Goal: Transaction & Acquisition: Purchase product/service

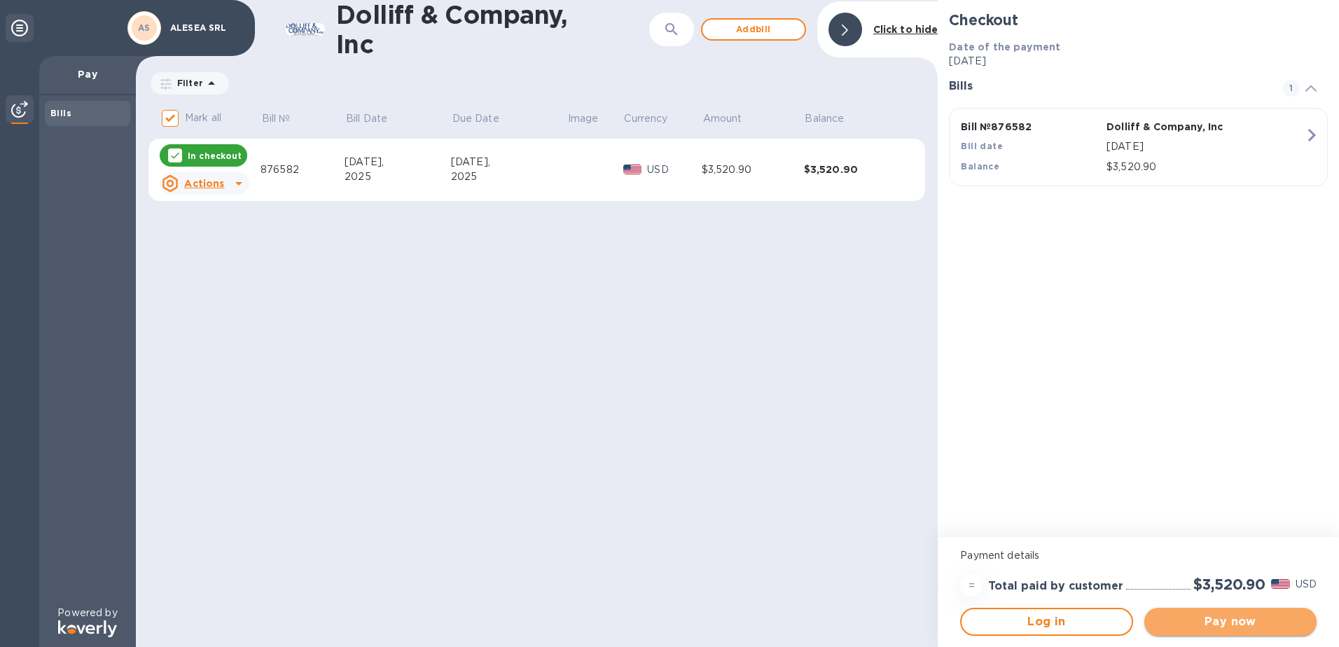
click at [1227, 621] on span "Pay now" at bounding box center [1231, 622] width 150 height 17
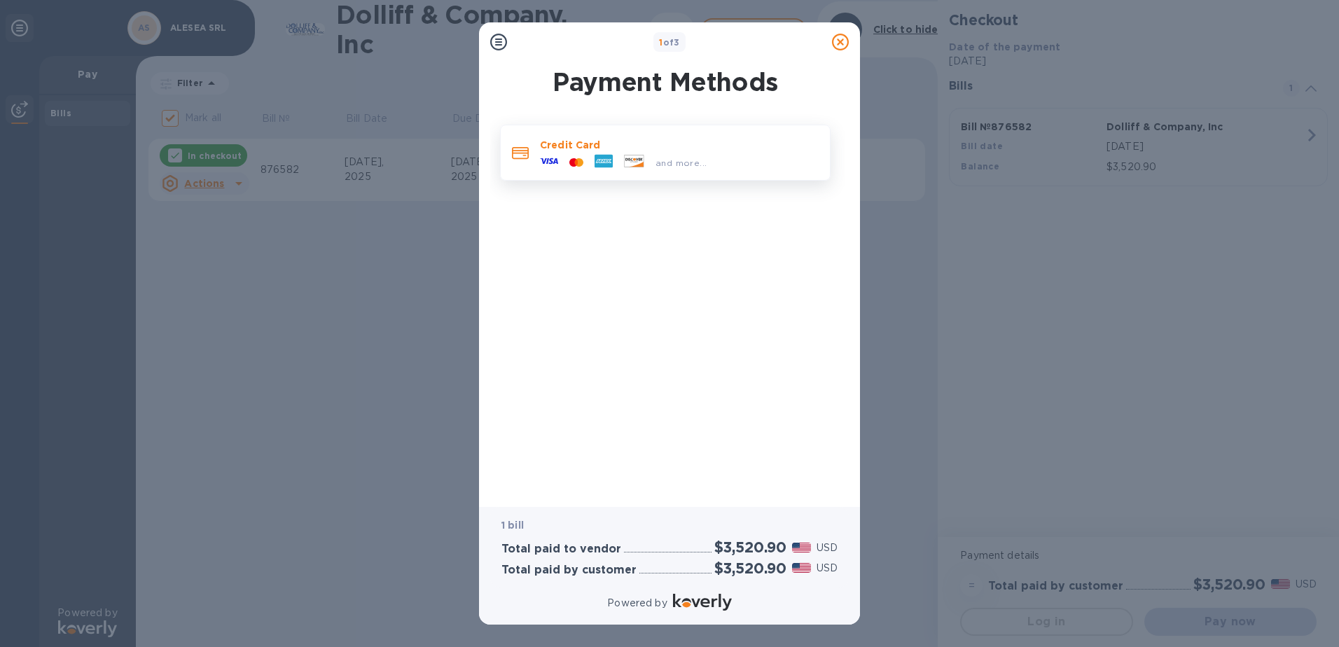
click at [585, 167] on div at bounding box center [576, 162] width 25 height 13
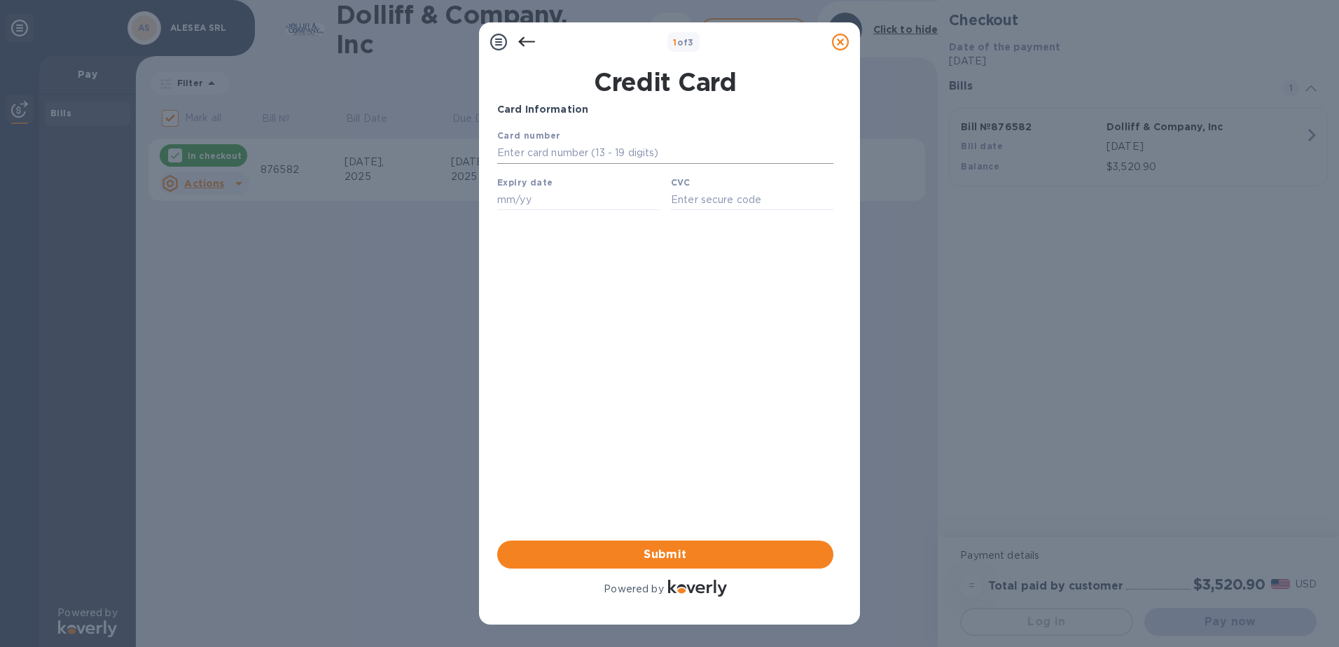
click at [567, 153] on input "text" at bounding box center [665, 153] width 336 height 21
type input "[CREDIT_CARD_NUMBER]"
type input "04/28"
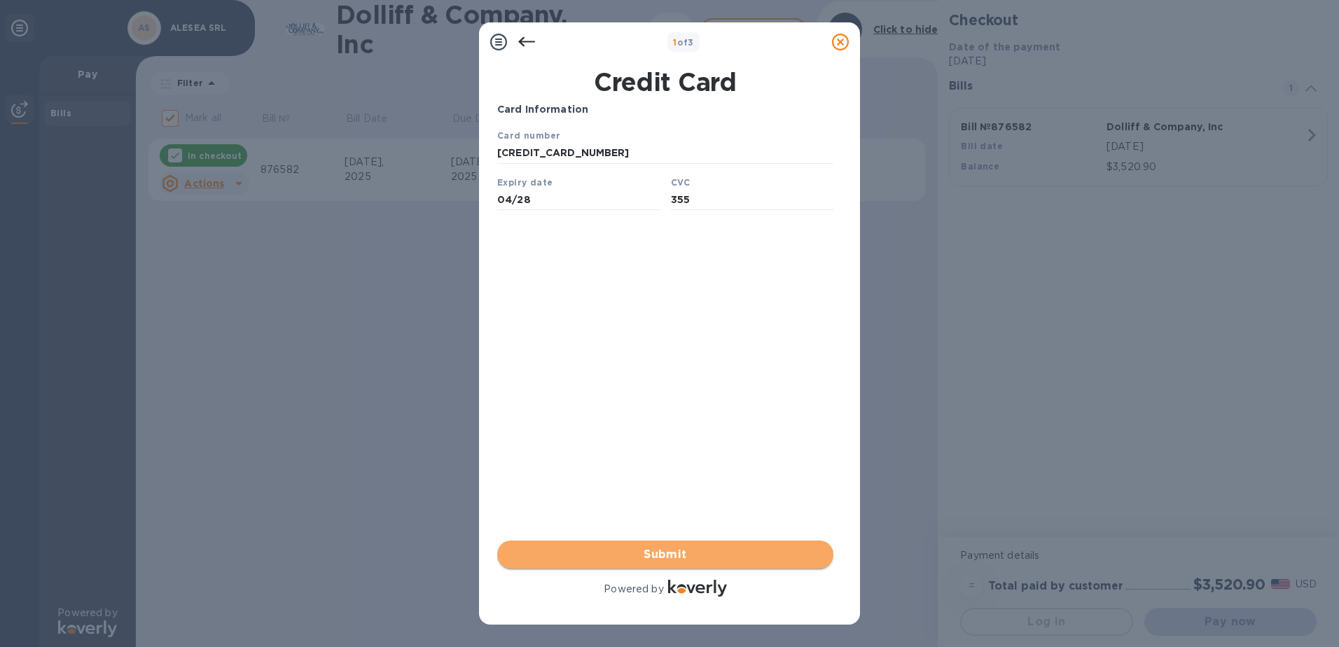
click at [710, 558] on span "Submit" at bounding box center [666, 554] width 314 height 17
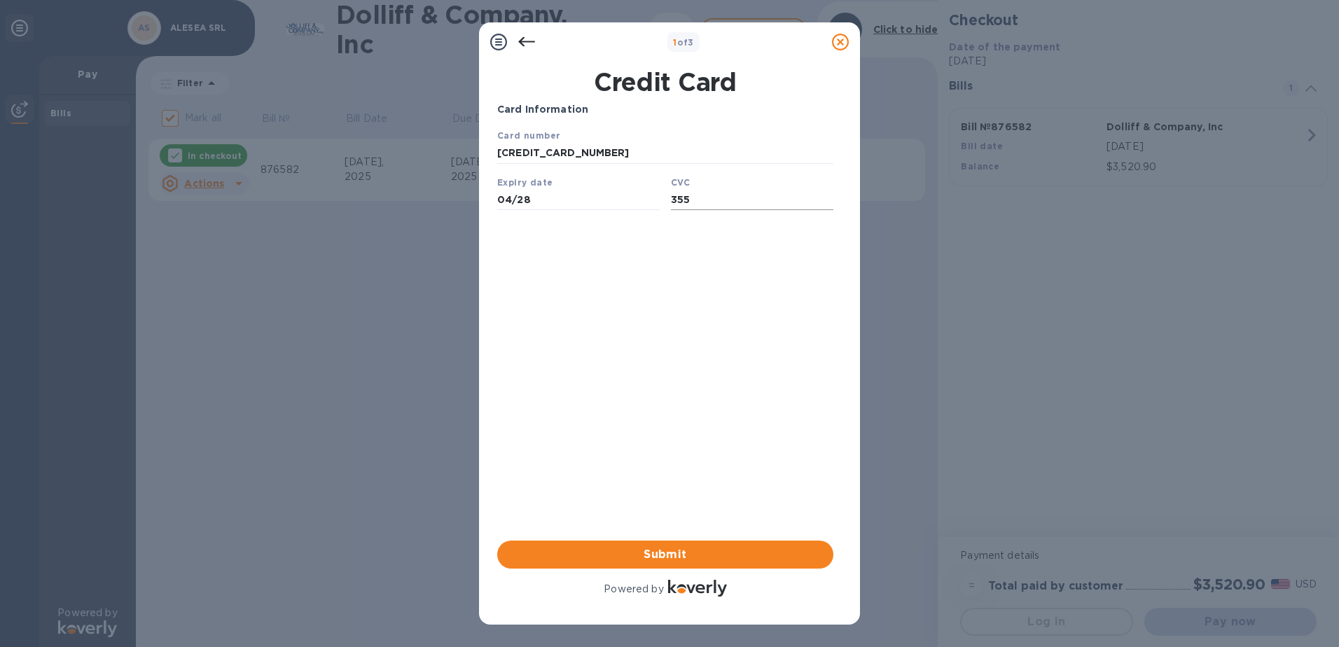
click at [722, 207] on input "355" at bounding box center [752, 199] width 163 height 21
drag, startPoint x: 714, startPoint y: 205, endPoint x: 649, endPoint y: 208, distance: 65.2
click at [649, 208] on div "Card number [CREDIT_CARD_NUMBER] Expiry date 04/28 CVC 355 Save" at bounding box center [665, 175] width 347 height 104
type input "146"
click at [619, 156] on input "[CREDIT_CARD_NUMBER]" at bounding box center [665, 153] width 336 height 21
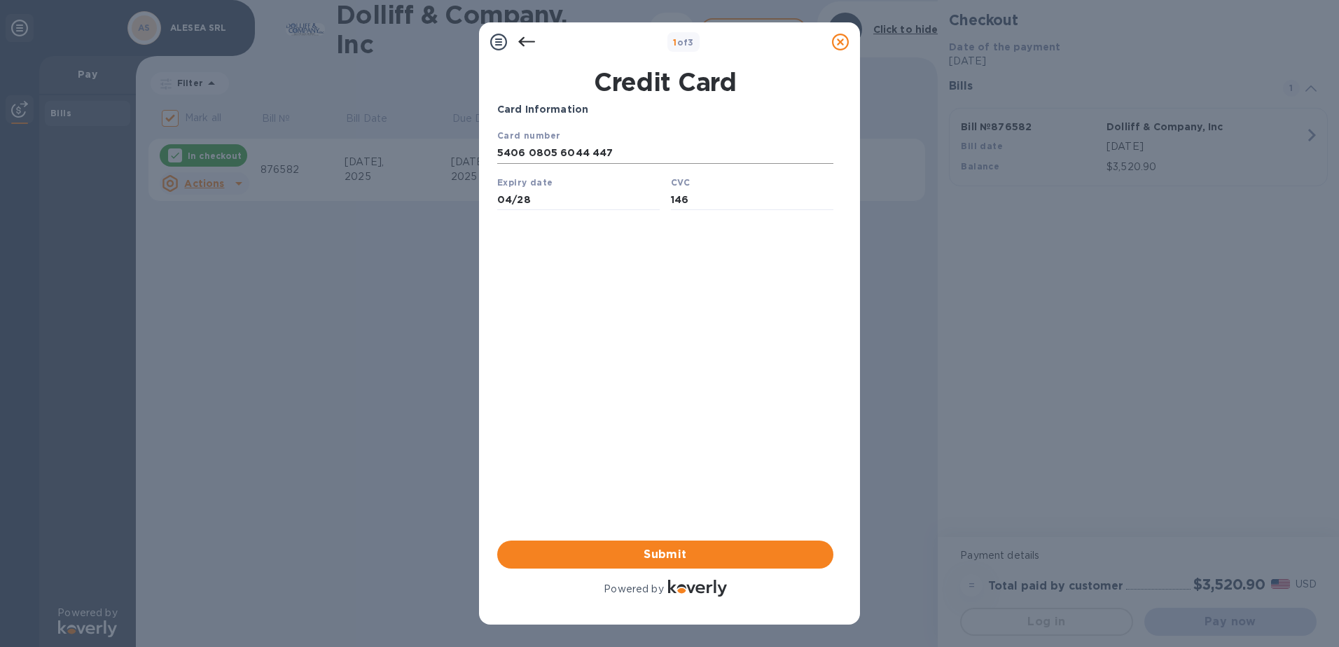
type input "[CREDIT_CARD_NUMBER]"
click at [535, 404] on div "Card Information Your browser does not support iframes Submit Powered by" at bounding box center [665, 350] width 336 height 497
click at [552, 206] on input "04/28" at bounding box center [578, 199] width 163 height 21
type input "04/28"
click at [605, 346] on div "Card Information Your browser does not support iframes Submit Powered by" at bounding box center [665, 350] width 336 height 497
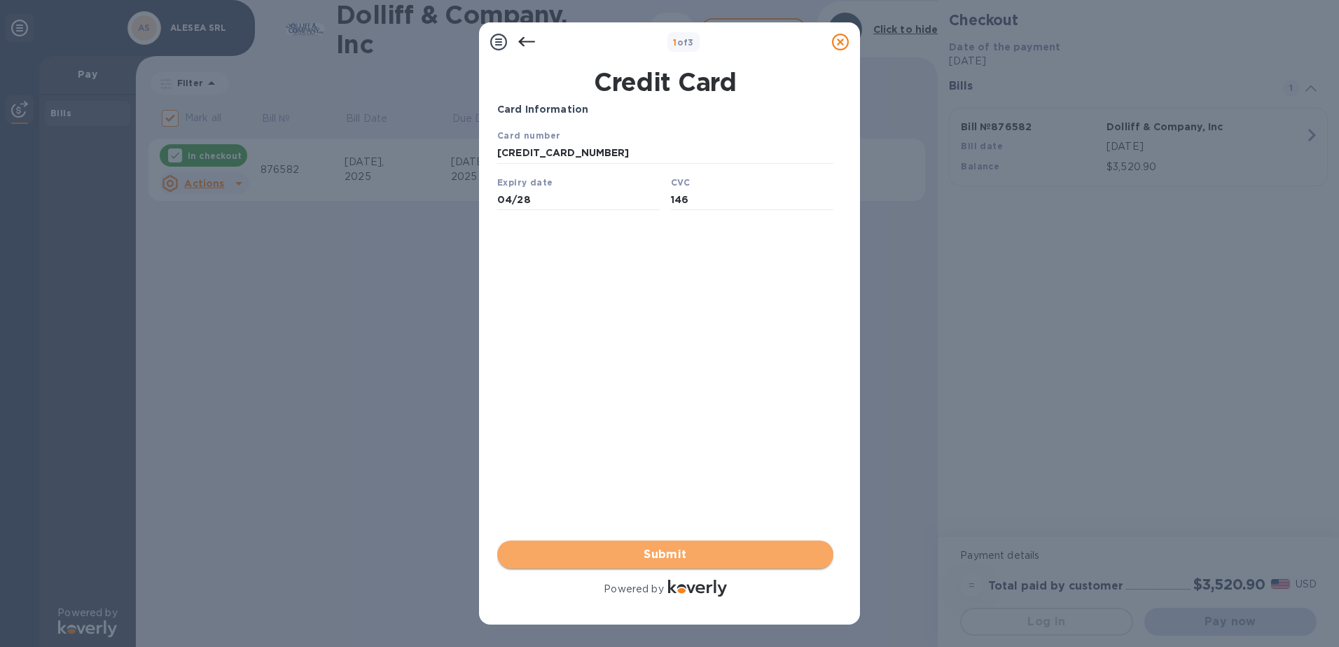
click at [669, 551] on span "Submit" at bounding box center [666, 554] width 314 height 17
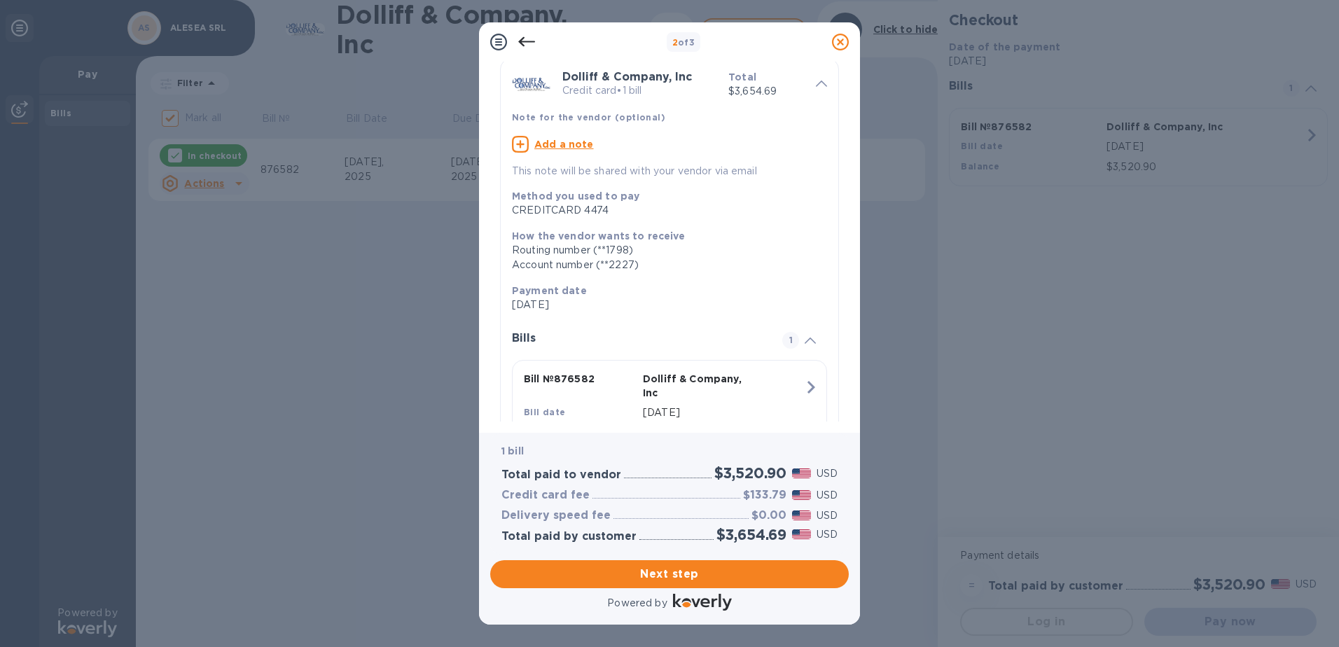
scroll to position [119, 0]
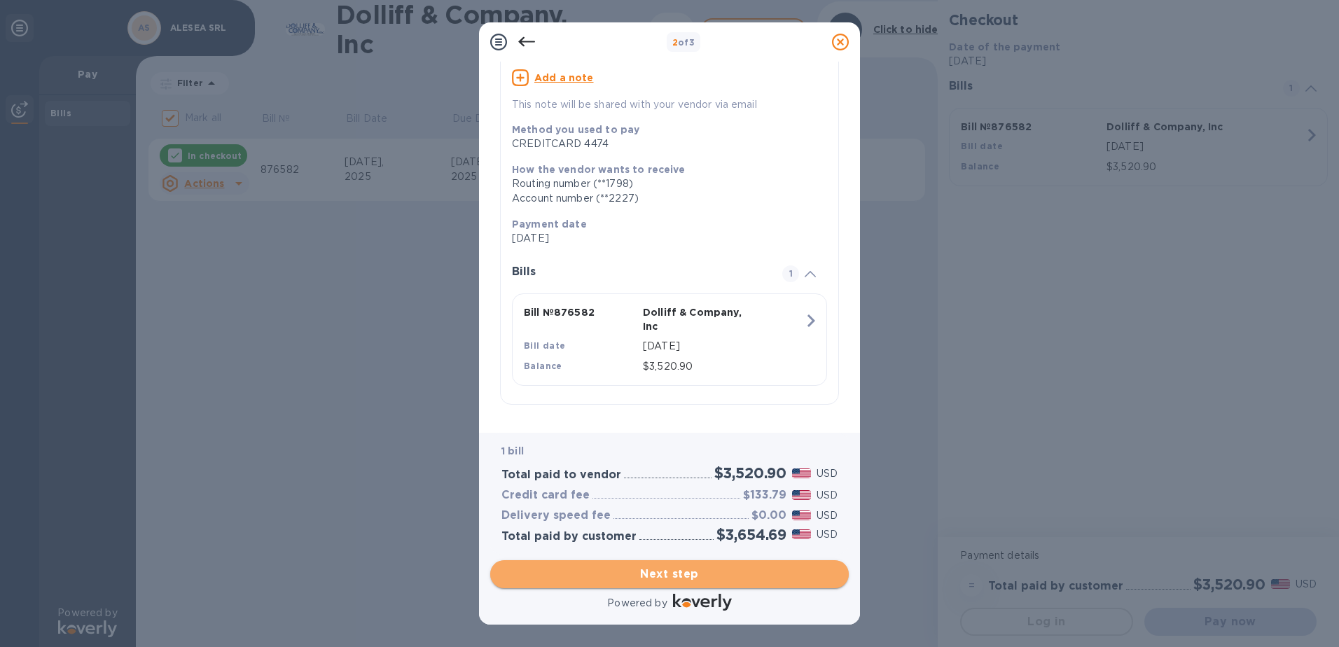
click at [669, 572] on span "Next step" at bounding box center [670, 574] width 336 height 17
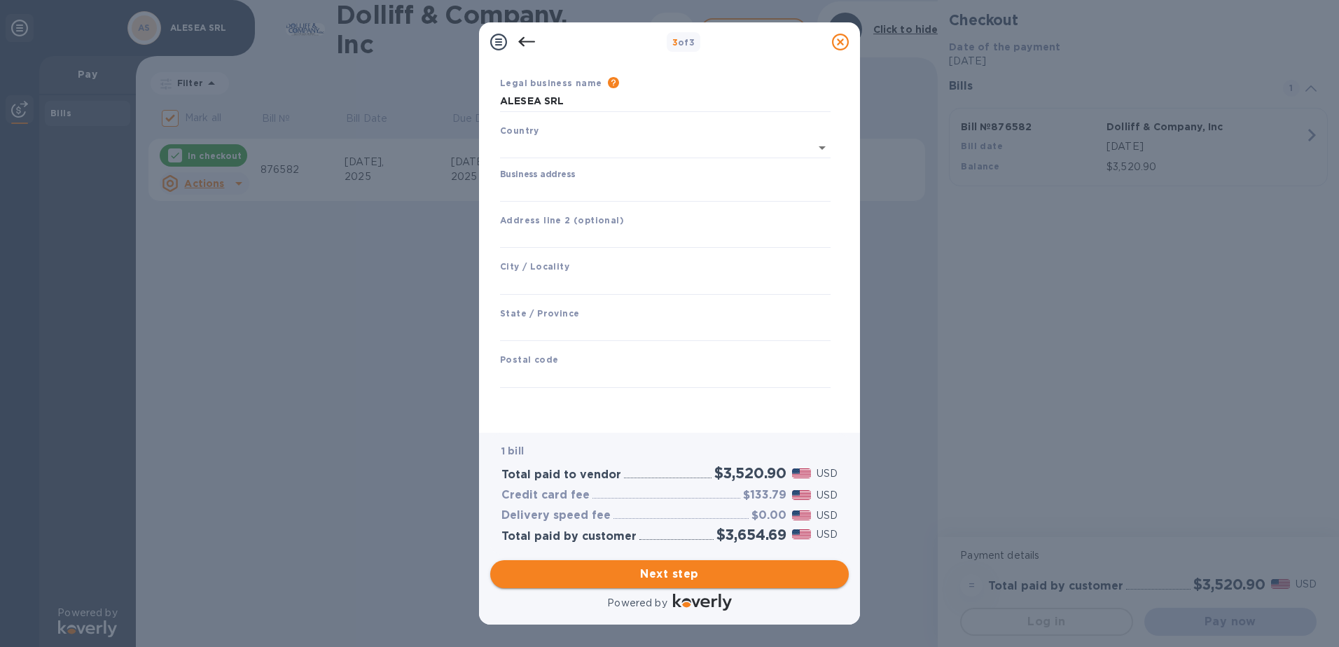
scroll to position [41, 0]
click at [818, 147] on icon "Open" at bounding box center [822, 147] width 17 height 17
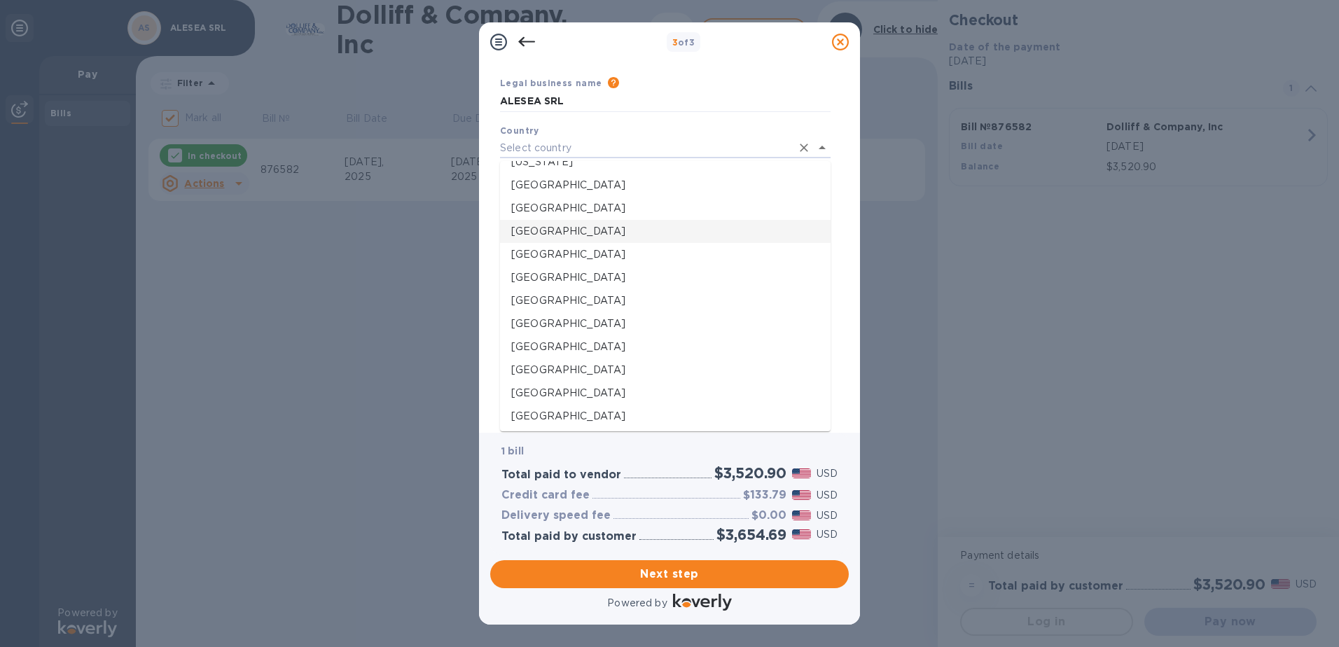
scroll to position [1891, 0]
click at [530, 387] on p "[GEOGRAPHIC_DATA]" at bounding box center [665, 390] width 308 height 15
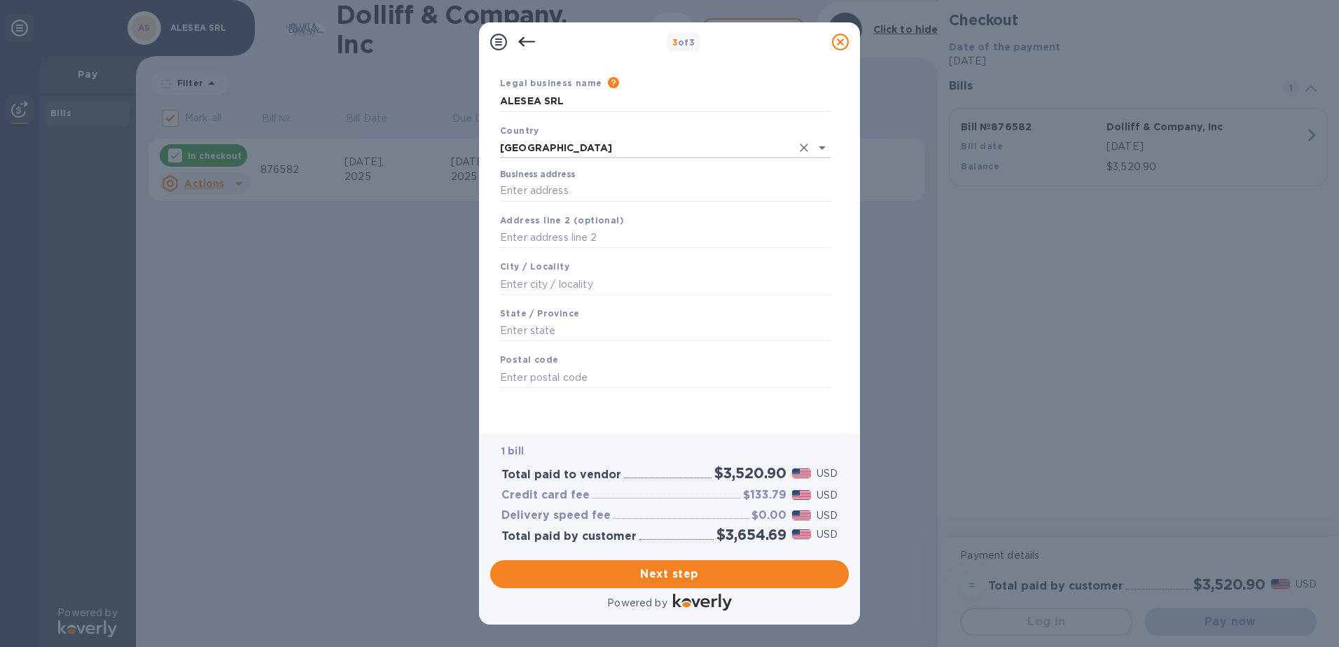
type input "[GEOGRAPHIC_DATA]"
click at [643, 188] on input "Business address" at bounding box center [665, 191] width 331 height 21
type input "[STREET_ADDRESS]"
click at [641, 282] on input "text" at bounding box center [665, 284] width 331 height 21
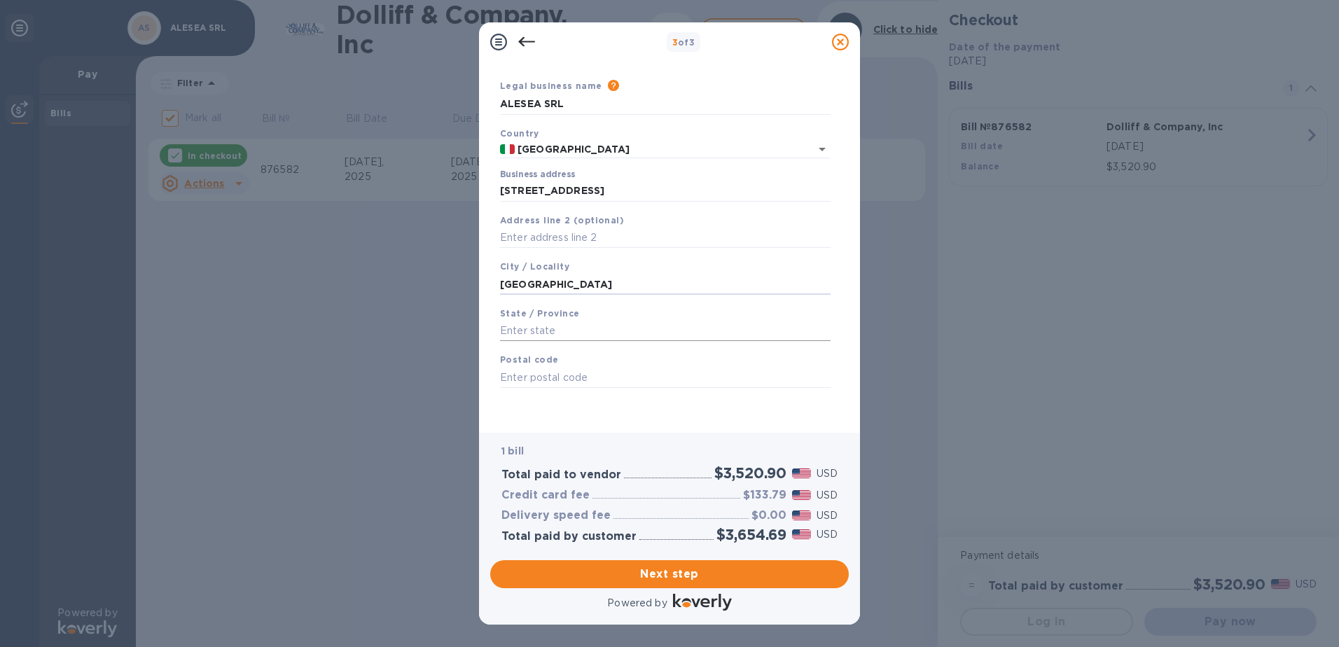
type input "[GEOGRAPHIC_DATA]"
click at [628, 333] on input "text" at bounding box center [665, 331] width 331 height 21
type input "[GEOGRAPHIC_DATA]"
click at [574, 371] on input "text" at bounding box center [665, 377] width 331 height 21
type input "20122"
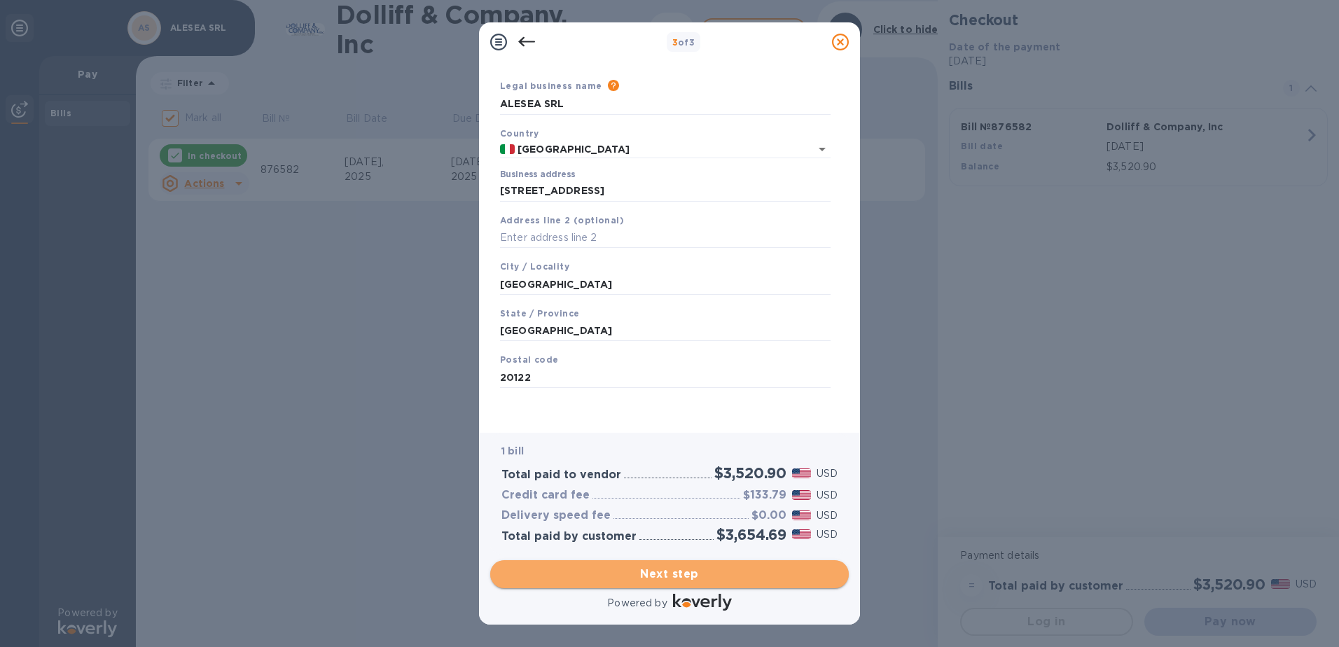
click at [673, 572] on span "Next step" at bounding box center [670, 574] width 336 height 17
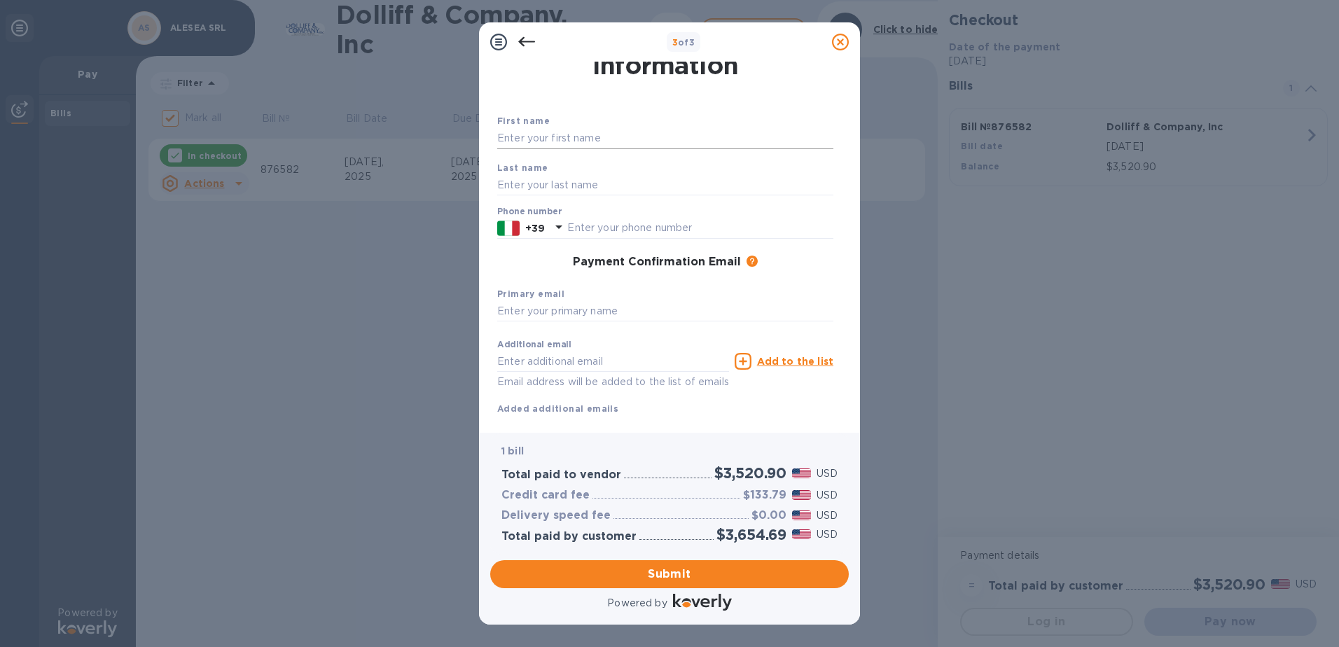
click at [614, 141] on input "text" at bounding box center [665, 138] width 336 height 21
type input "ALESEA"
type input "SRL"
click at [605, 226] on input "text" at bounding box center [700, 228] width 266 height 21
type input "3336908906"
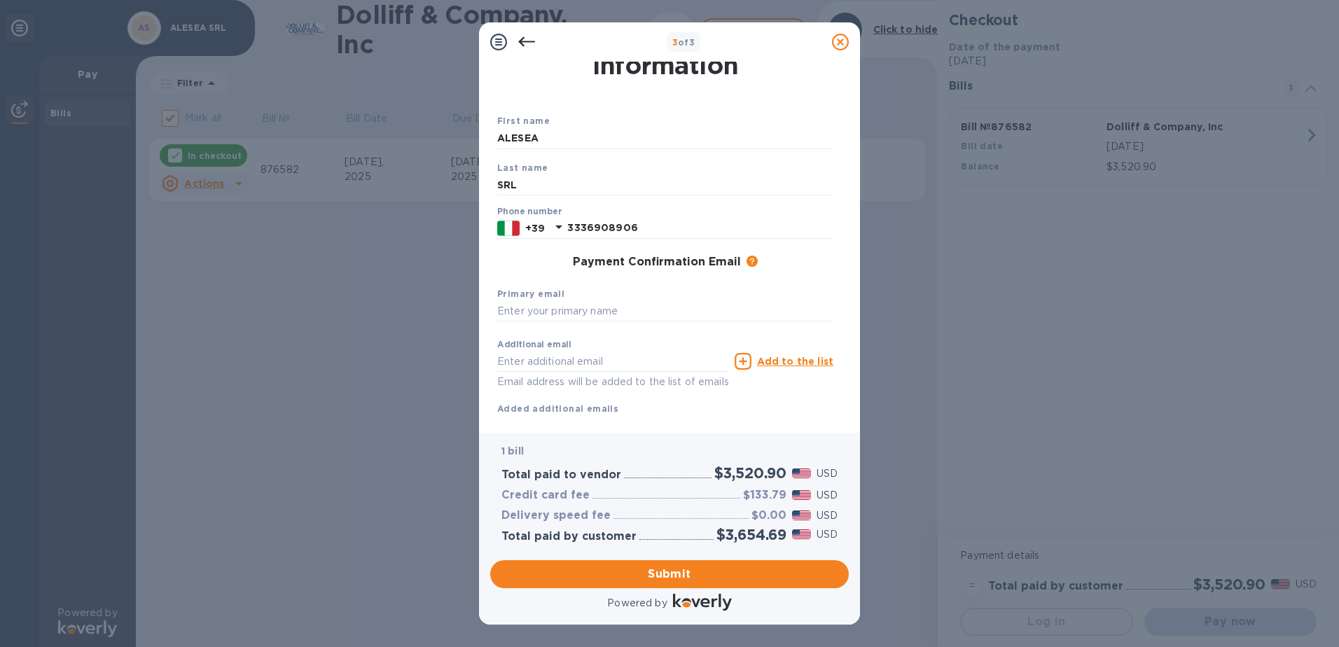
click at [865, 347] on div "3 of 3 Payment Contact Information First name ALESEA Last name SRL Phone number…" at bounding box center [669, 323] width 1339 height 647
drag, startPoint x: 843, startPoint y: 364, endPoint x: 843, endPoint y: 441, distance: 77.8
click at [843, 441] on div "3 of 3 Payment Contact Information First name ALESEA Last name SRL Phone number…" at bounding box center [669, 323] width 381 height 602
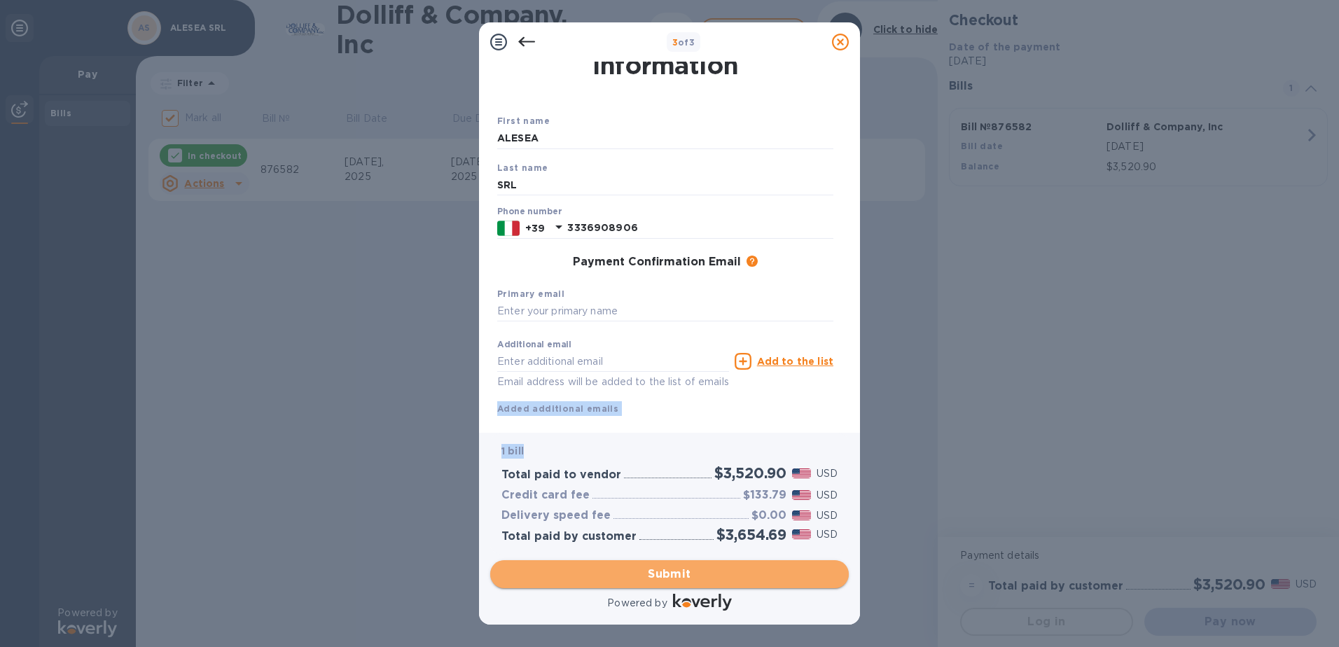
click at [658, 567] on span "Submit" at bounding box center [670, 574] width 336 height 17
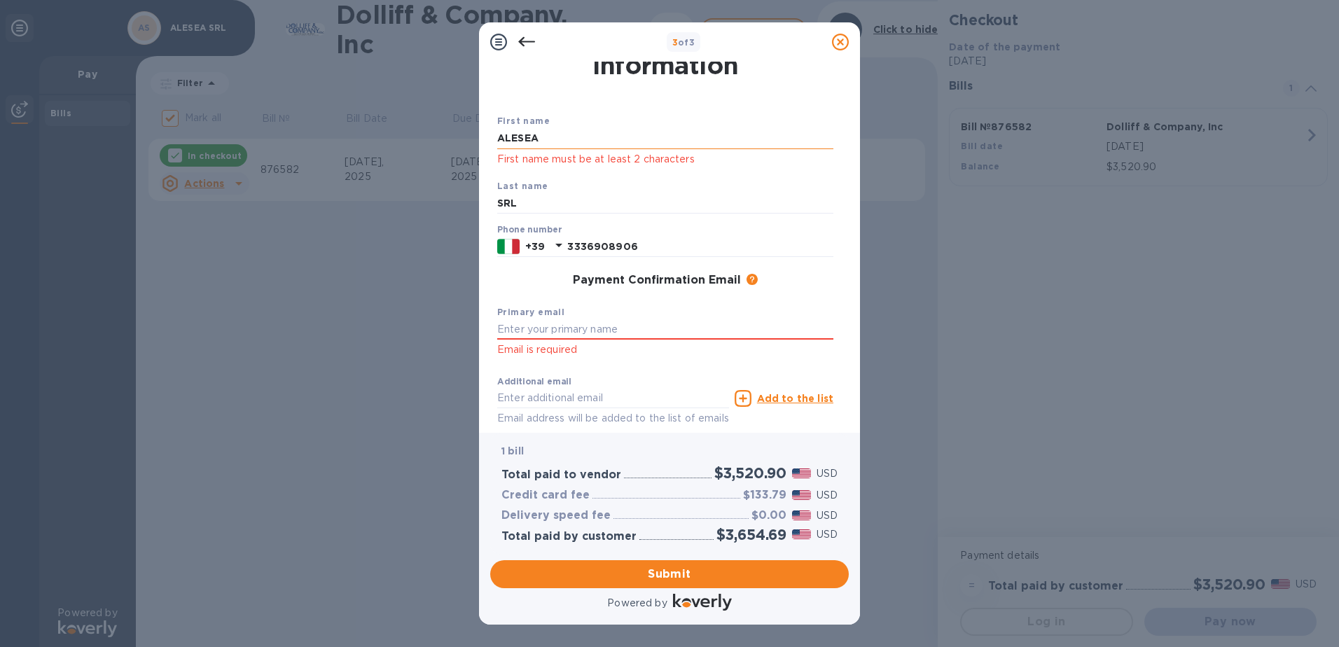
click at [591, 136] on input "ALESEA" at bounding box center [665, 138] width 336 height 21
click at [566, 142] on input "ALESEA" at bounding box center [665, 138] width 336 height 21
drag, startPoint x: 571, startPoint y: 137, endPoint x: 486, endPoint y: 145, distance: 85.2
click at [486, 145] on div "Payment Contact Information First name [PERSON_NAME] First name must be at leas…" at bounding box center [669, 247] width 381 height 371
click at [520, 208] on input "SRL" at bounding box center [665, 203] width 336 height 21
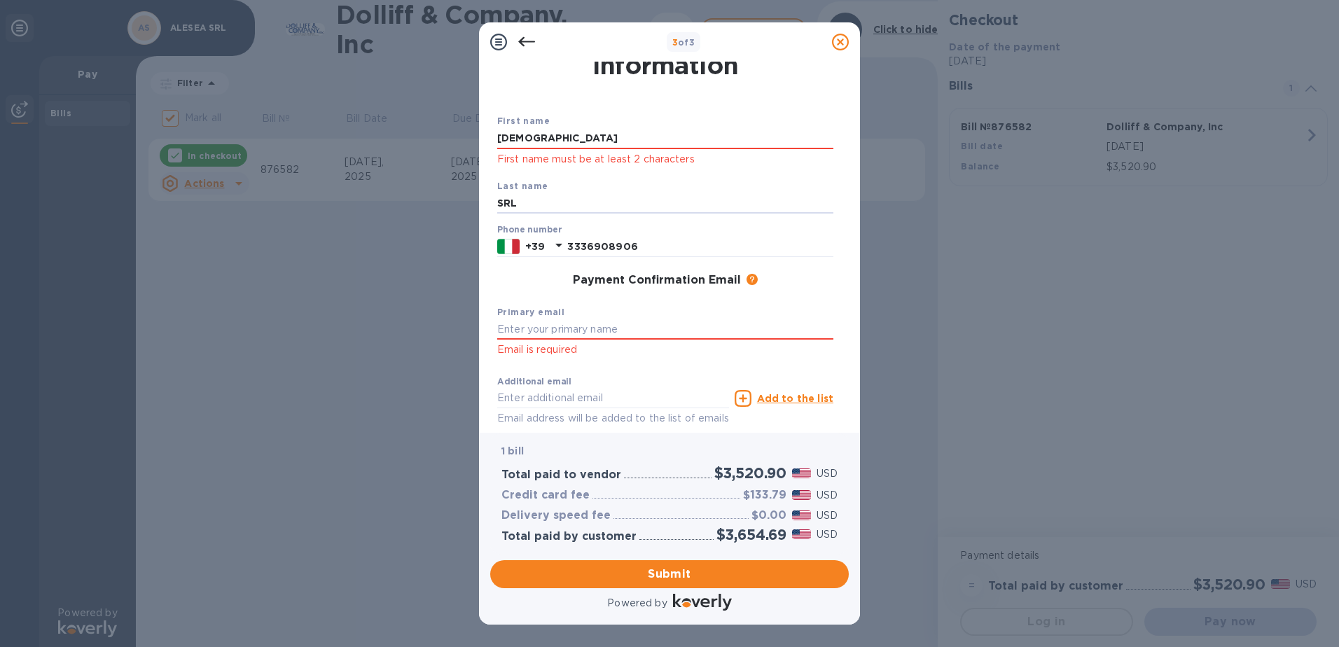
drag, startPoint x: 518, startPoint y: 207, endPoint x: 459, endPoint y: 206, distance: 59.5
click at [459, 206] on div "3 of 3 Payment Contact Information First name [PERSON_NAME] First name must be …" at bounding box center [669, 323] width 1339 height 647
click at [582, 142] on input "[DEMOGRAPHIC_DATA]" at bounding box center [665, 138] width 336 height 21
drag, startPoint x: 589, startPoint y: 136, endPoint x: 433, endPoint y: 135, distance: 156.2
click at [433, 135] on div "3 of 3 Payment Contact Information First name [PERSON_NAME] First name must be …" at bounding box center [669, 323] width 1339 height 647
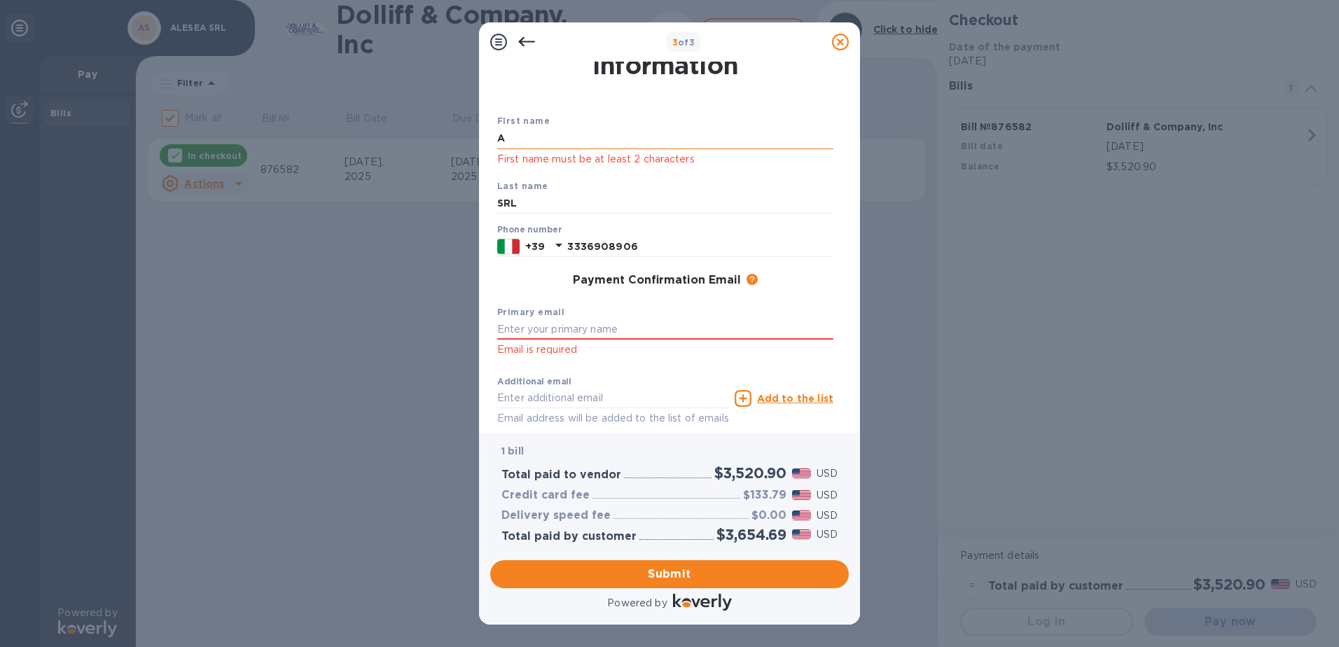
click at [527, 138] on input "A" at bounding box center [665, 138] width 336 height 21
click at [536, 135] on input "A" at bounding box center [665, 138] width 336 height 21
type input "ALESEA"
click at [518, 203] on input "SRL" at bounding box center [665, 203] width 336 height 21
click at [808, 261] on div "Phone number [PHONE_NUMBER]" at bounding box center [665, 240] width 347 height 43
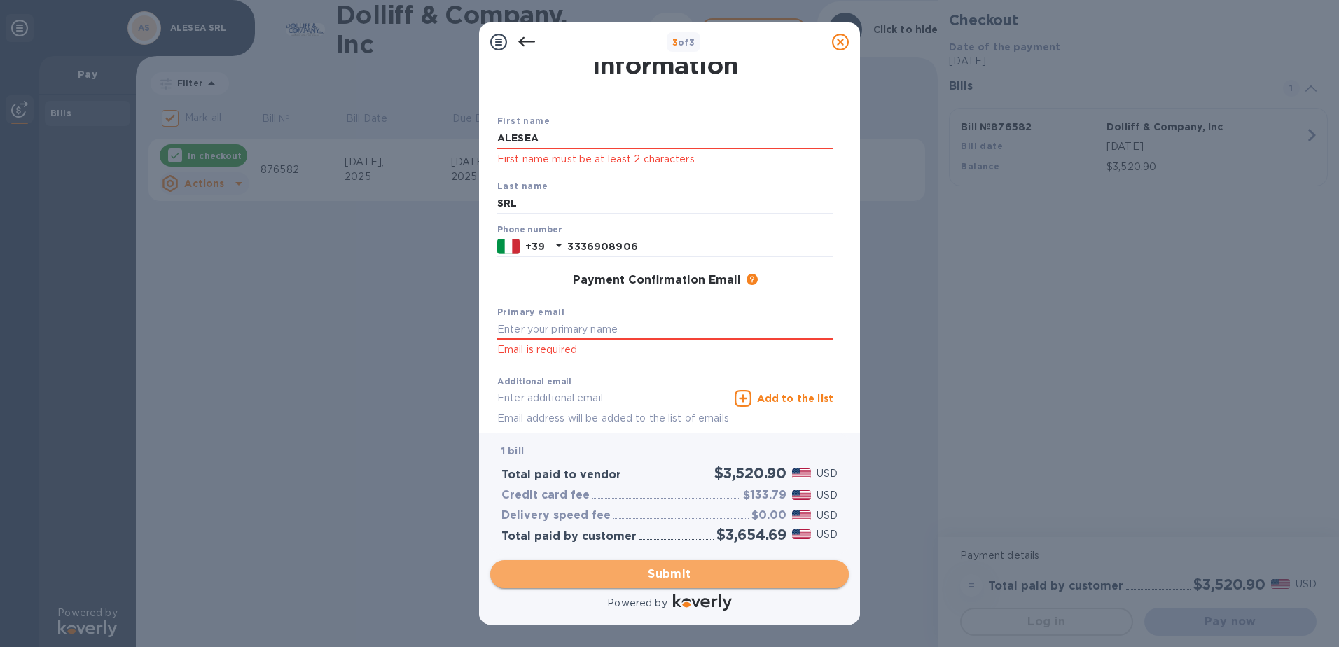
click at [647, 575] on span "Submit" at bounding box center [670, 574] width 336 height 17
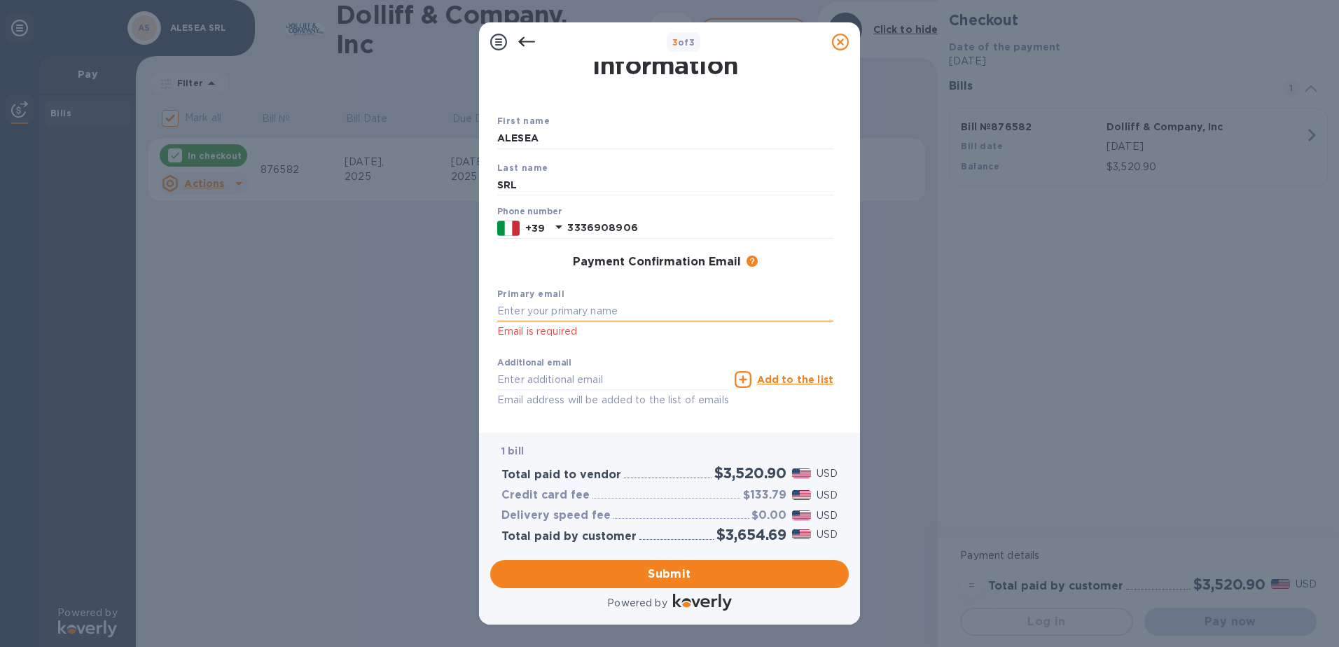
drag, startPoint x: 541, startPoint y: 310, endPoint x: 552, endPoint y: 317, distance: 13.2
click at [544, 311] on input "text" at bounding box center [665, 311] width 336 height 21
type input "[EMAIL_ADDRESS][DOMAIN_NAME]"
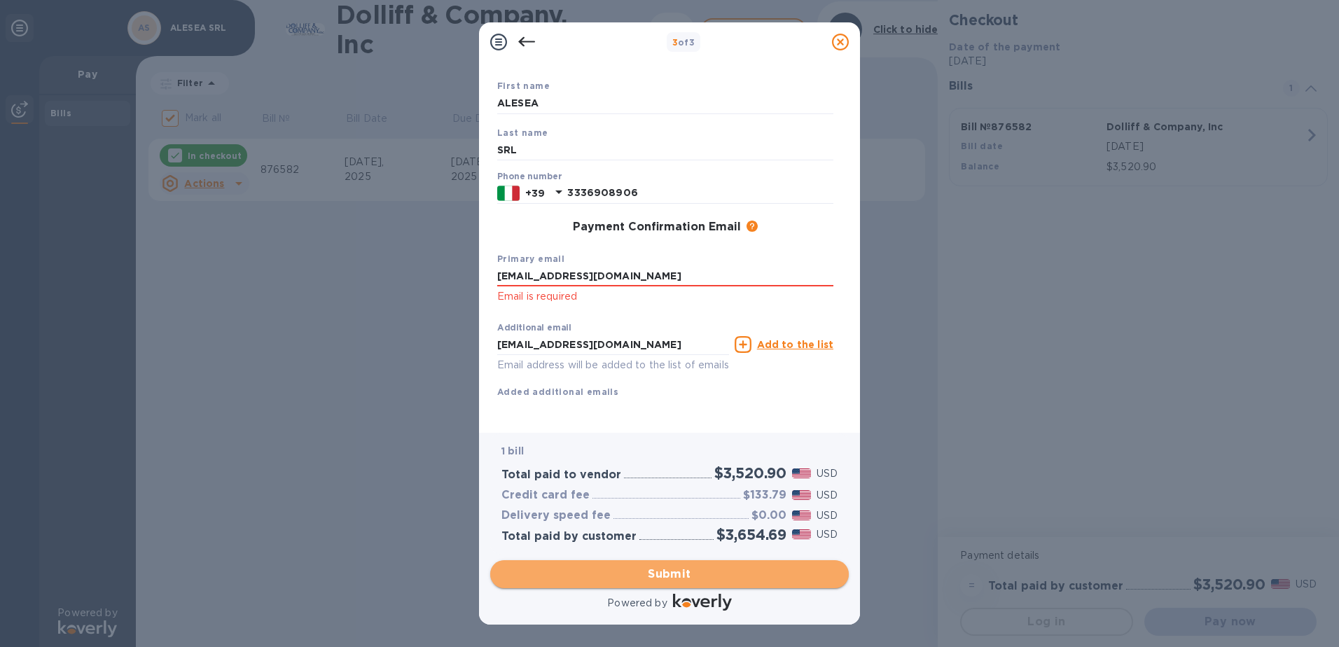
click at [654, 573] on span "Submit" at bounding box center [670, 574] width 336 height 17
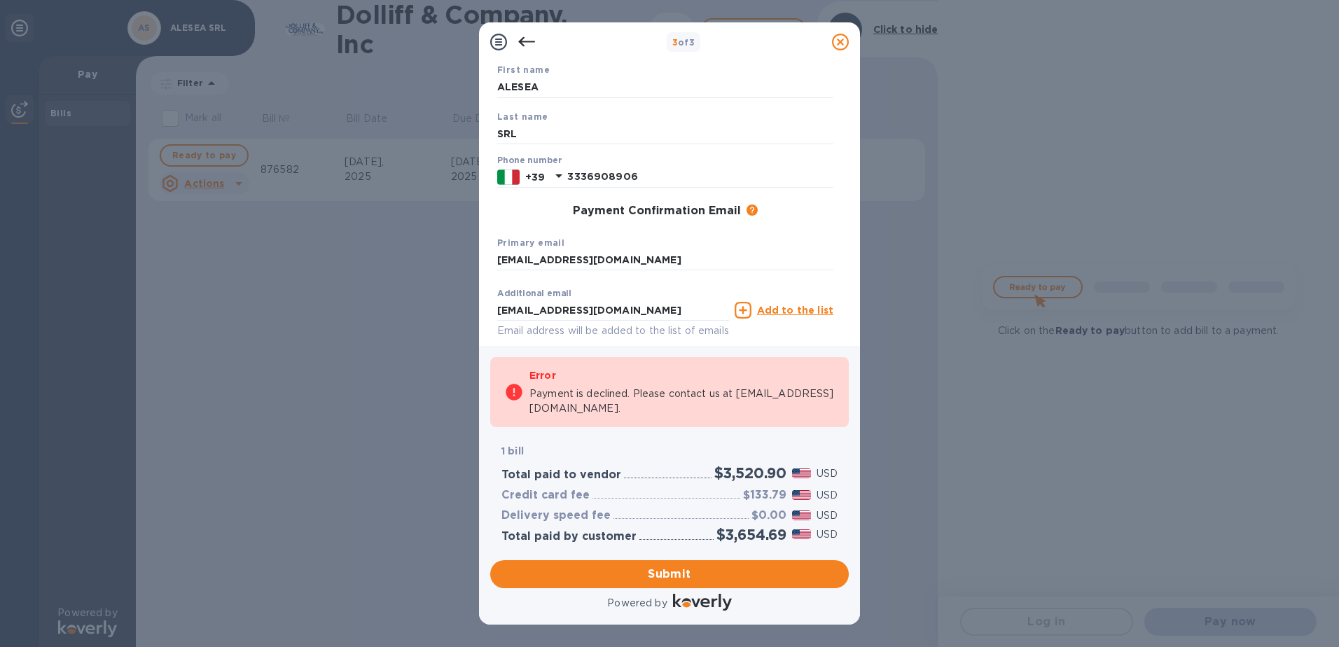
scroll to position [158, 0]
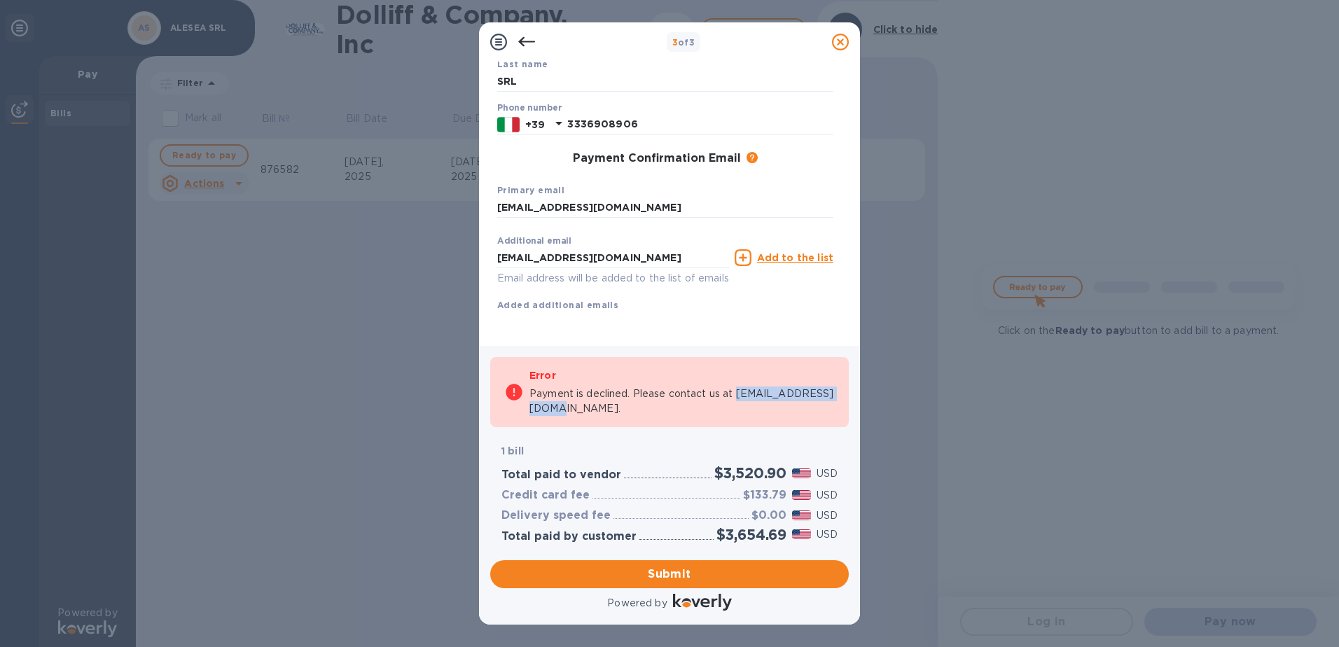
drag, startPoint x: 649, startPoint y: 410, endPoint x: 527, endPoint y: 418, distance: 122.9
click at [527, 418] on div "Error Payment is declined. Please contact us at [EMAIL_ADDRESS][DOMAIN_NAME]." at bounding box center [669, 392] width 359 height 71
click at [521, 43] on icon at bounding box center [526, 42] width 17 height 10
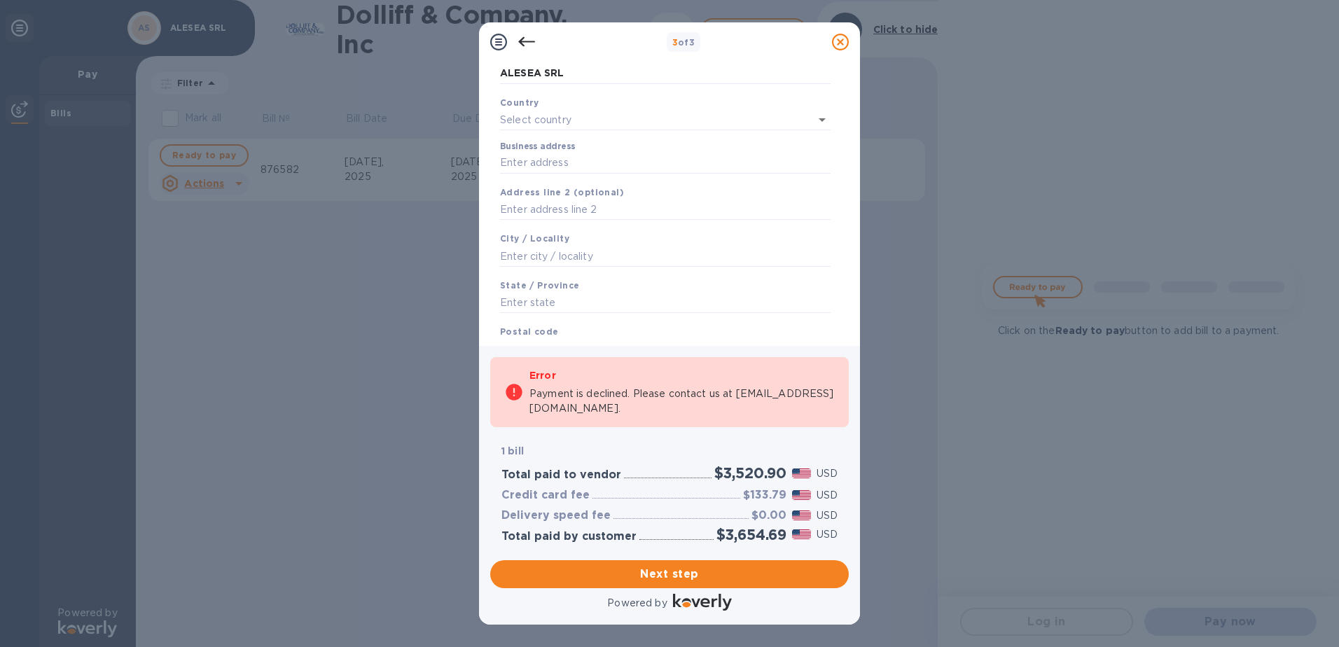
scroll to position [0, 0]
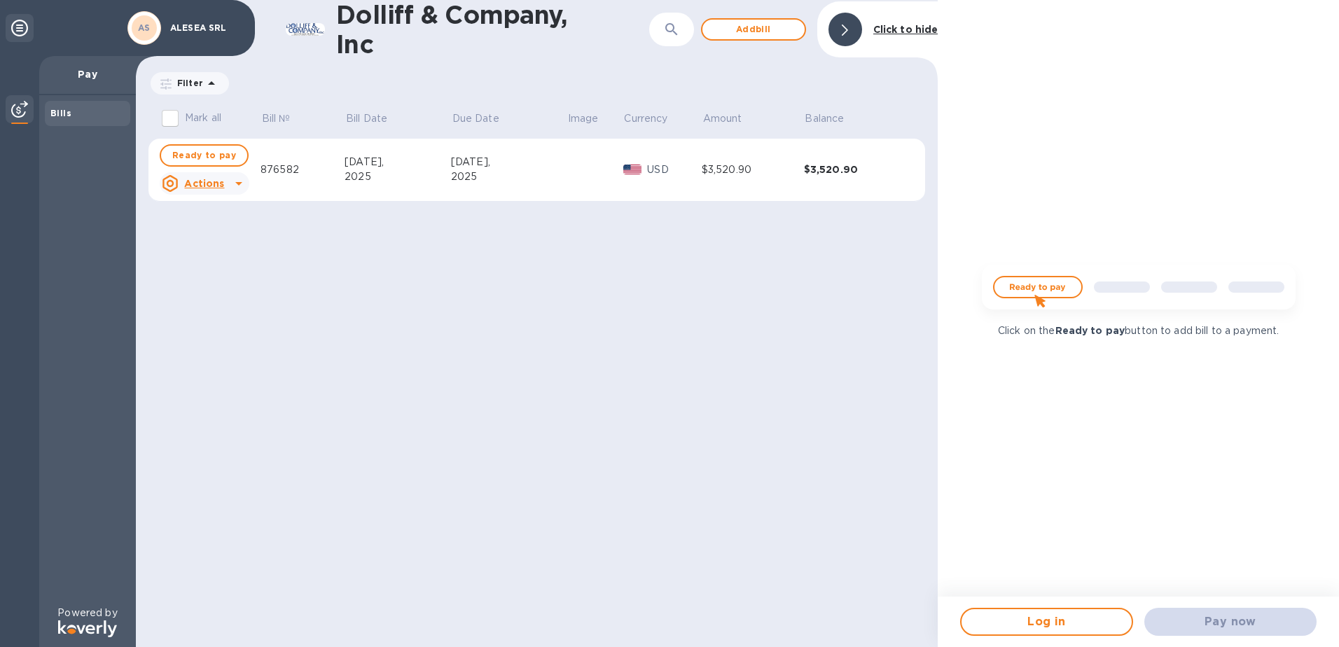
click at [1040, 290] on img at bounding box center [1139, 292] width 336 height 67
click at [1066, 338] on p "Click on the Ready to pay button to add bill to a payment." at bounding box center [1138, 331] width 281 height 15
click at [1039, 284] on img at bounding box center [1139, 292] width 336 height 67
click at [210, 149] on span "Ready to pay" at bounding box center [204, 155] width 64 height 17
checkbox input "true"
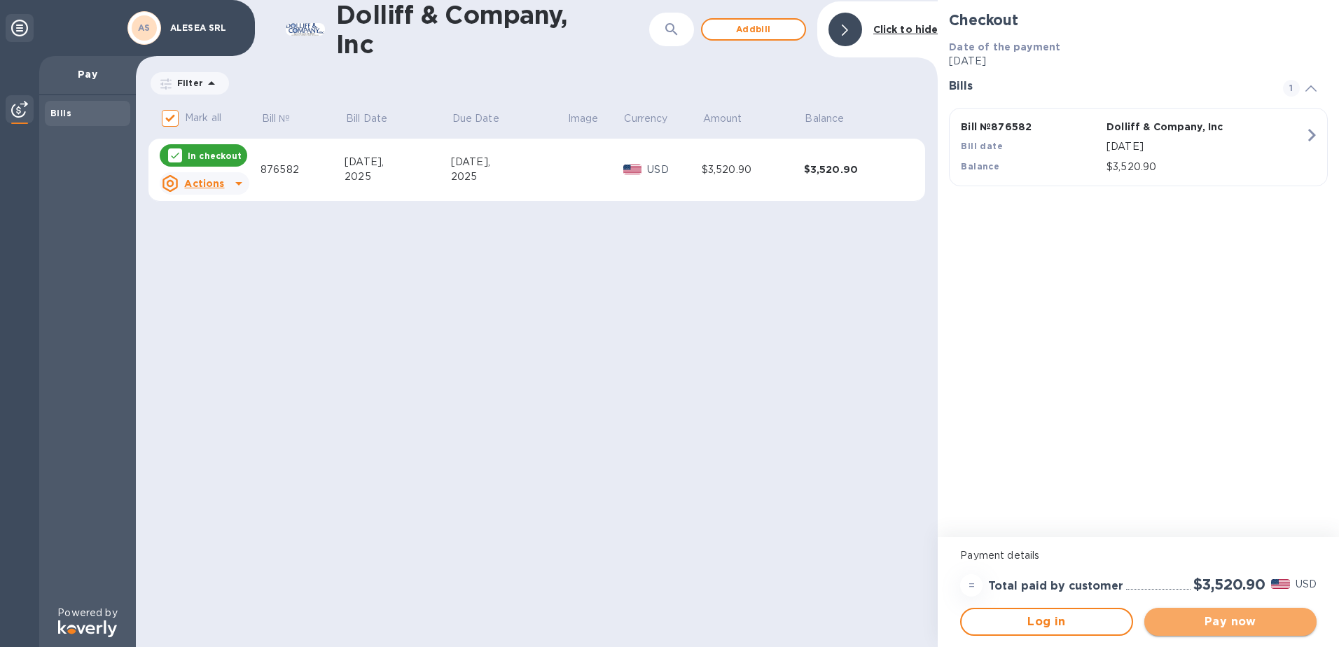
click at [1224, 612] on button "Pay now" at bounding box center [1231, 622] width 172 height 28
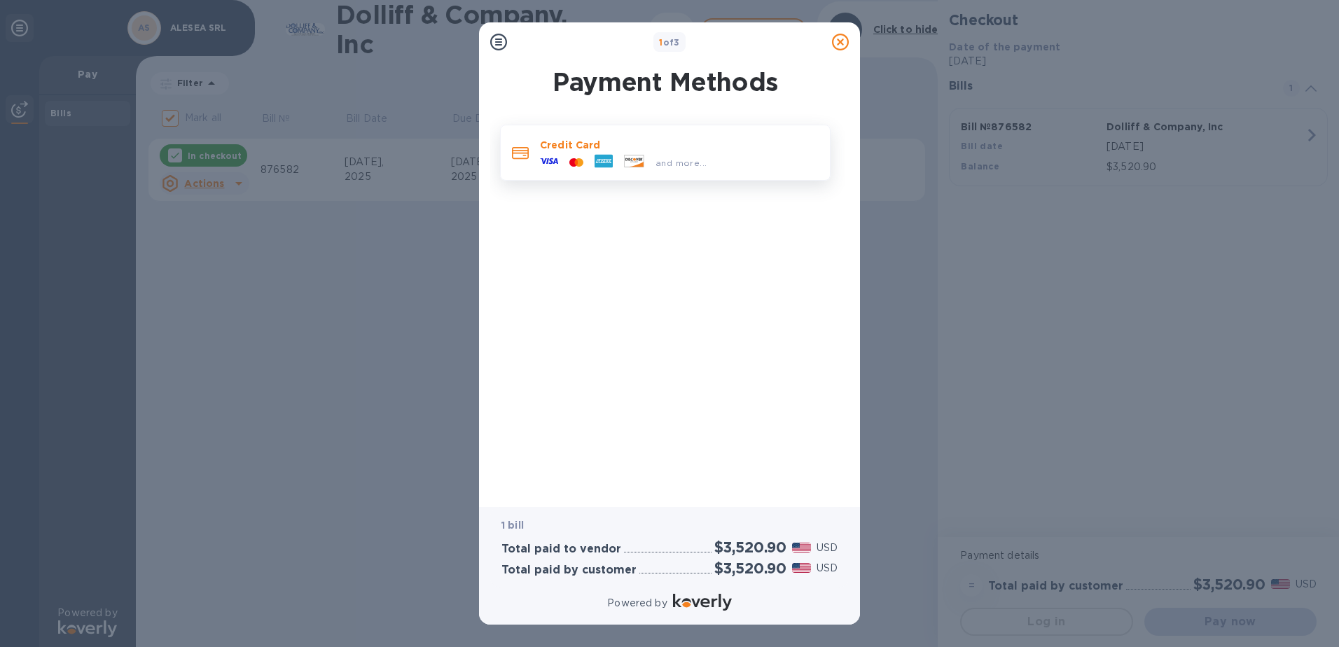
click at [629, 161] on icon at bounding box center [634, 161] width 19 height 12
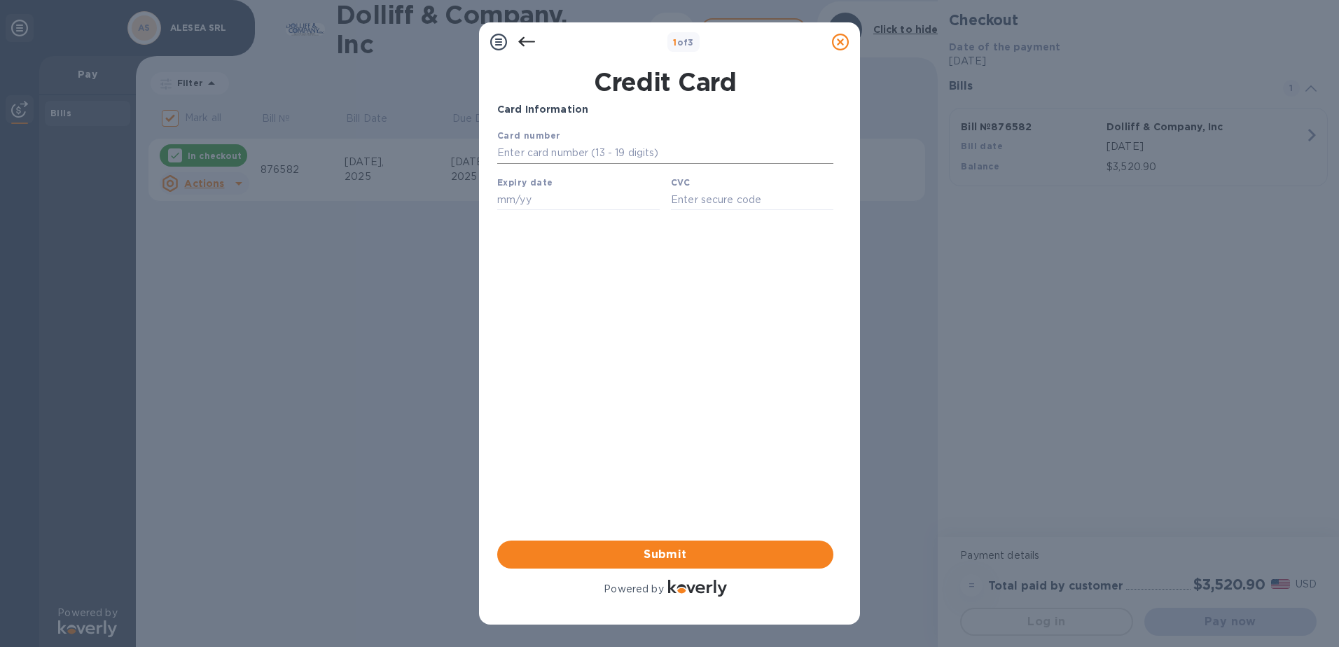
click at [542, 158] on input "text" at bounding box center [665, 153] width 336 height 21
paste input "[CREDIT_CARD_NUMBER]"
type input "[CREDIT_CARD_NUMBER]"
click at [768, 327] on div "Card Information Your browser does not support iframes Submit Powered by" at bounding box center [665, 350] width 336 height 497
click at [511, 201] on input "text" at bounding box center [578, 199] width 163 height 21
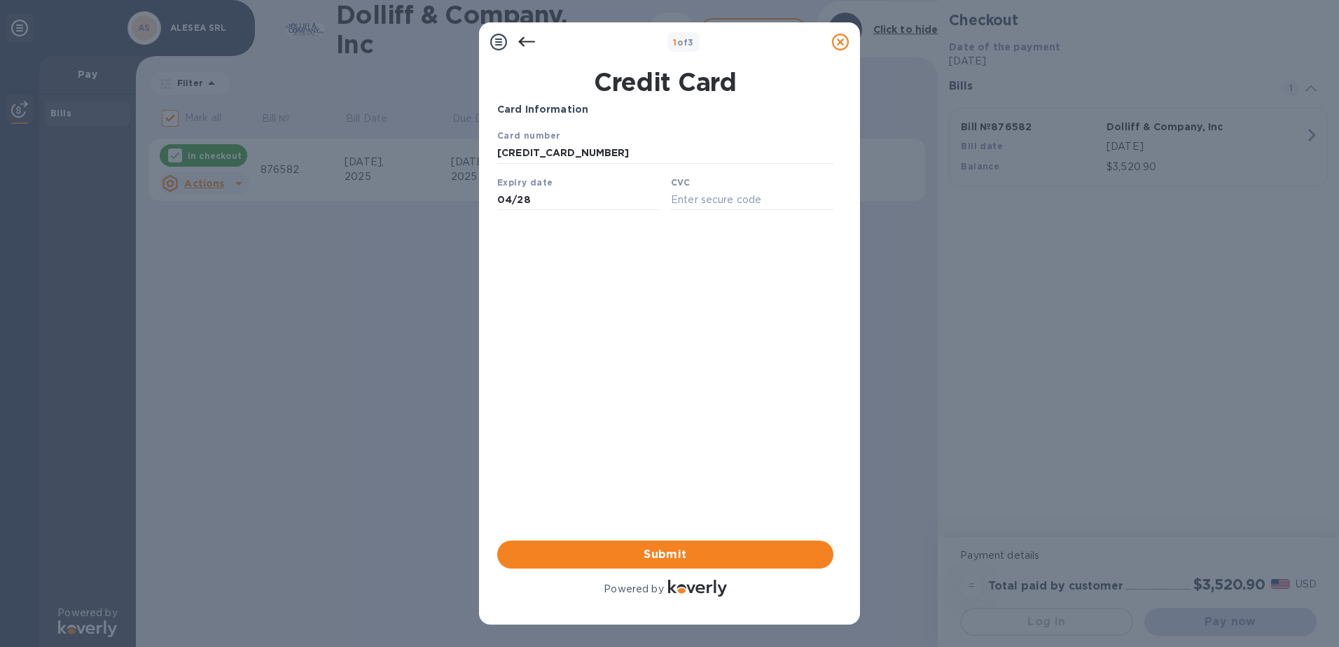
type input "04/28"
drag, startPoint x: 703, startPoint y: 186, endPoint x: 710, endPoint y: 199, distance: 14.1
click at [704, 186] on div "CVC" at bounding box center [752, 193] width 174 height 47
click at [710, 199] on input "text" at bounding box center [752, 199] width 163 height 21
type input "146"
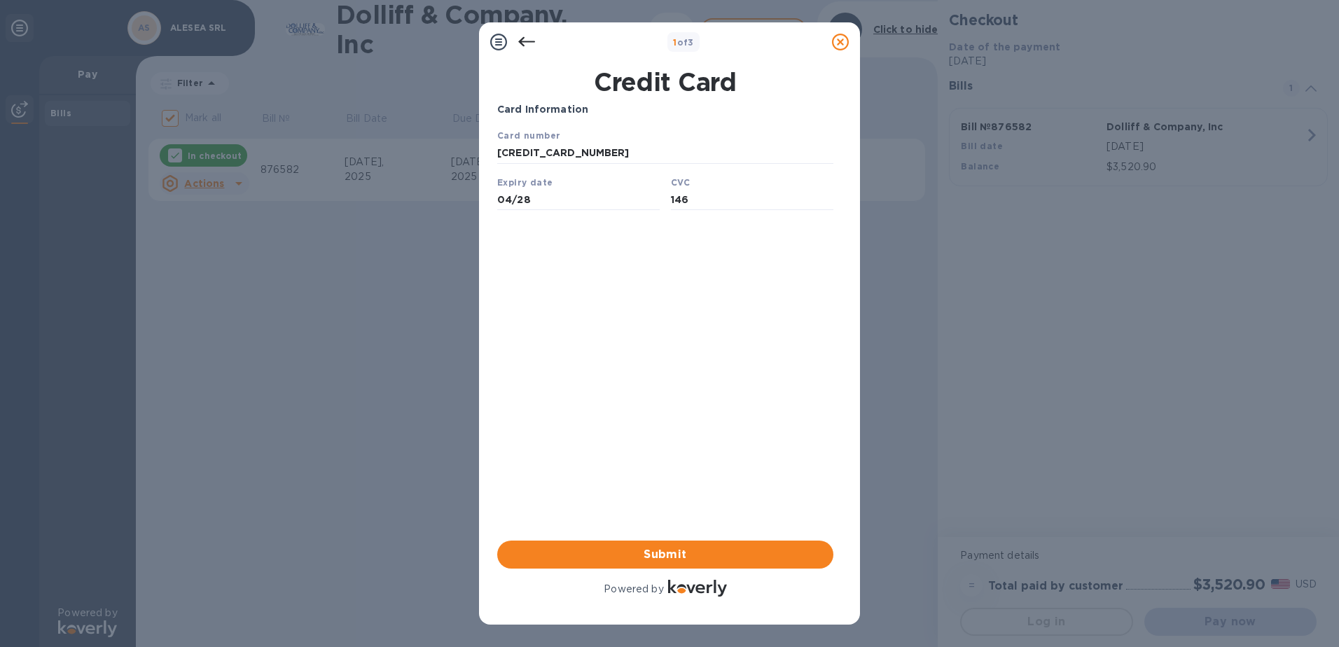
click at [632, 335] on div "Card Information Your browser does not support iframes Submit Powered by" at bounding box center [665, 350] width 336 height 497
click at [698, 551] on span "Submit" at bounding box center [666, 554] width 314 height 17
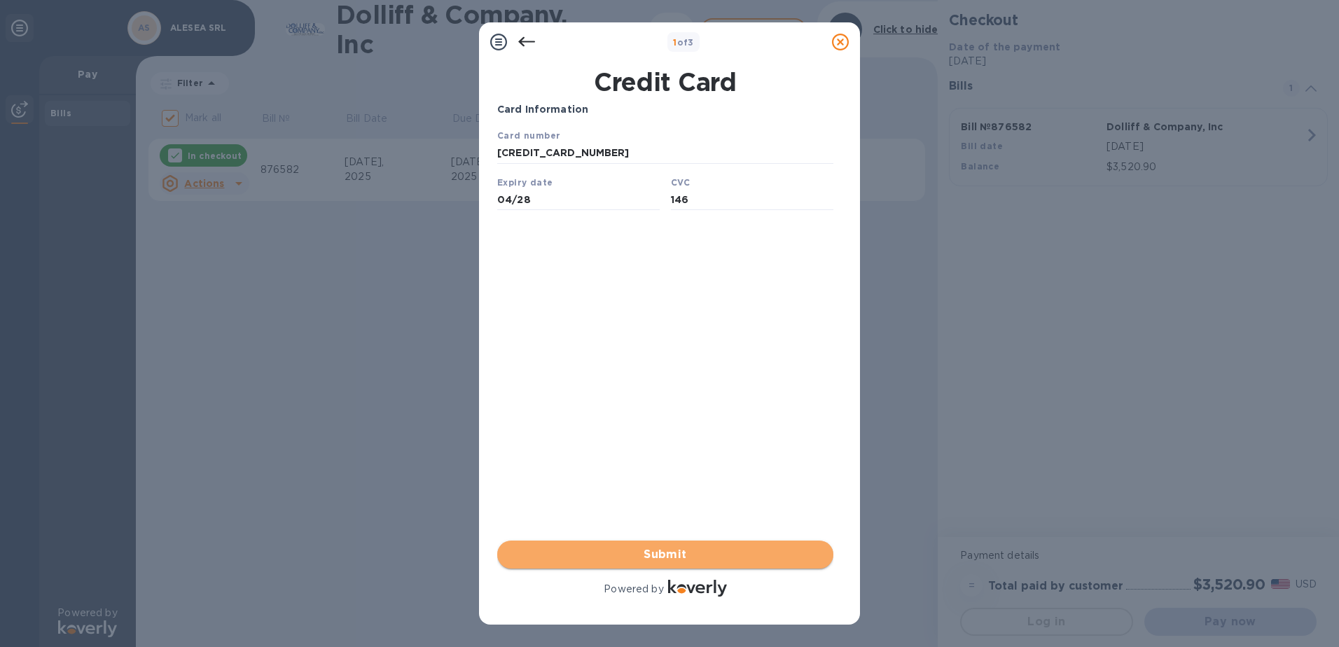
click at [690, 552] on span "Submit" at bounding box center [666, 554] width 314 height 17
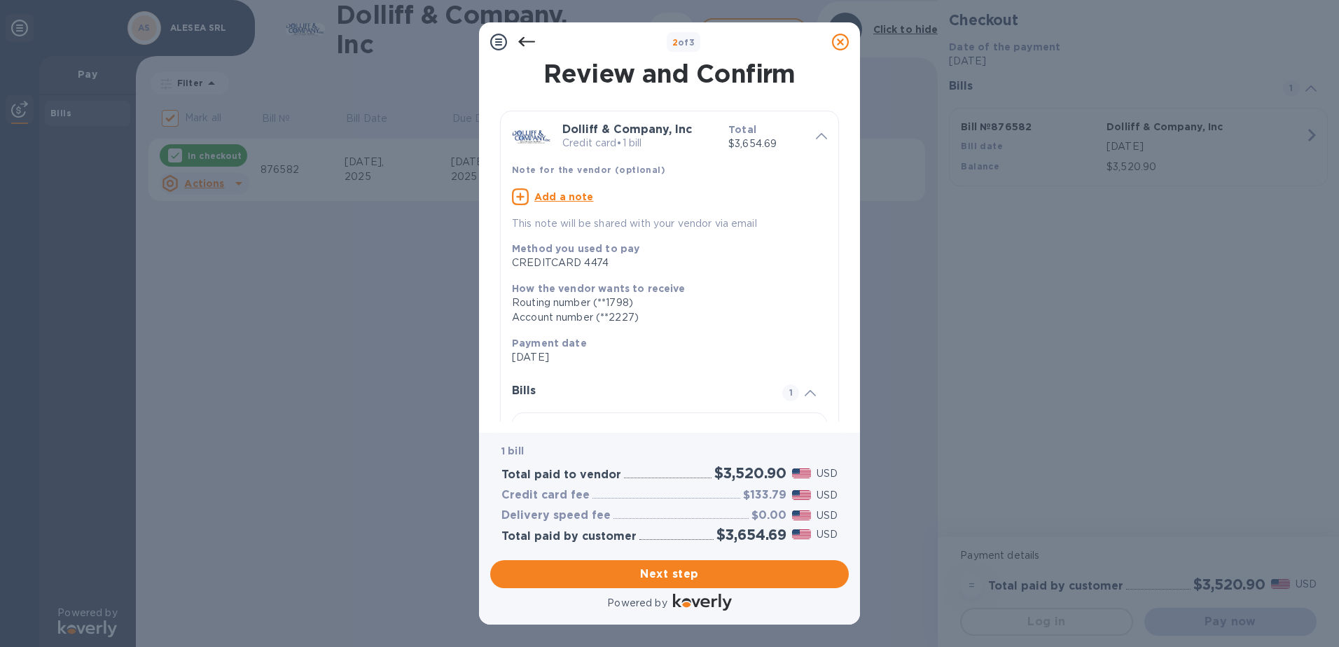
scroll to position [119, 0]
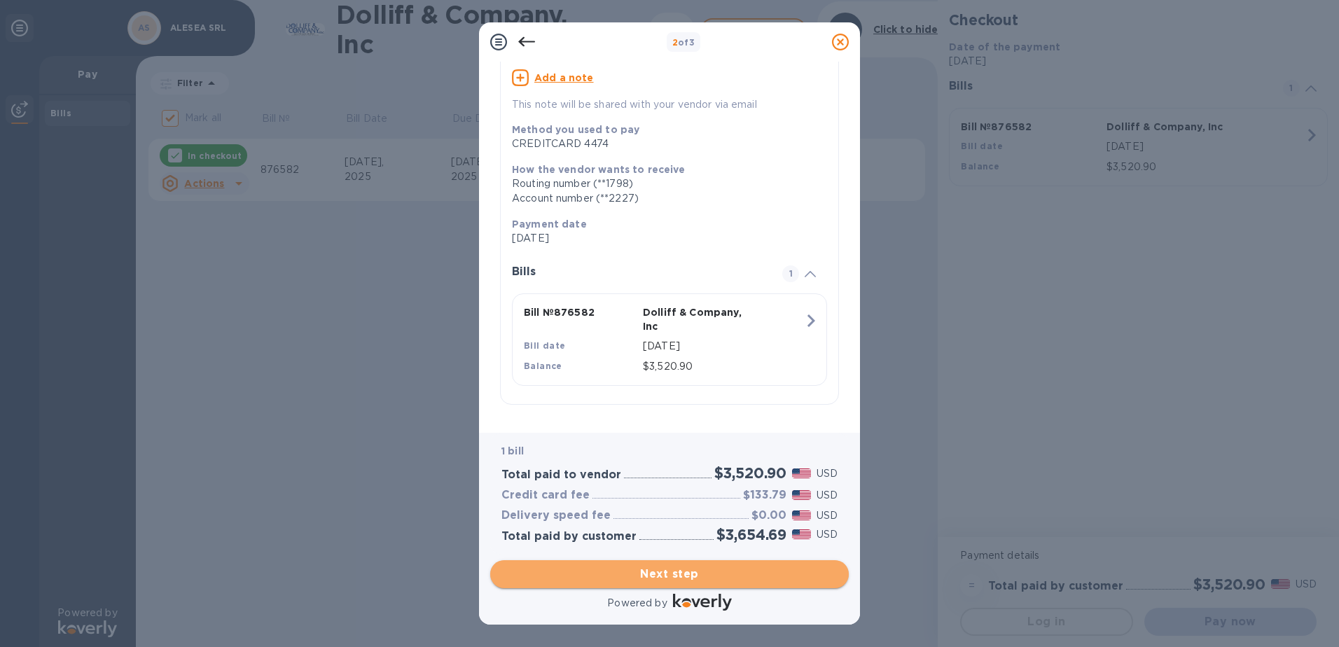
click at [670, 574] on span "Next step" at bounding box center [670, 574] width 336 height 17
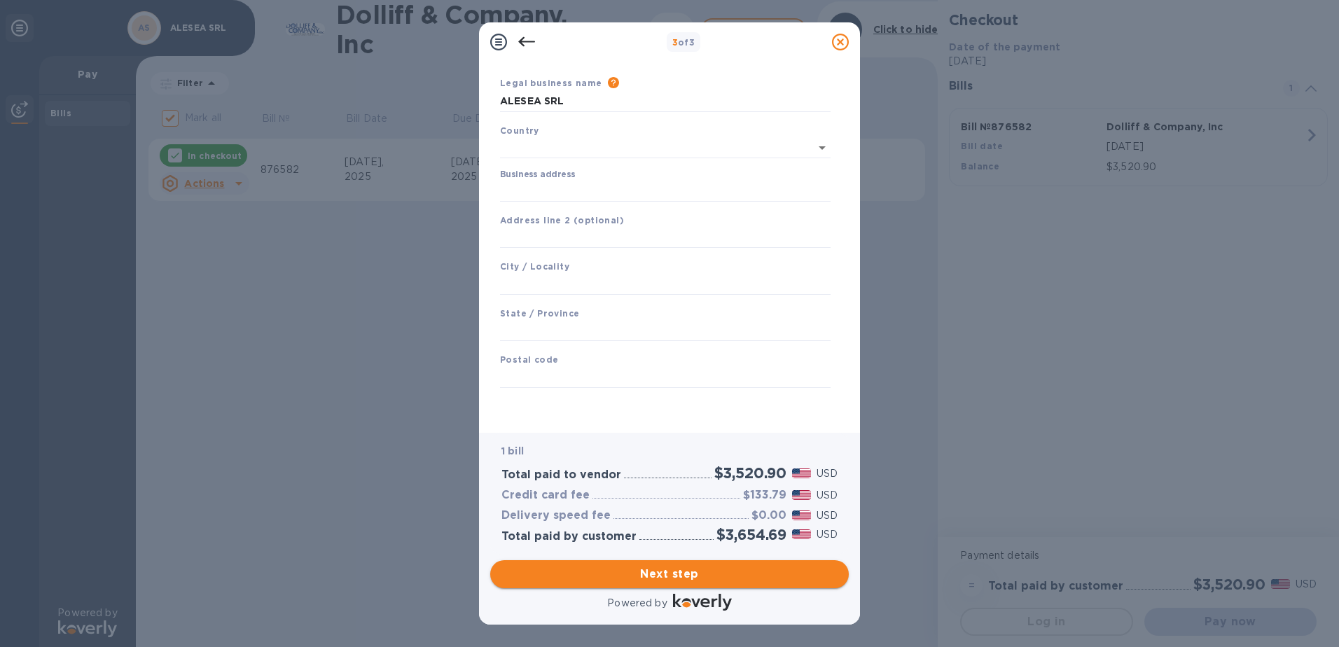
scroll to position [41, 0]
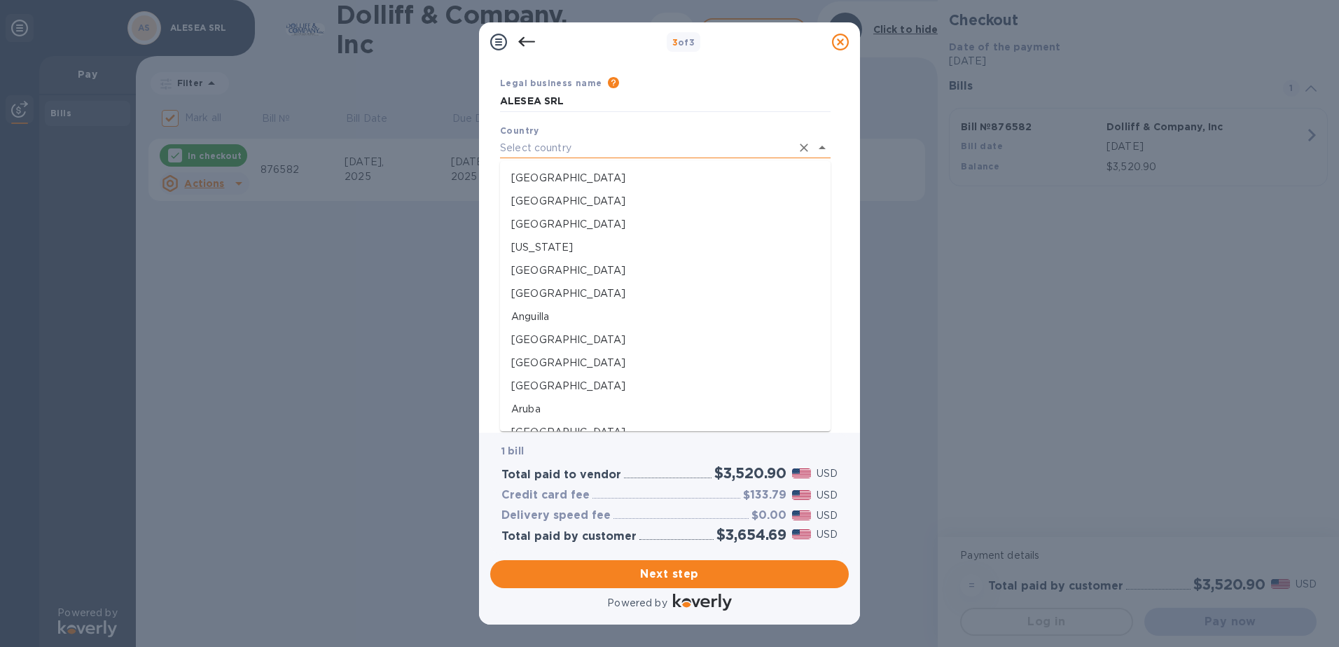
click at [739, 148] on input "text" at bounding box center [645, 148] width 291 height 20
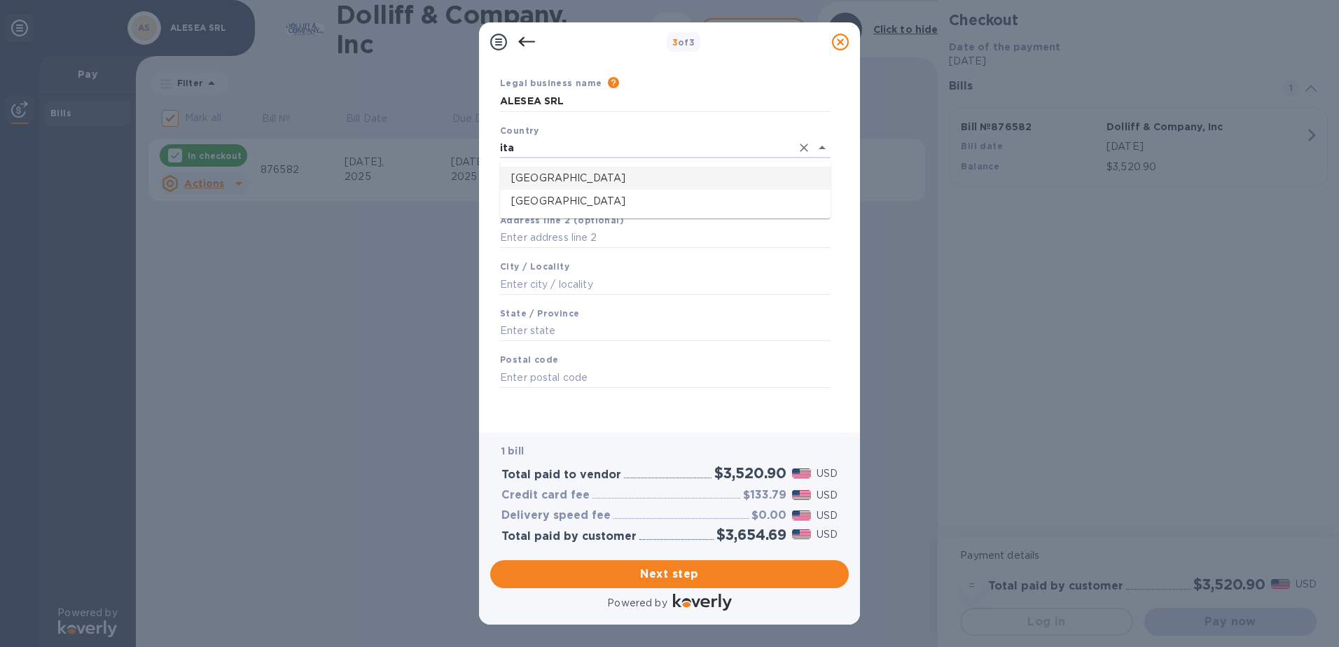
click at [537, 182] on p "[GEOGRAPHIC_DATA]" at bounding box center [665, 178] width 308 height 15
type input "[GEOGRAPHIC_DATA]"
click at [570, 187] on input "Business address" at bounding box center [665, 191] width 331 height 21
type input "[STREET_ADDRESS]"
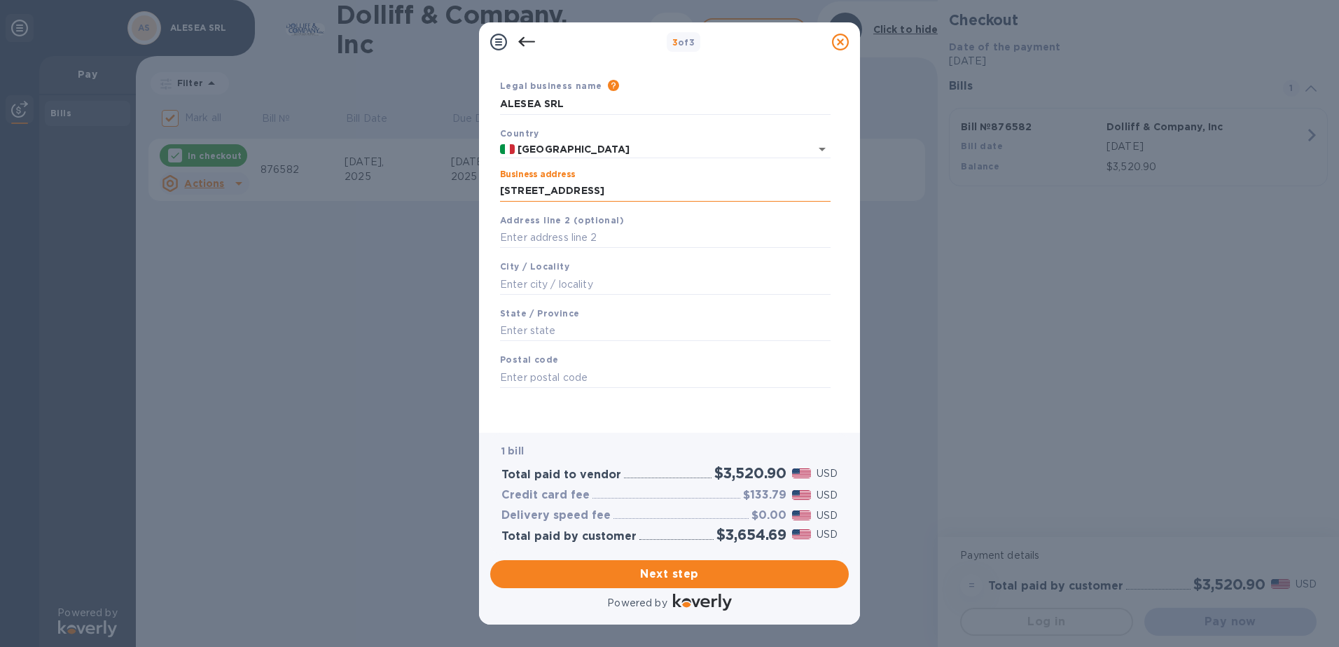
type input "[GEOGRAPHIC_DATA]"
type input "20122"
click at [661, 190] on input "[STREET_ADDRESS]" at bounding box center [665, 191] width 331 height 21
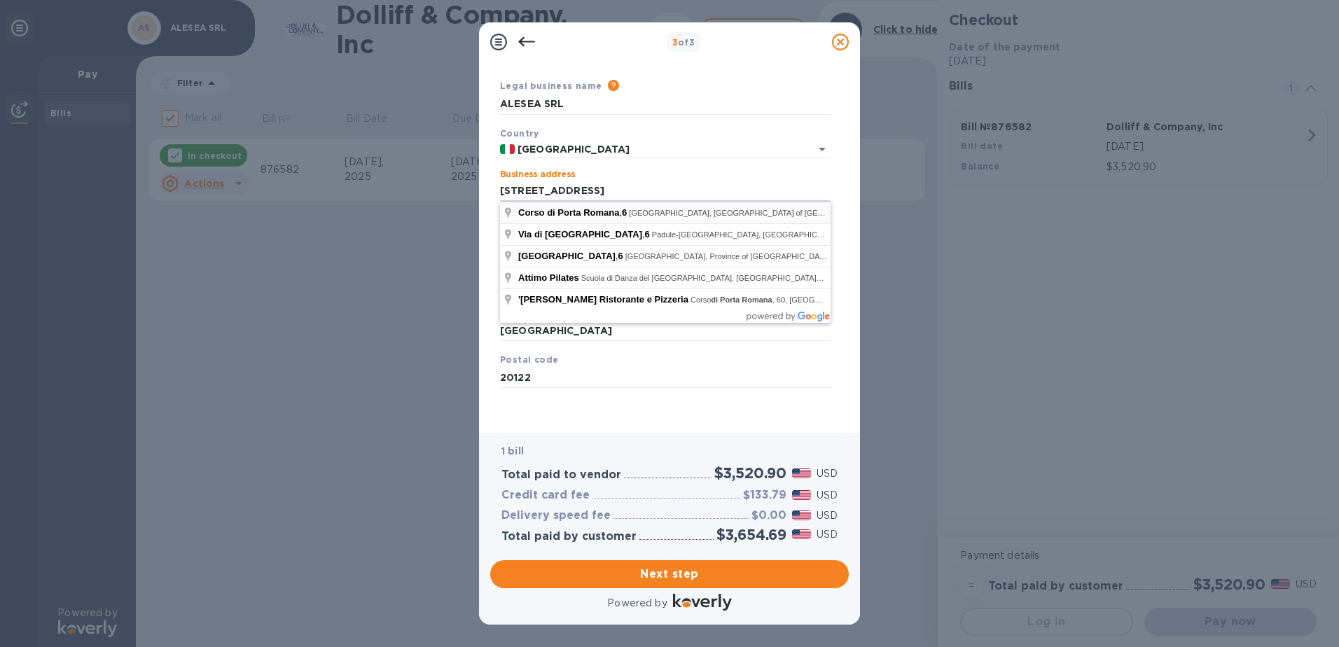
type input "6 Corso di Porta Romana"
type input "[GEOGRAPHIC_DATA]"
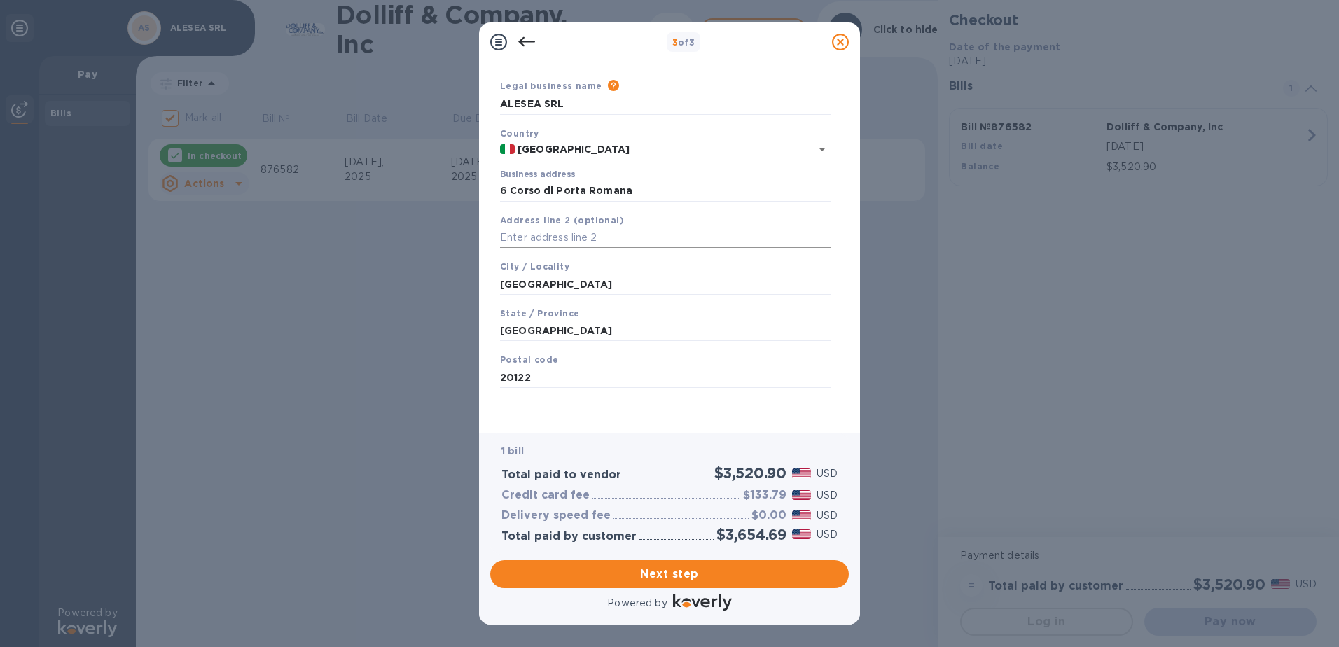
click at [571, 230] on input "text" at bounding box center [665, 238] width 331 height 21
drag, startPoint x: 553, startPoint y: 272, endPoint x: 554, endPoint y: 287, distance: 15.4
click at [554, 273] on div "City / Locality [GEOGRAPHIC_DATA]" at bounding box center [666, 277] width 342 height 47
click at [554, 286] on input "[GEOGRAPHIC_DATA]" at bounding box center [665, 284] width 331 height 21
drag, startPoint x: 554, startPoint y: 286, endPoint x: 481, endPoint y: 282, distance: 72.9
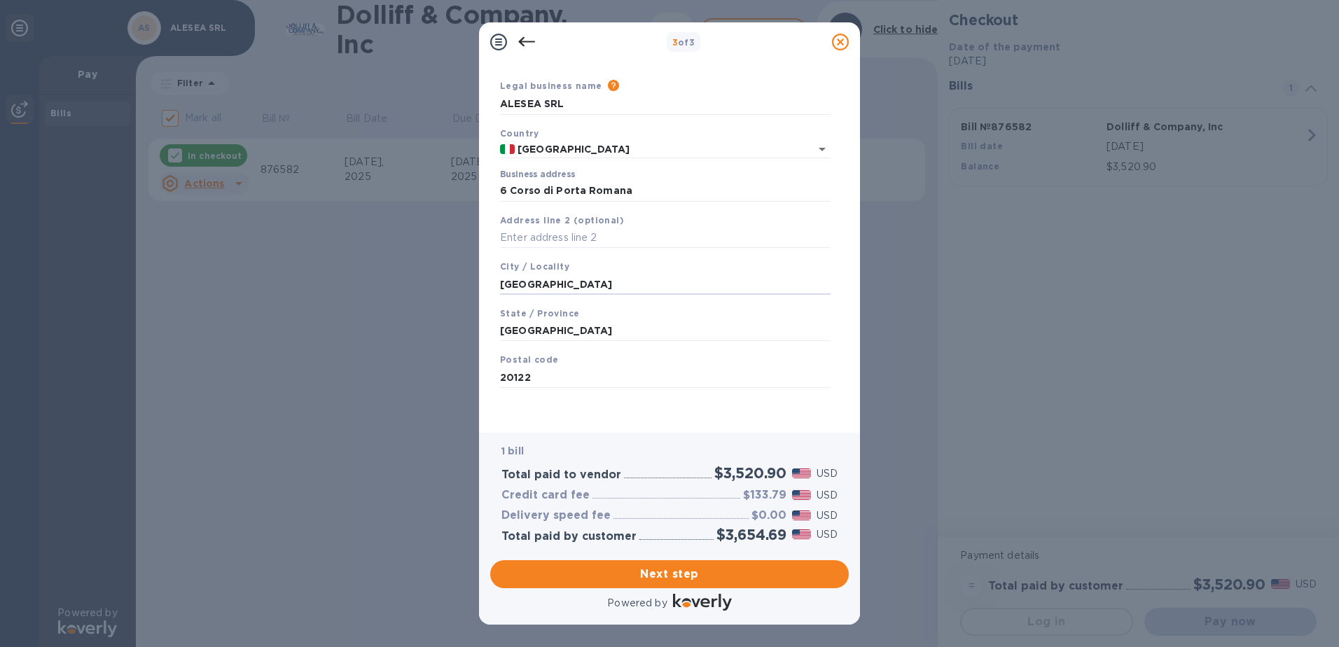
click at [481, 282] on div "Business Information Legal business name Please provide the legal name that app…" at bounding box center [669, 247] width 381 height 371
type input "M"
type input "[GEOGRAPHIC_DATA]"
click at [549, 415] on div "Legal business name Please provide the legal name that appears on your SS-4 for…" at bounding box center [666, 249] width 342 height 343
click at [539, 377] on input "20122" at bounding box center [665, 377] width 331 height 21
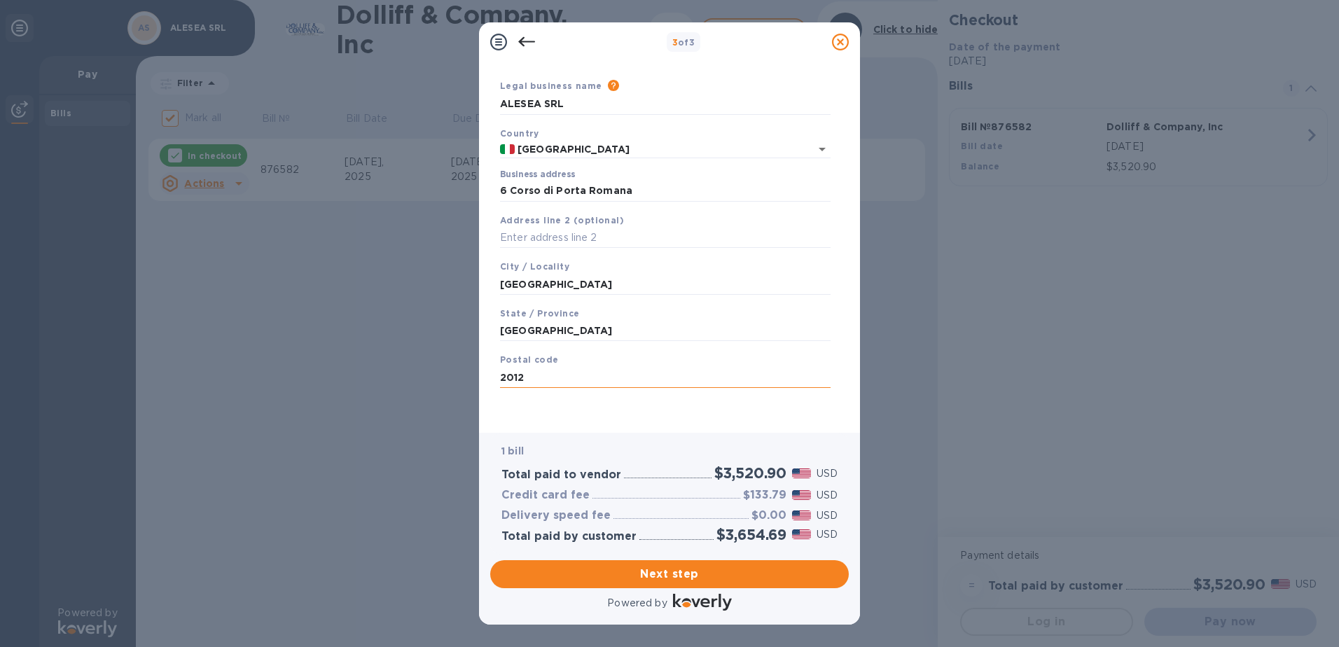
type input "20122"
click at [557, 420] on div "Legal business name Please provide the legal name that appears on your SS-4 for…" at bounding box center [666, 249] width 342 height 343
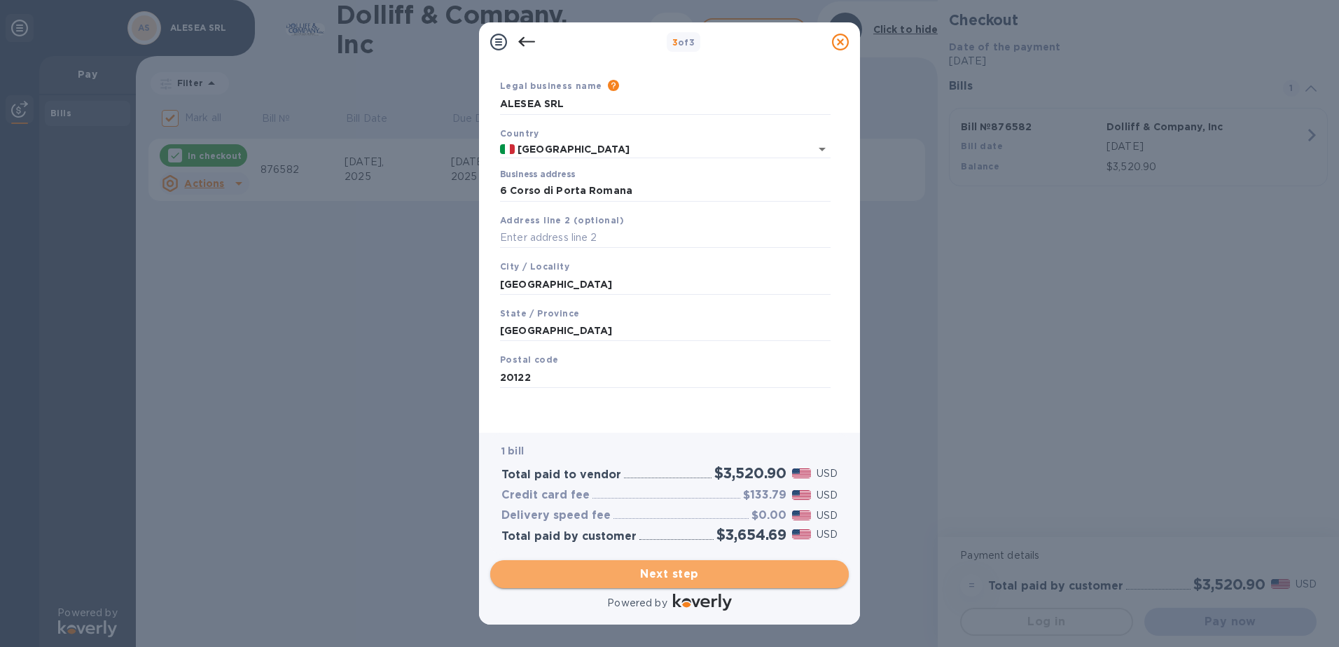
click at [665, 574] on span "Next step" at bounding box center [670, 574] width 336 height 17
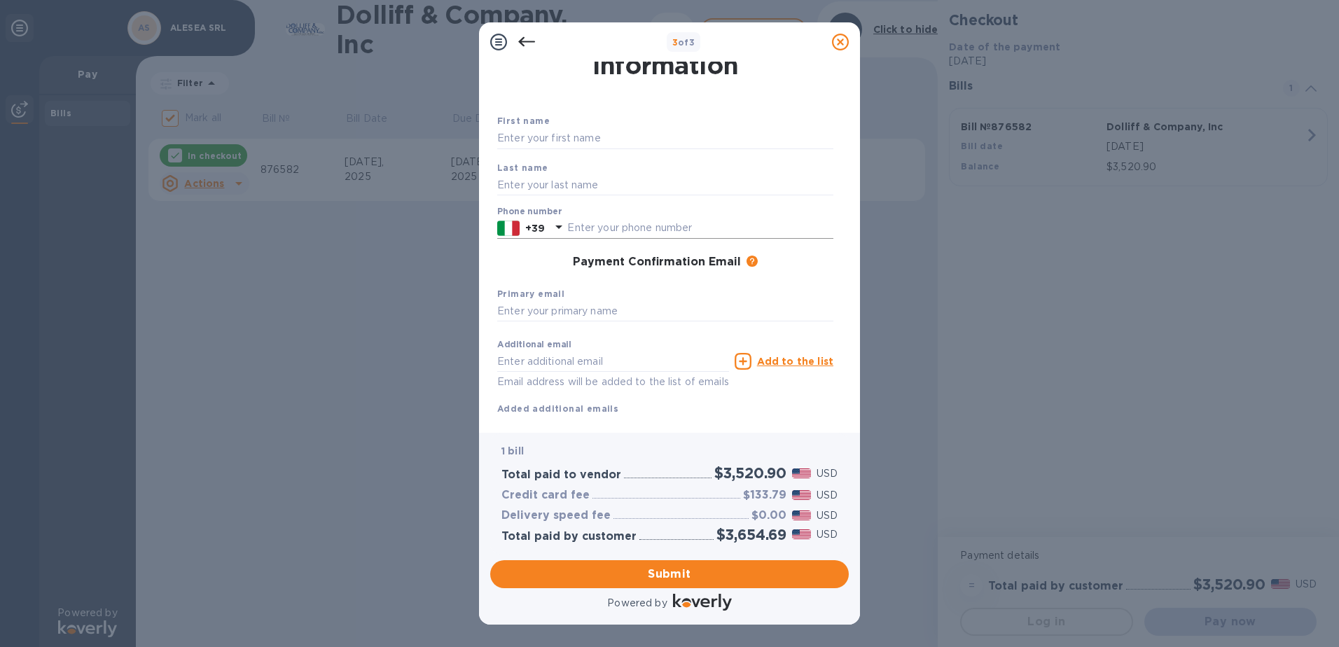
click at [591, 227] on input "text" at bounding box center [700, 228] width 266 height 21
type input "3336908906"
click at [704, 139] on input "text" at bounding box center [665, 138] width 336 height 21
type input "[DEMOGRAPHIC_DATA]"
click at [509, 187] on input "text" at bounding box center [665, 184] width 336 height 21
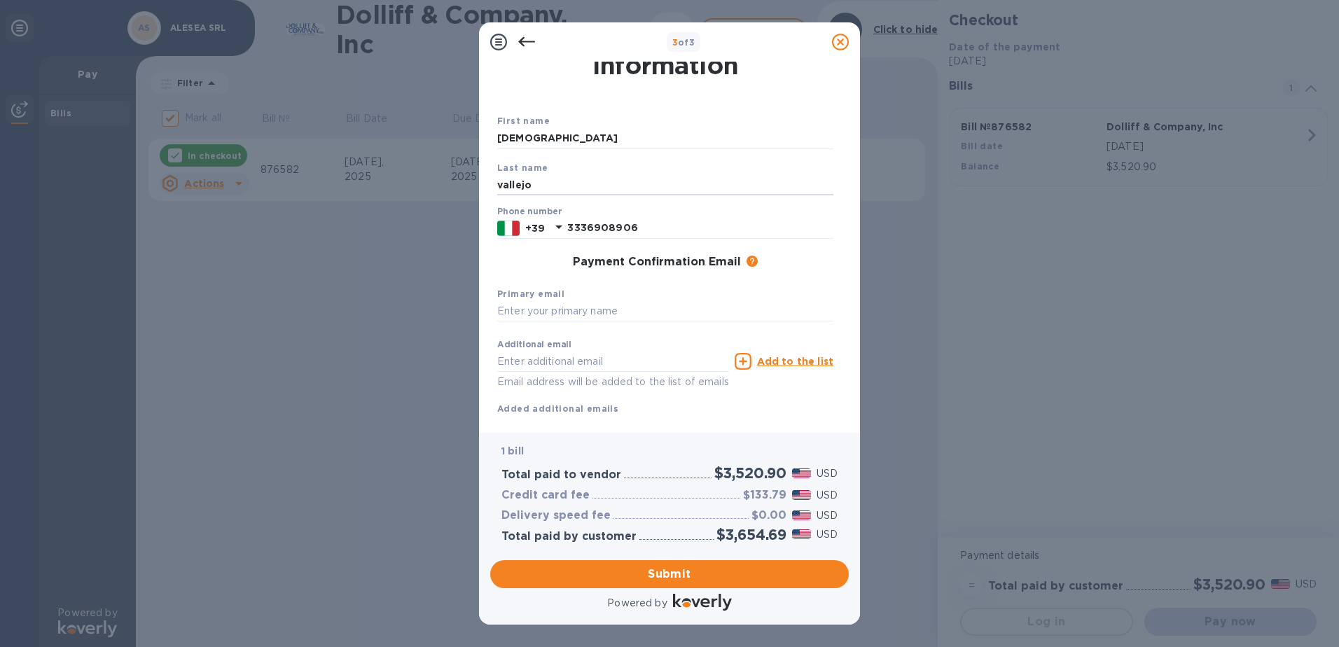
type input "vallejo"
click at [812, 263] on div "Payment Confirmation Email The added email addresses will be used to send the p…" at bounding box center [665, 263] width 336 height 14
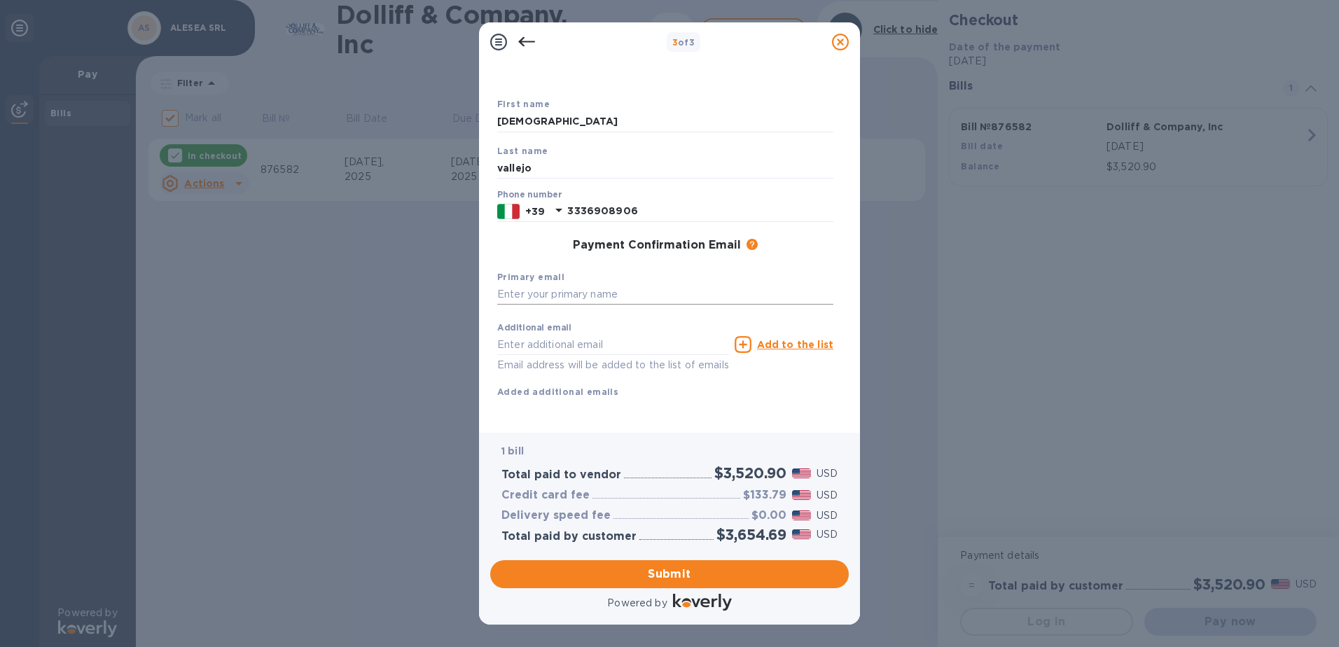
click at [602, 284] on input "text" at bounding box center [665, 294] width 336 height 21
type input "[EMAIL_ADDRESS][DOMAIN_NAME]"
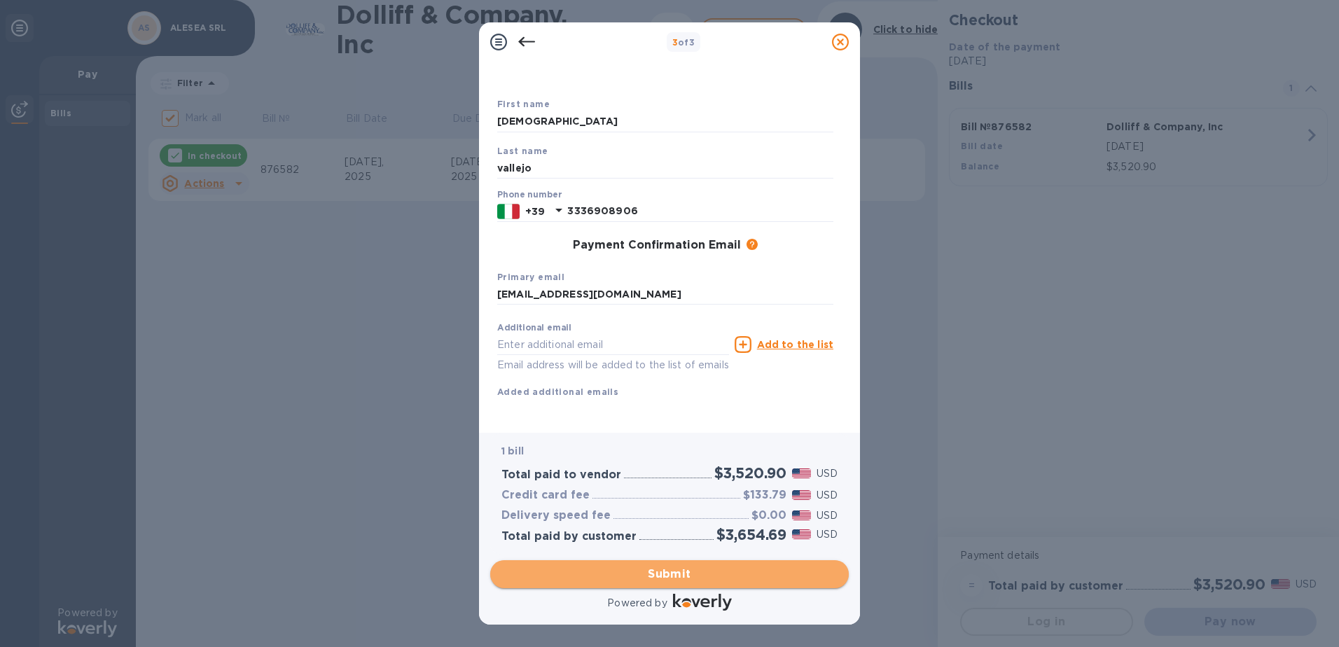
click at [672, 575] on span "Submit" at bounding box center [670, 574] width 336 height 17
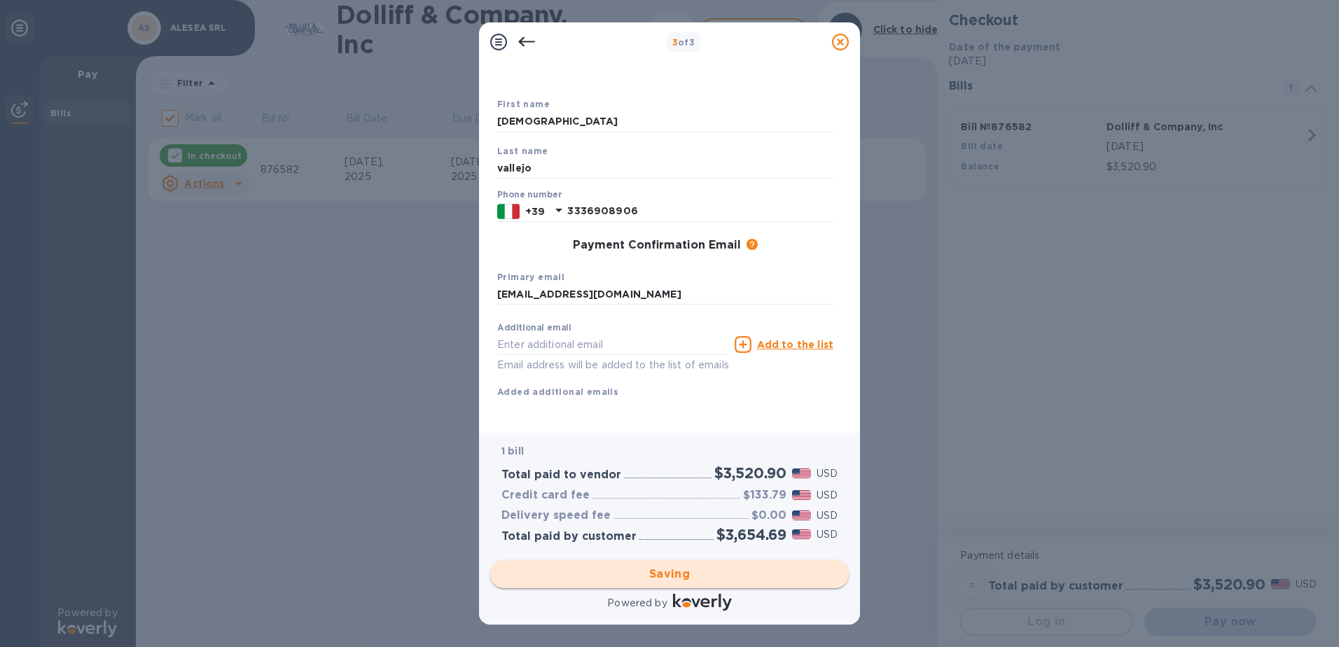
checkbox input "false"
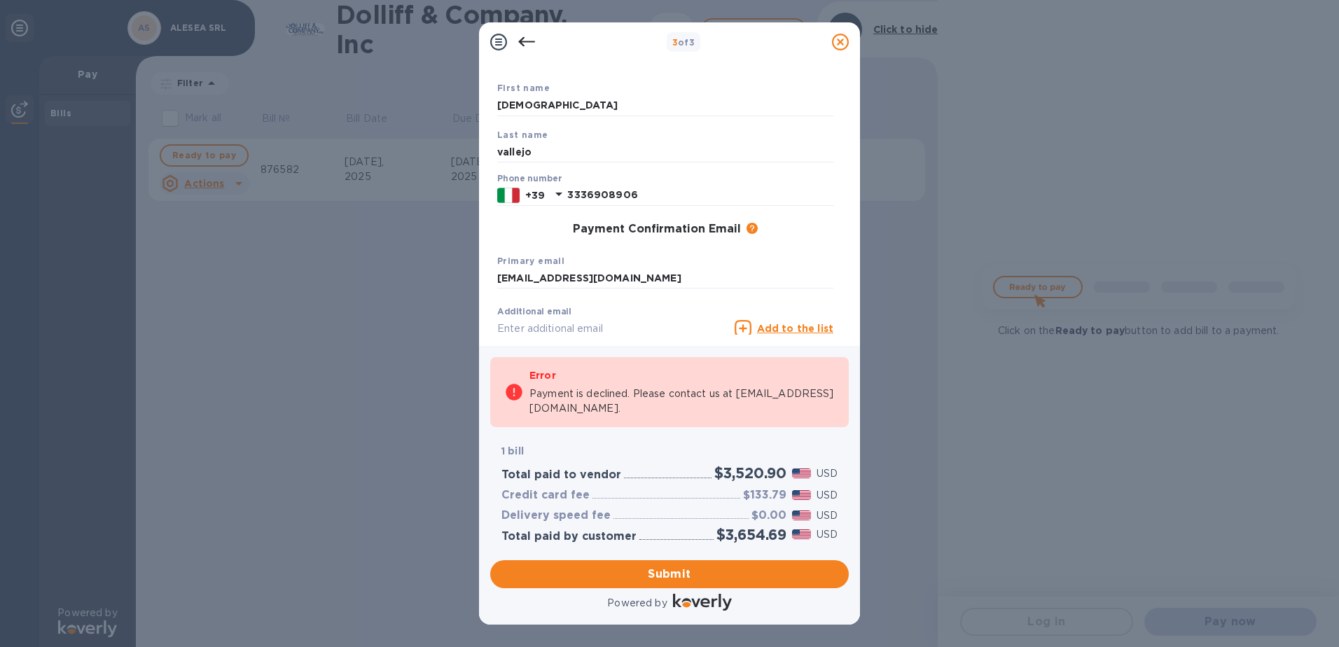
click at [511, 395] on icon at bounding box center [514, 392] width 16 height 16
click at [645, 404] on p "Payment is declined. Please contact us at [EMAIL_ADDRESS][DOMAIN_NAME]." at bounding box center [682, 401] width 305 height 29
drag, startPoint x: 647, startPoint y: 408, endPoint x: 526, endPoint y: 421, distance: 121.9
click at [526, 421] on div "Error Payment is declined. Please contact us at [EMAIL_ADDRESS][DOMAIN_NAME]." at bounding box center [669, 392] width 359 height 71
drag, startPoint x: 526, startPoint y: 421, endPoint x: 647, endPoint y: 420, distance: 120.5
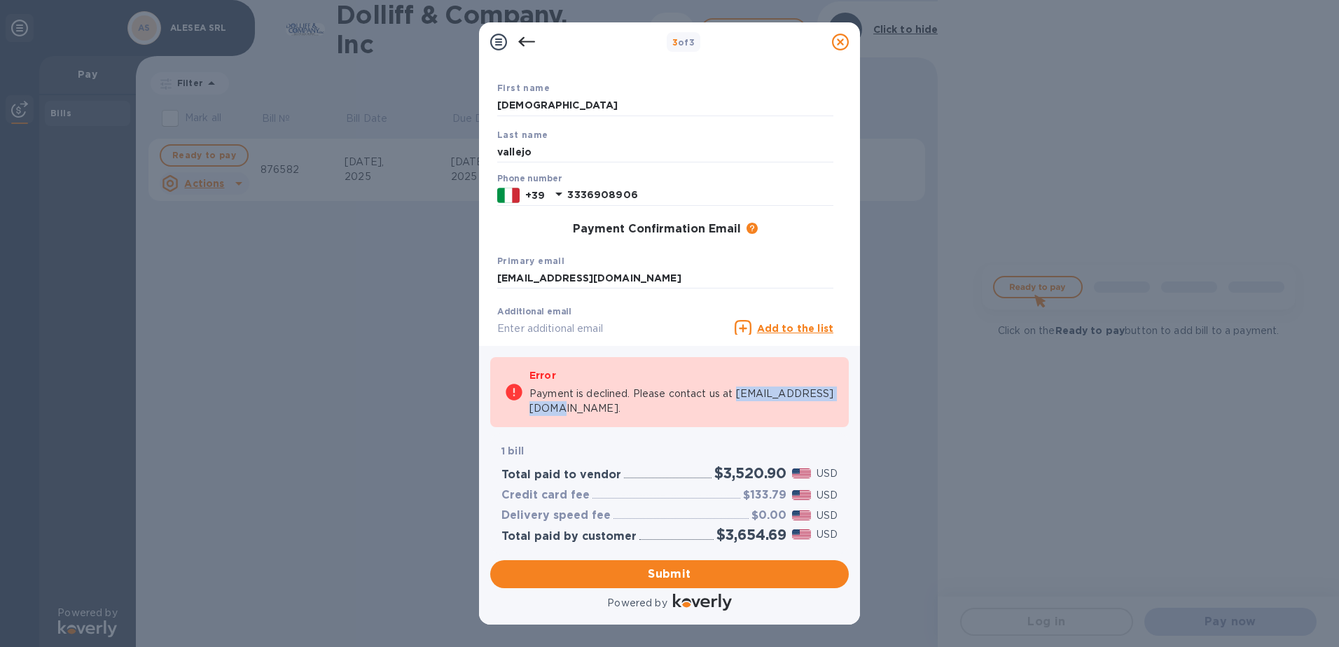
click at [654, 421] on div "Error Payment is declined. Please contact us at [EMAIL_ADDRESS][DOMAIN_NAME]." at bounding box center [682, 393] width 305 height 60
drag, startPoint x: 634, startPoint y: 411, endPoint x: 529, endPoint y: 414, distance: 105.1
click at [529, 414] on div "Error Payment is declined. Please contact us at [EMAIL_ADDRESS][DOMAIN_NAME]." at bounding box center [669, 392] width 359 height 71
copy p "[EMAIL_ADDRESS][DOMAIN_NAME]"
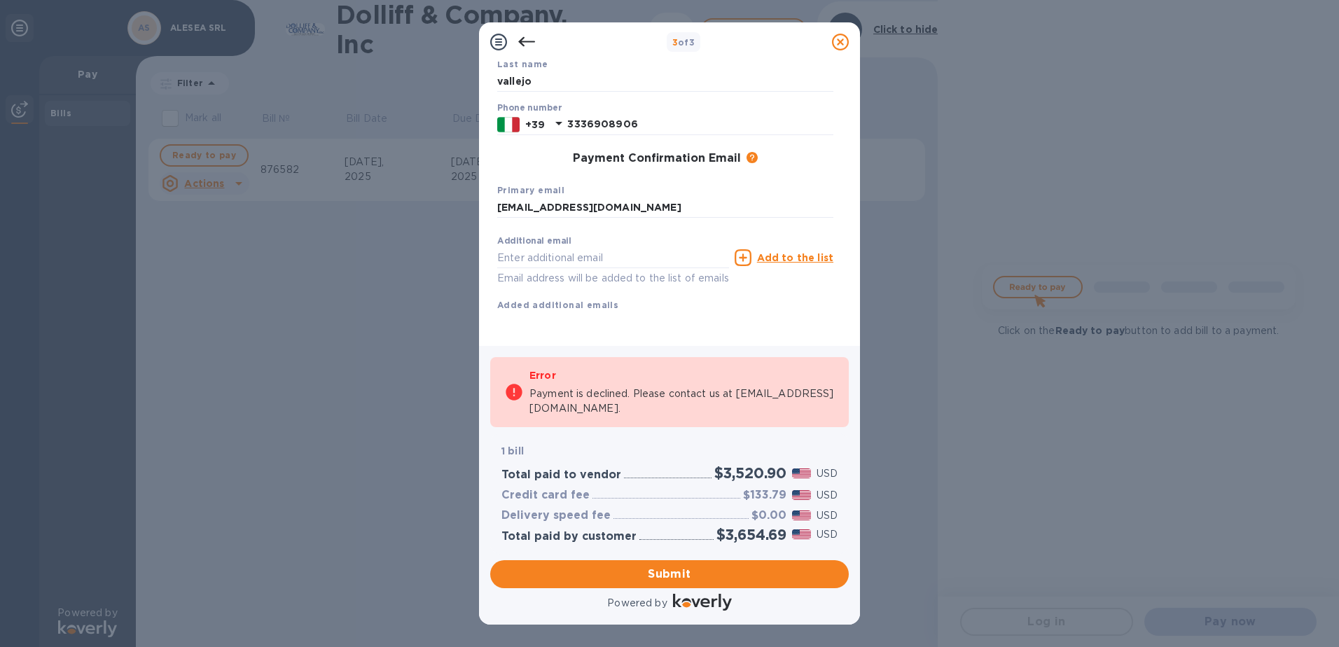
click at [522, 42] on icon at bounding box center [526, 42] width 17 height 10
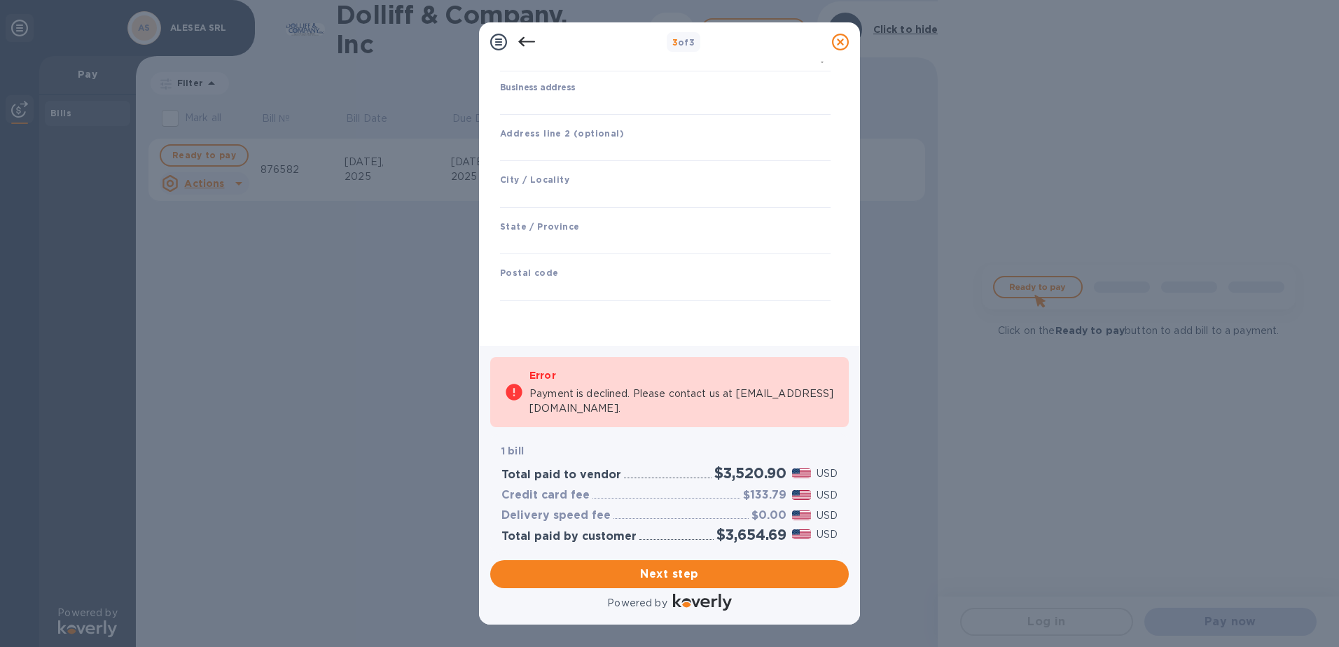
scroll to position [127, 0]
click at [520, 39] on icon at bounding box center [526, 42] width 17 height 17
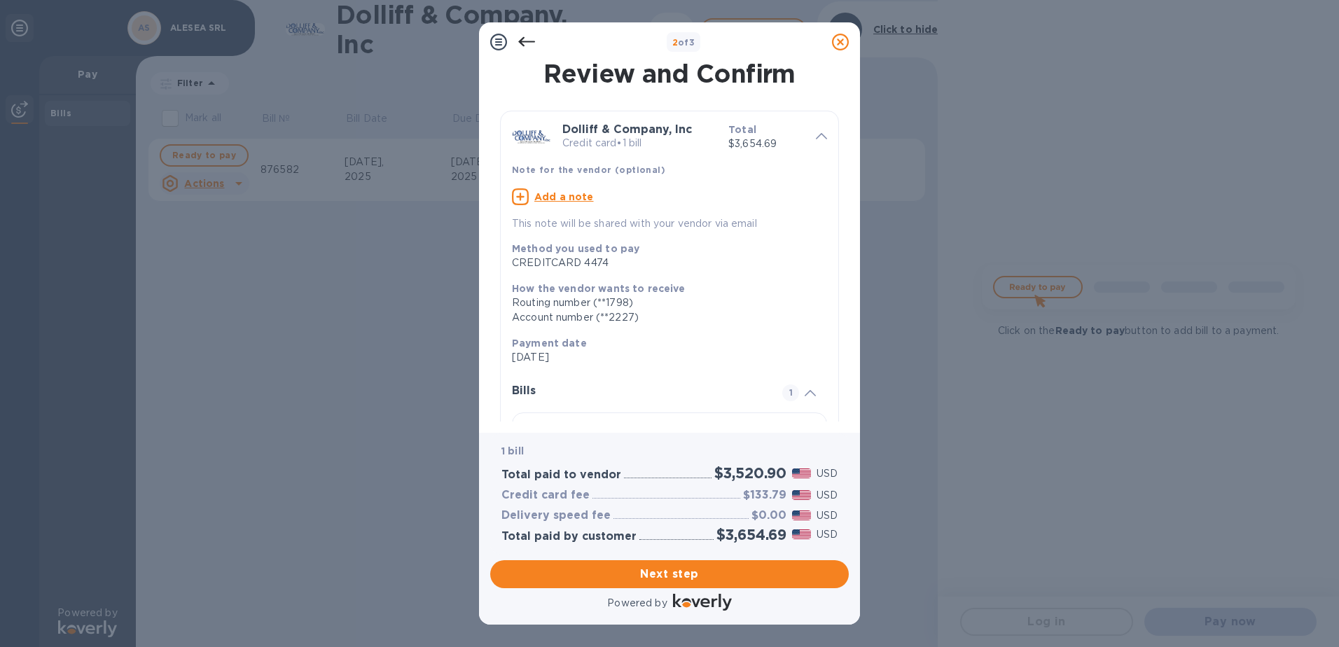
click at [522, 43] on icon at bounding box center [526, 42] width 17 height 10
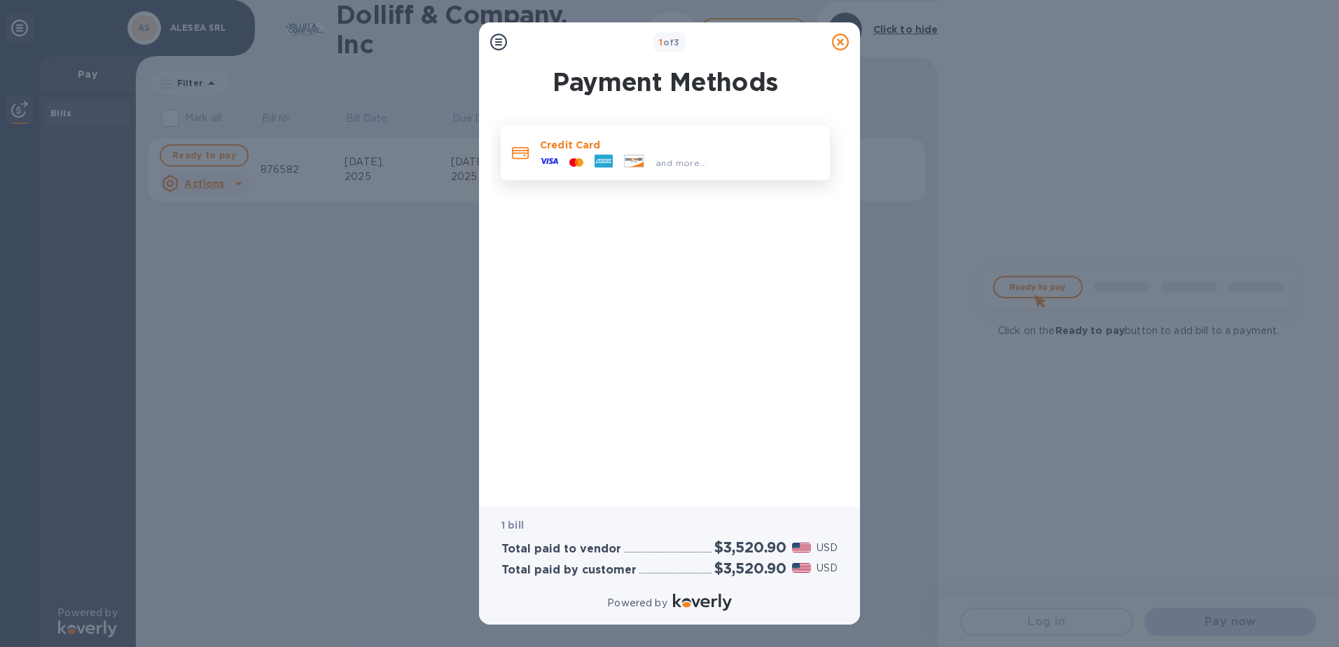
click at [635, 166] on icon at bounding box center [636, 164] width 15 height 5
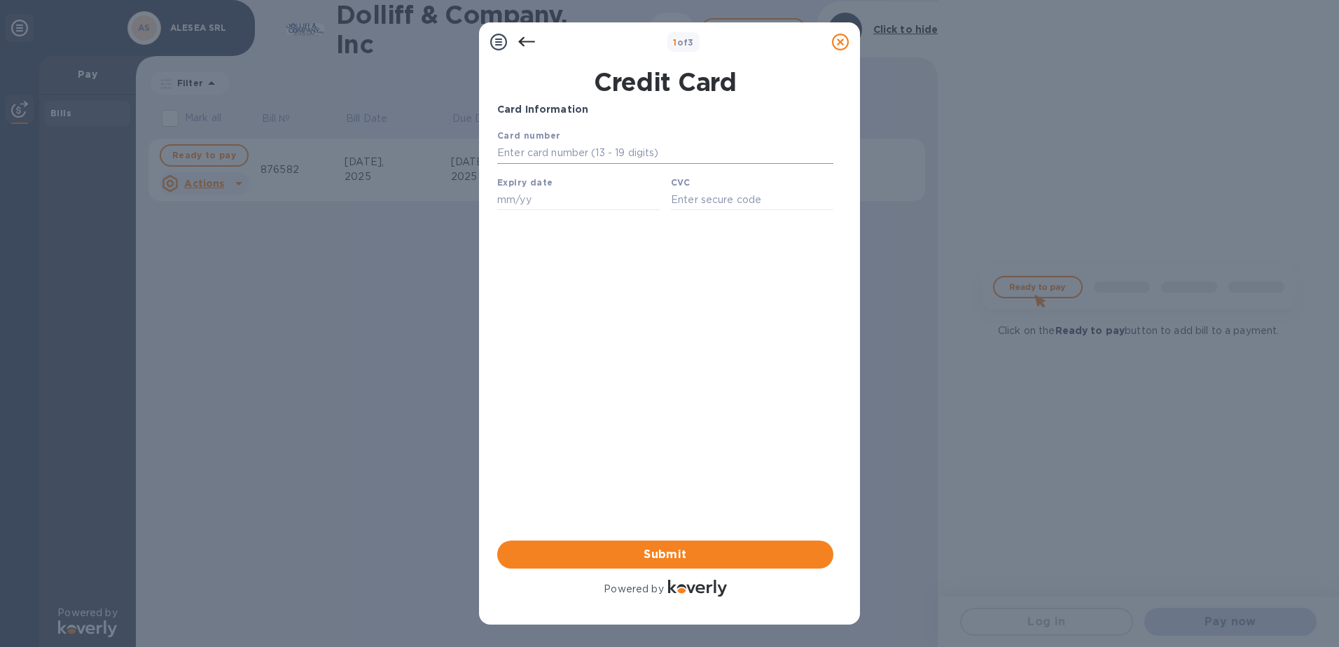
click at [626, 150] on input "text" at bounding box center [665, 153] width 336 height 21
type input "[CREDIT_CARD_NUMBER]"
click at [485, 256] on div "Credit Card Card Information Your browser does not support iframes Submit Power…" at bounding box center [669, 343] width 381 height 563
click at [510, 201] on input "text" at bounding box center [578, 199] width 163 height 21
type input "04/28"
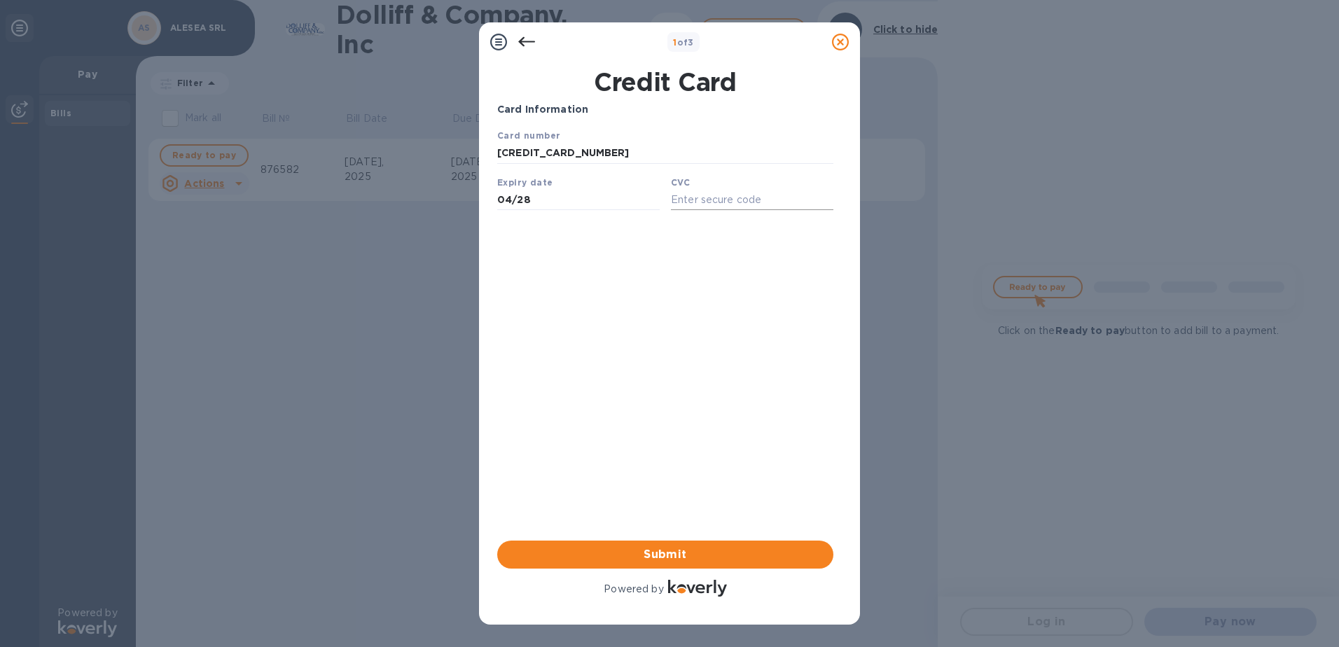
click at [702, 205] on input "text" at bounding box center [752, 199] width 163 height 21
type input "729"
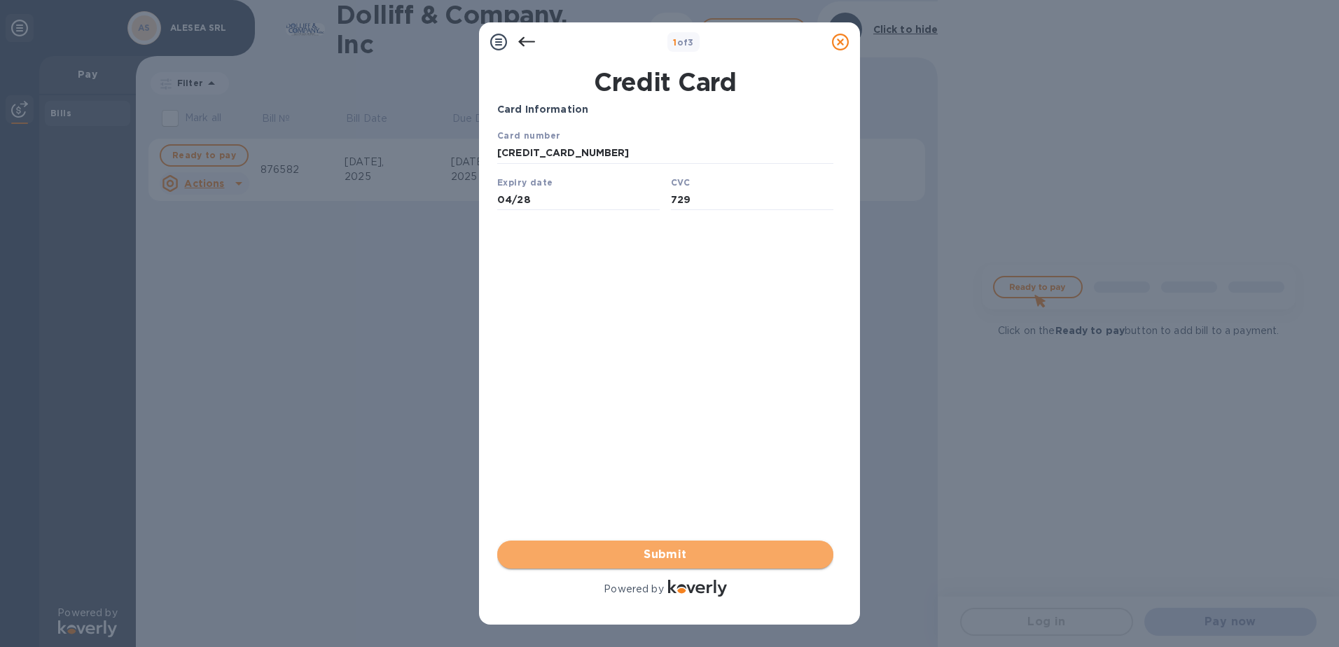
click at [676, 553] on span "Submit" at bounding box center [666, 554] width 314 height 17
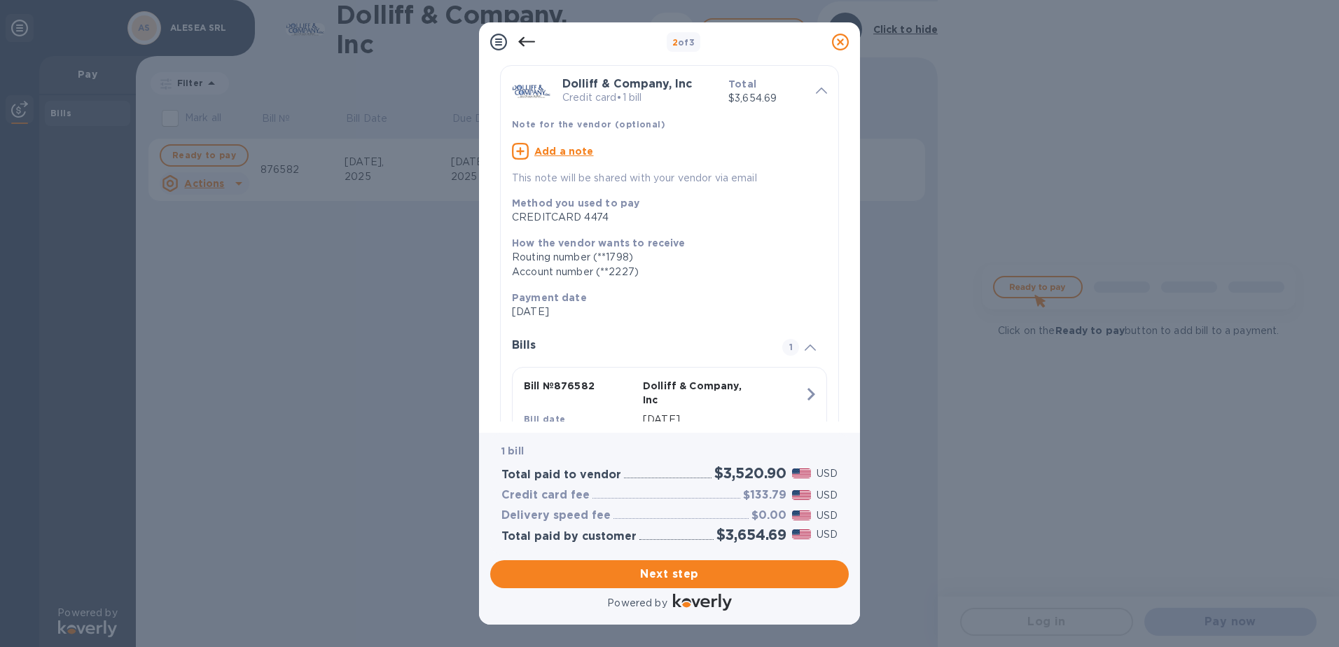
scroll to position [119, 0]
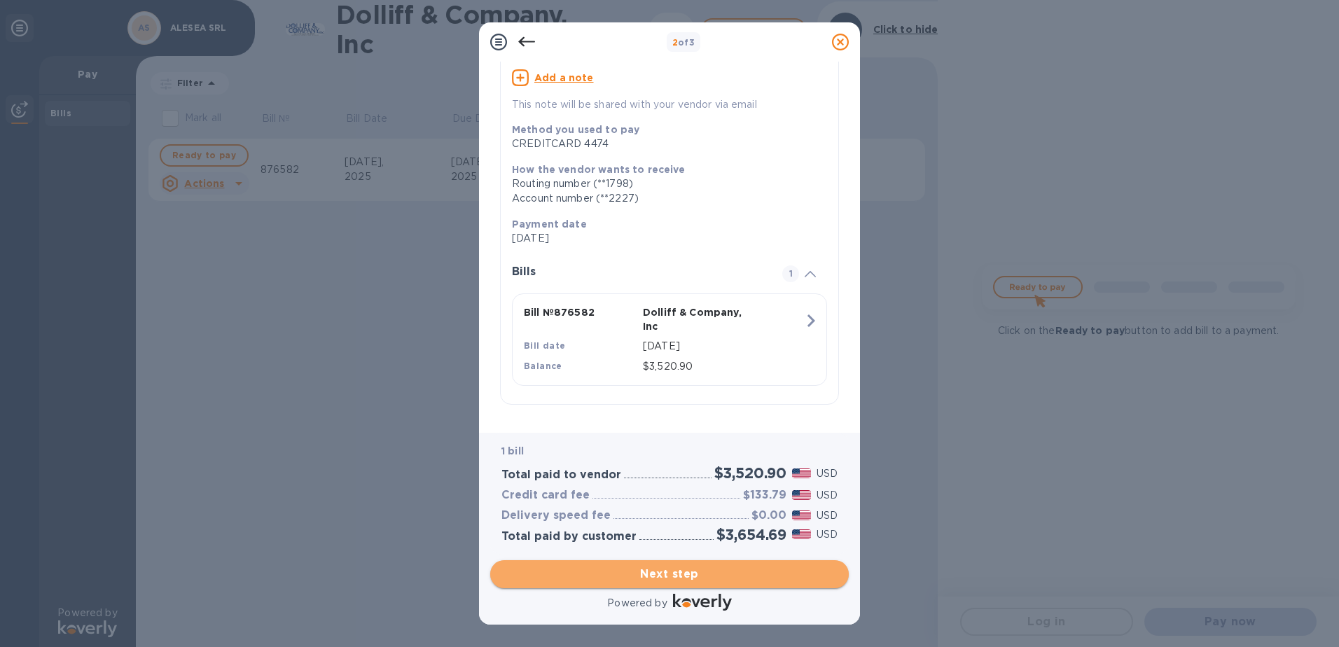
click at [689, 573] on span "Next step" at bounding box center [670, 574] width 336 height 17
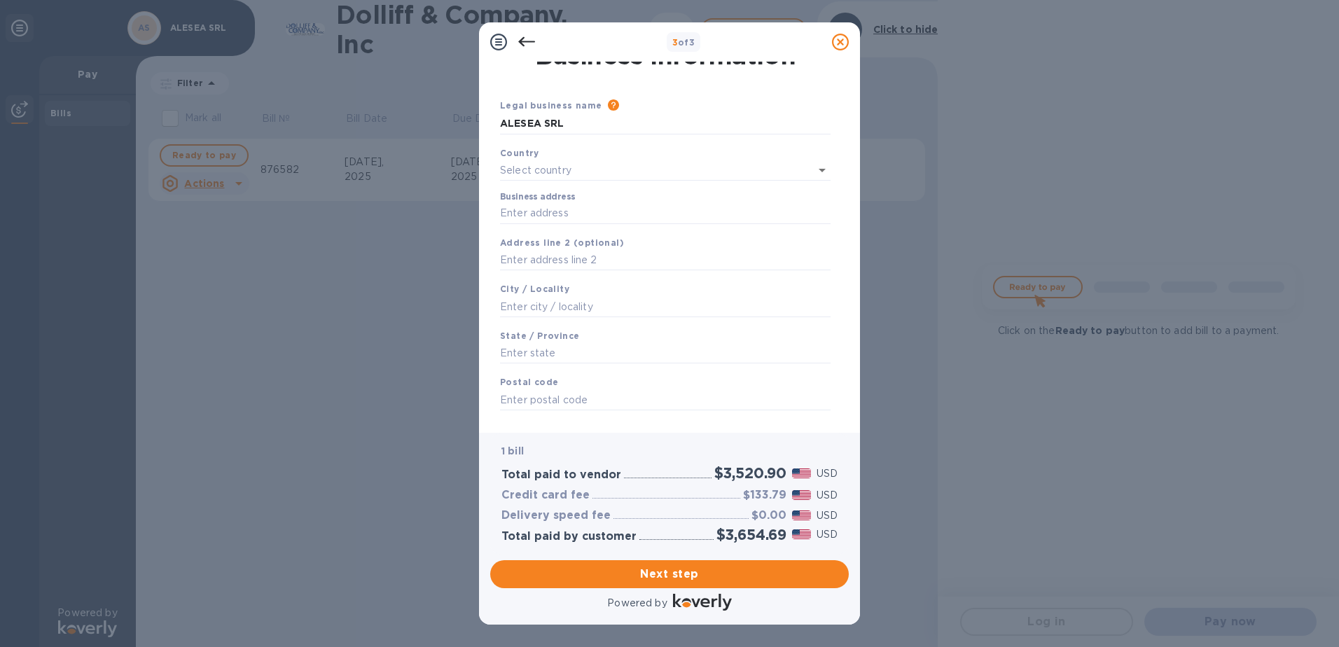
scroll to position [0, 0]
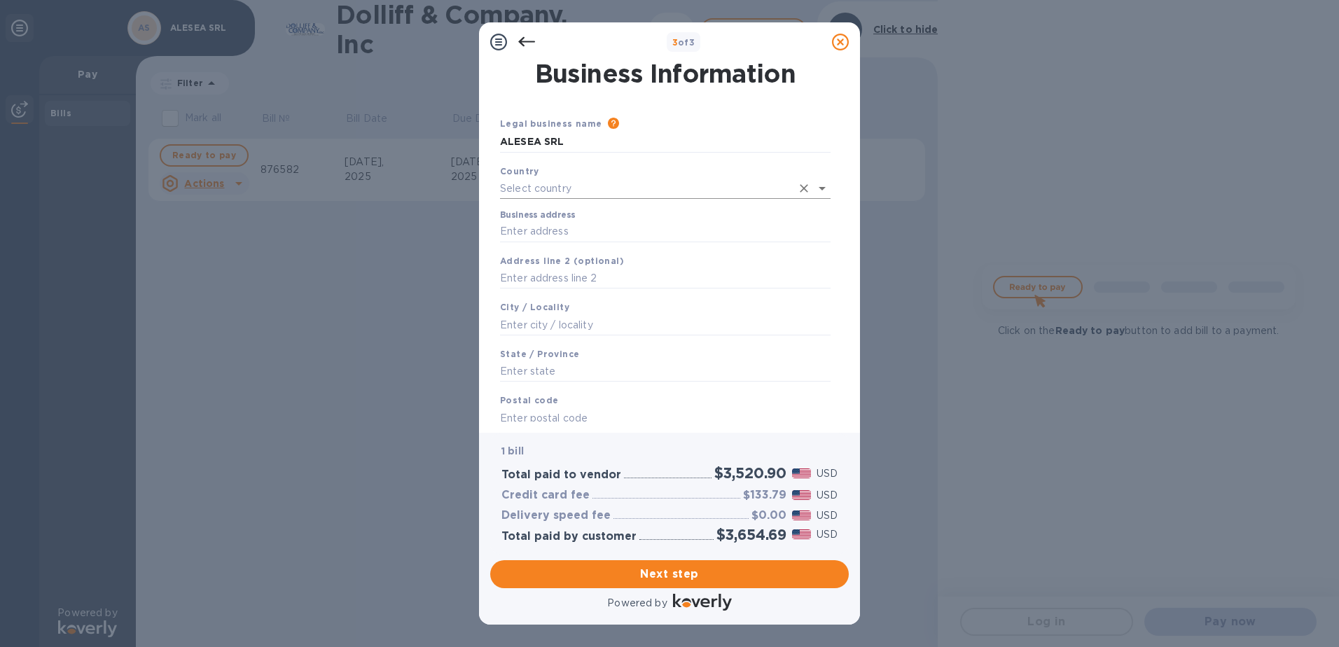
click at [665, 188] on input "text" at bounding box center [645, 189] width 291 height 20
click at [529, 216] on p "[GEOGRAPHIC_DATA]" at bounding box center [665, 219] width 308 height 15
type input "[GEOGRAPHIC_DATA]"
click at [579, 228] on input "Business address" at bounding box center [665, 229] width 331 height 21
type input "6 Corso di Porta Romana"
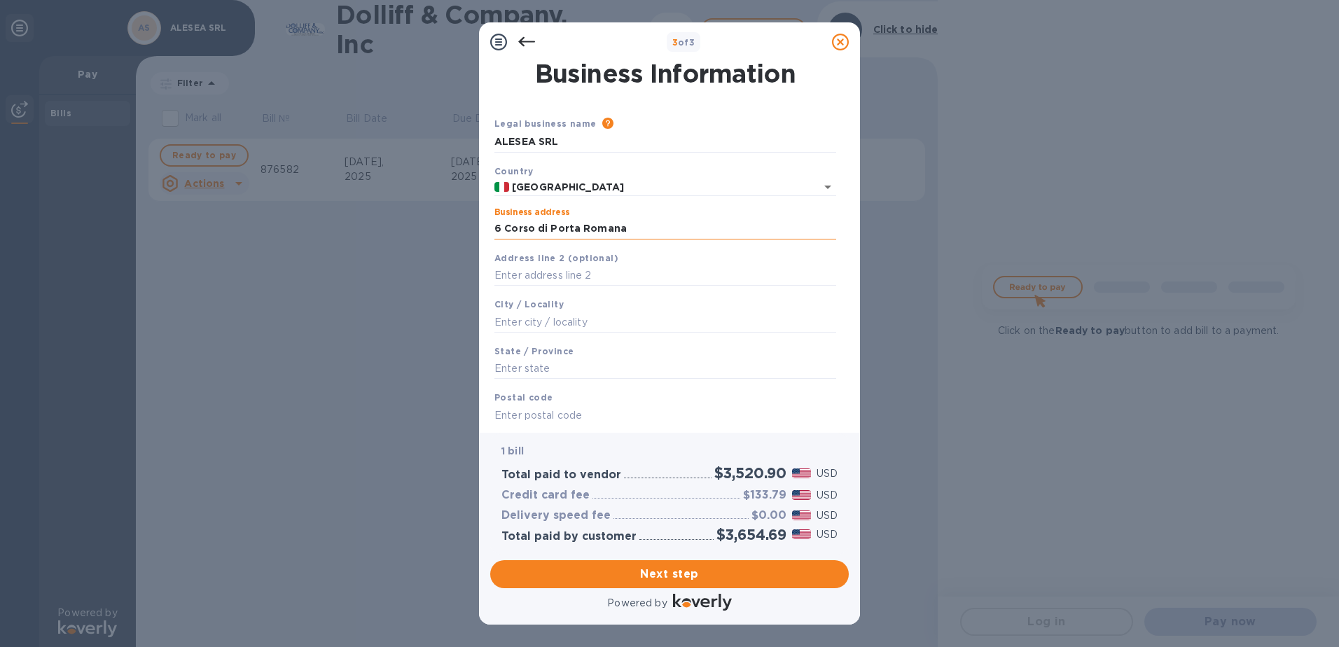
type input "[GEOGRAPHIC_DATA]"
type input "20122"
drag, startPoint x: 511, startPoint y: 229, endPoint x: 488, endPoint y: 230, distance: 23.1
click at [488, 230] on div "Business Information Legal business name Please provide the legal name that app…" at bounding box center [669, 247] width 381 height 371
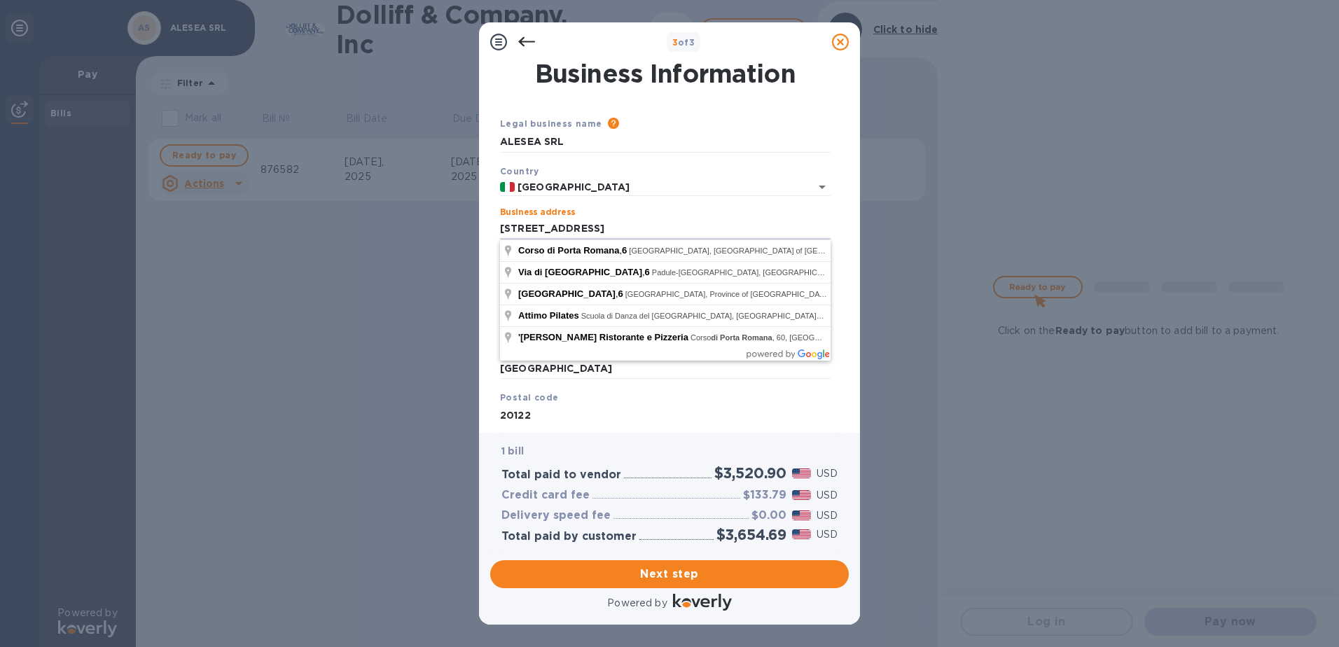
type input "[STREET_ADDRESS]"
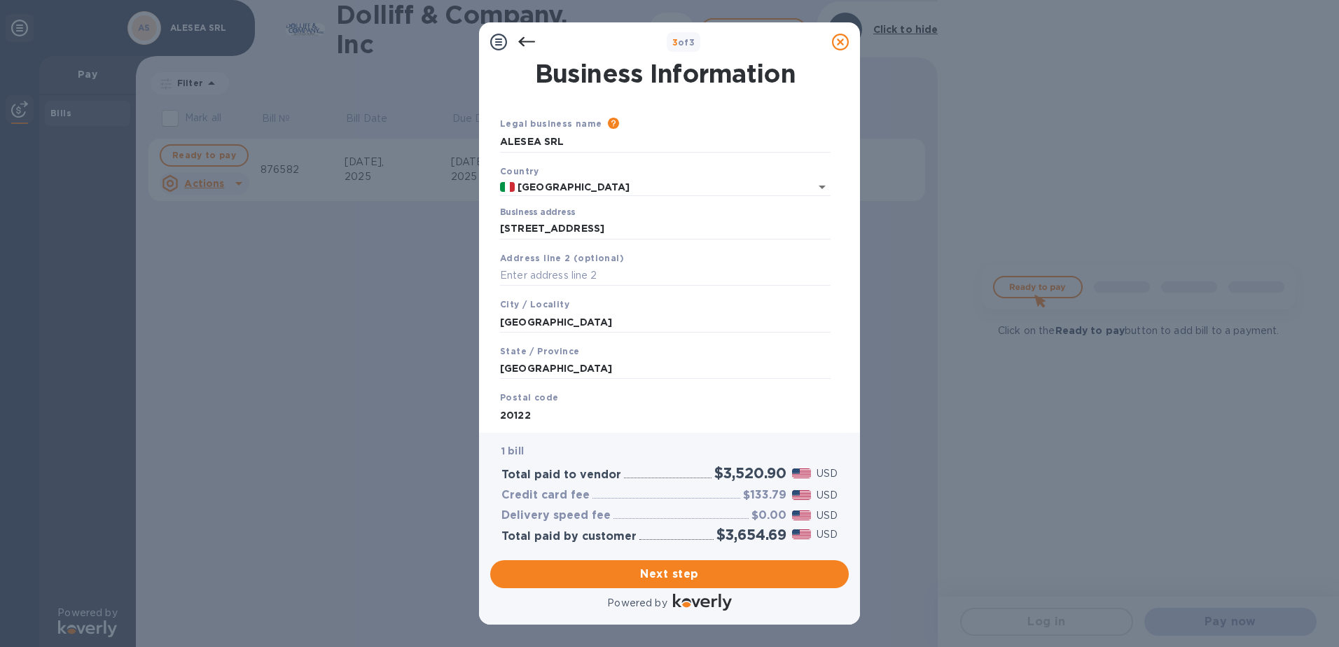
click at [929, 195] on div "3 of 3 Business Information Legal business name Please provide the legal name t…" at bounding box center [669, 323] width 1339 height 647
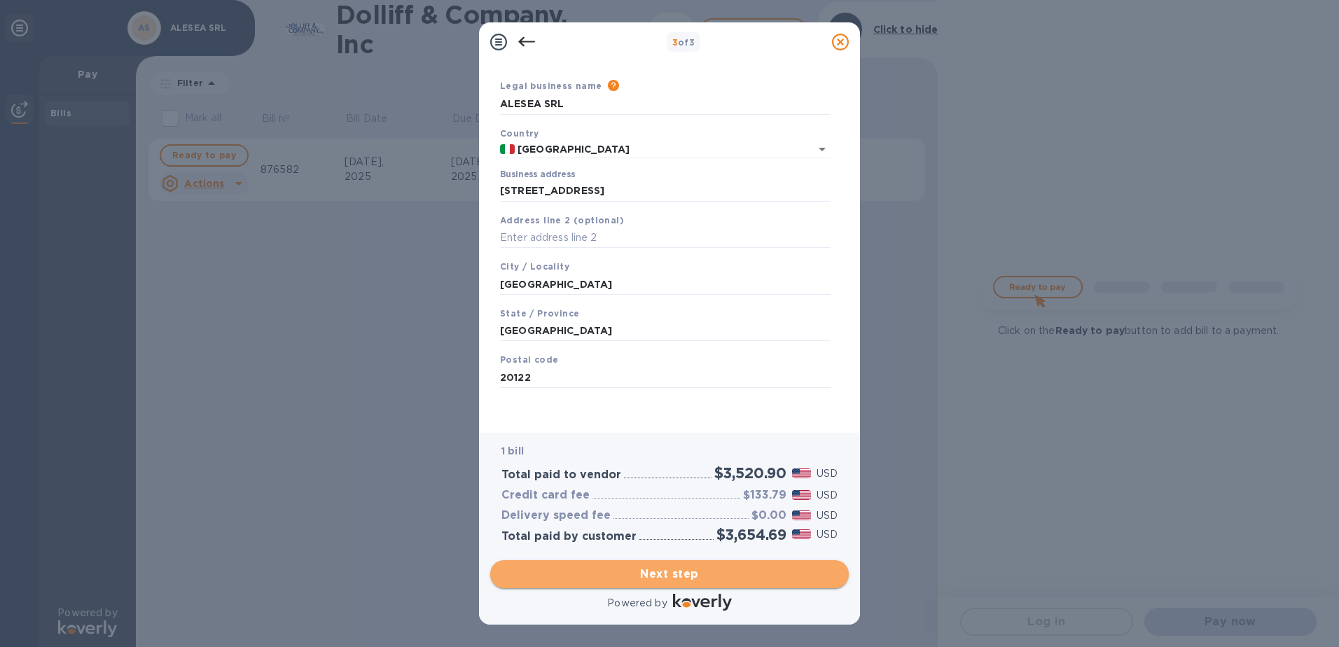
click at [692, 570] on span "Next step" at bounding box center [670, 574] width 336 height 17
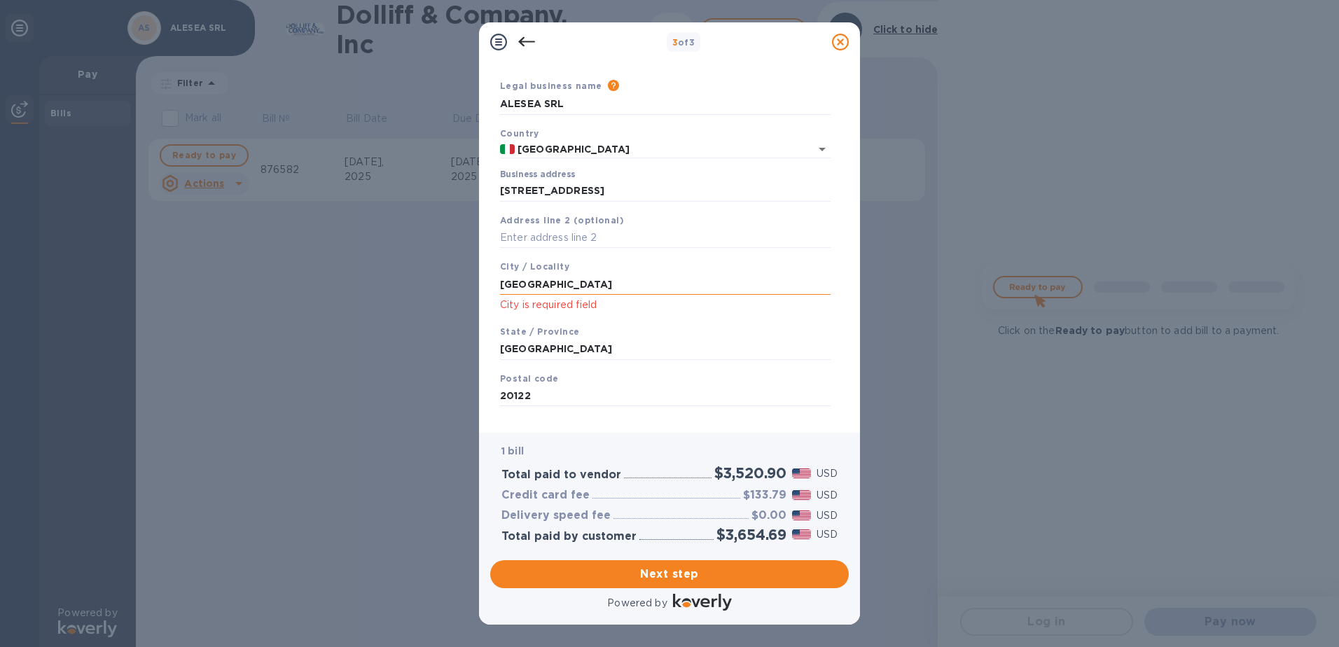
click at [537, 278] on input "[GEOGRAPHIC_DATA]" at bounding box center [665, 284] width 331 height 21
type input "[GEOGRAPHIC_DATA]"
click at [630, 582] on span "Next step" at bounding box center [670, 574] width 336 height 17
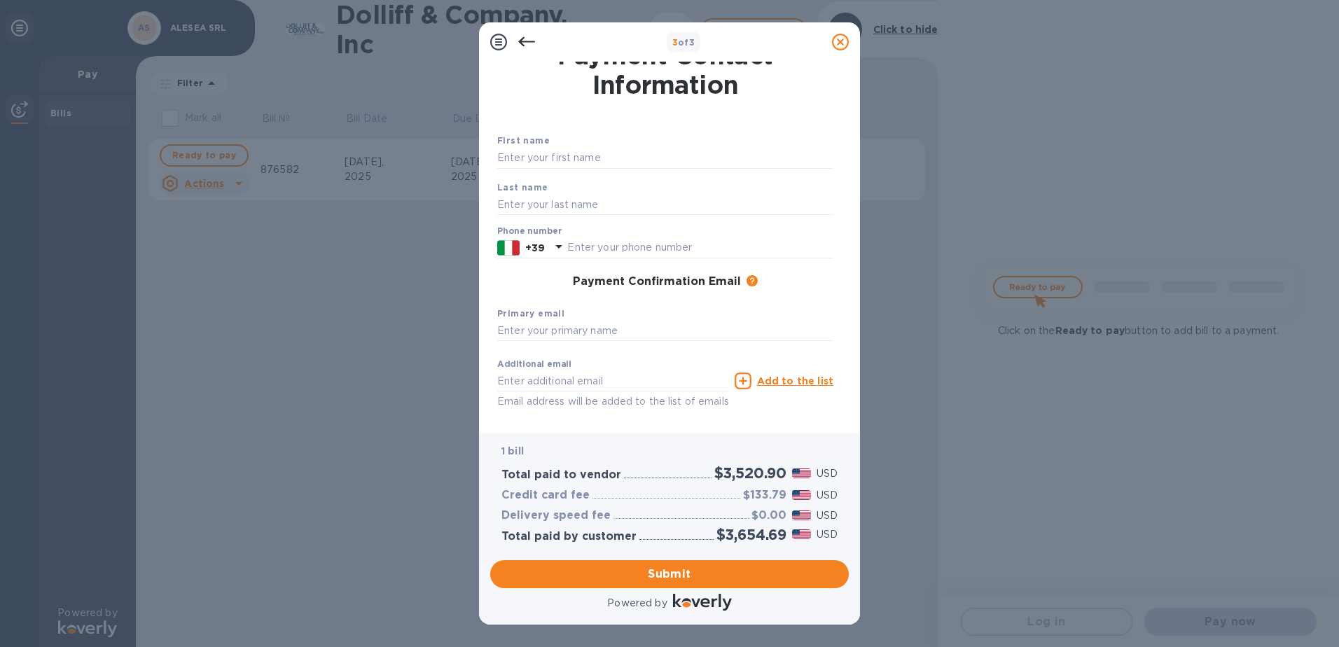
scroll to position [0, 0]
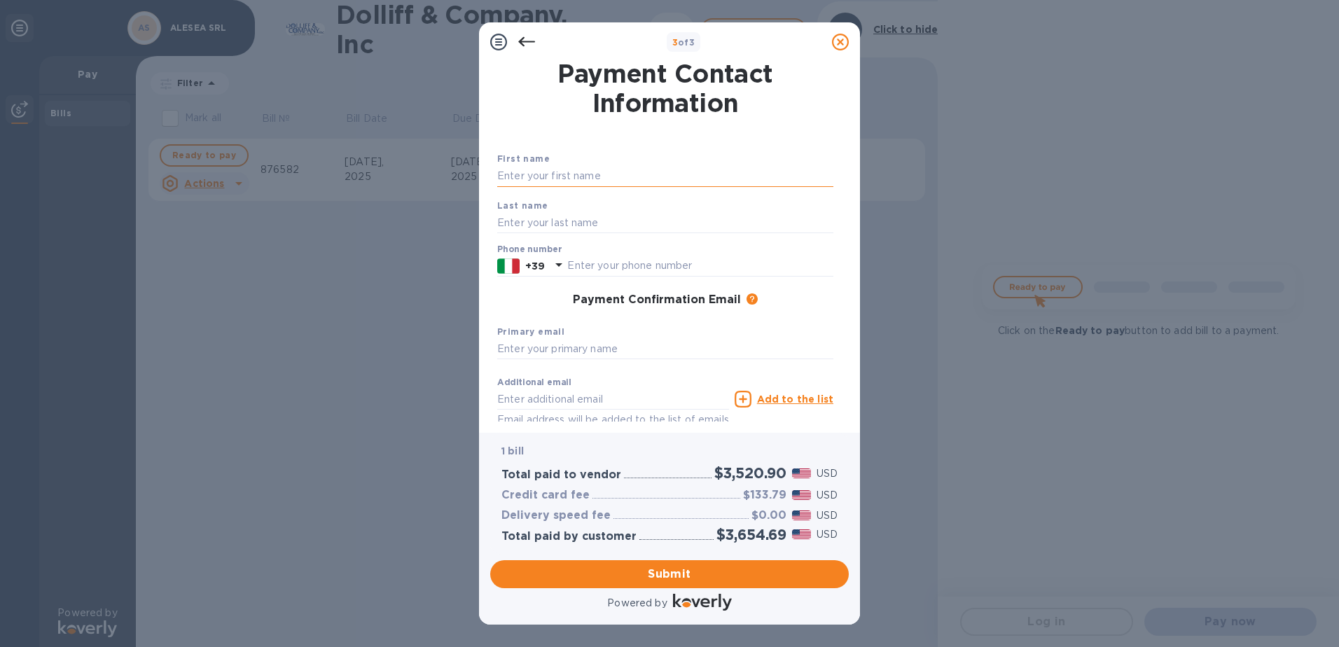
click at [607, 183] on input "text" at bounding box center [665, 176] width 336 height 21
type input "[PERSON_NAME]"
click at [593, 228] on input "text" at bounding box center [665, 222] width 336 height 21
type input "MORLACCHINI"
click at [595, 263] on input "text" at bounding box center [700, 266] width 266 height 21
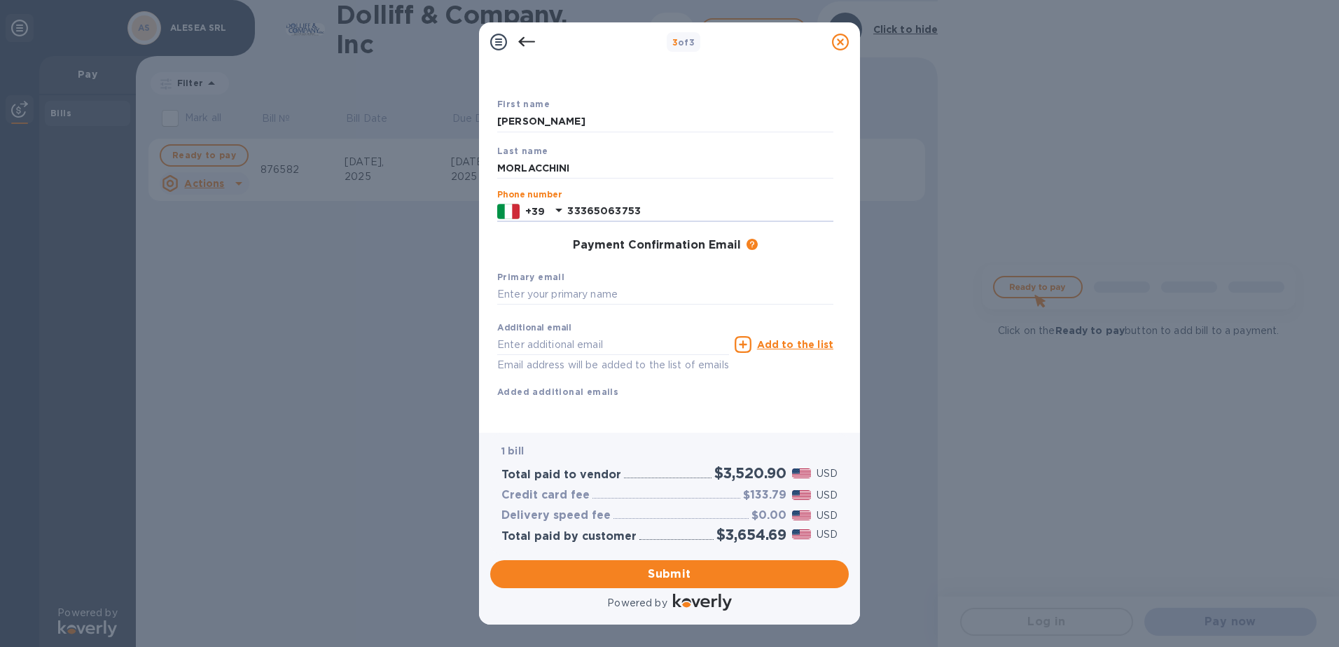
scroll to position [71, 0]
type input "33365063753"
click at [570, 284] on input "text" at bounding box center [665, 294] width 336 height 21
type input "[EMAIL_ADDRESS][DOMAIN_NAME]"
drag, startPoint x: 658, startPoint y: 566, endPoint x: 600, endPoint y: 321, distance: 251.8
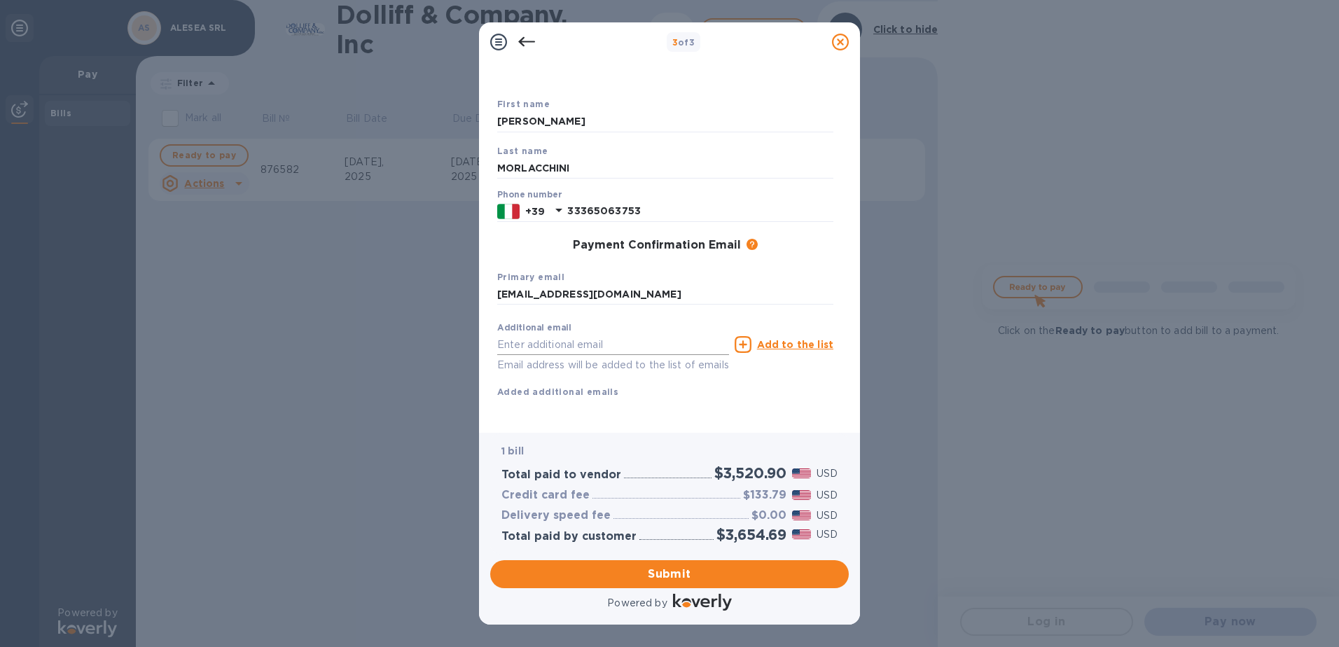
click at [600, 321] on div "3 of 3 Payment Contact Information First name [PERSON_NAME] Last name [PERSON_N…" at bounding box center [669, 323] width 381 height 602
click at [600, 334] on input "text" at bounding box center [613, 344] width 232 height 21
type input "L"
type input "[PERSON_NAME][EMAIL_ADDRESS][DOMAIN_NAME]"
click at [754, 382] on div "Additional email [PERSON_NAME][EMAIL_ADDRESS][DOMAIN_NAME] Email address will b…" at bounding box center [665, 357] width 336 height 83
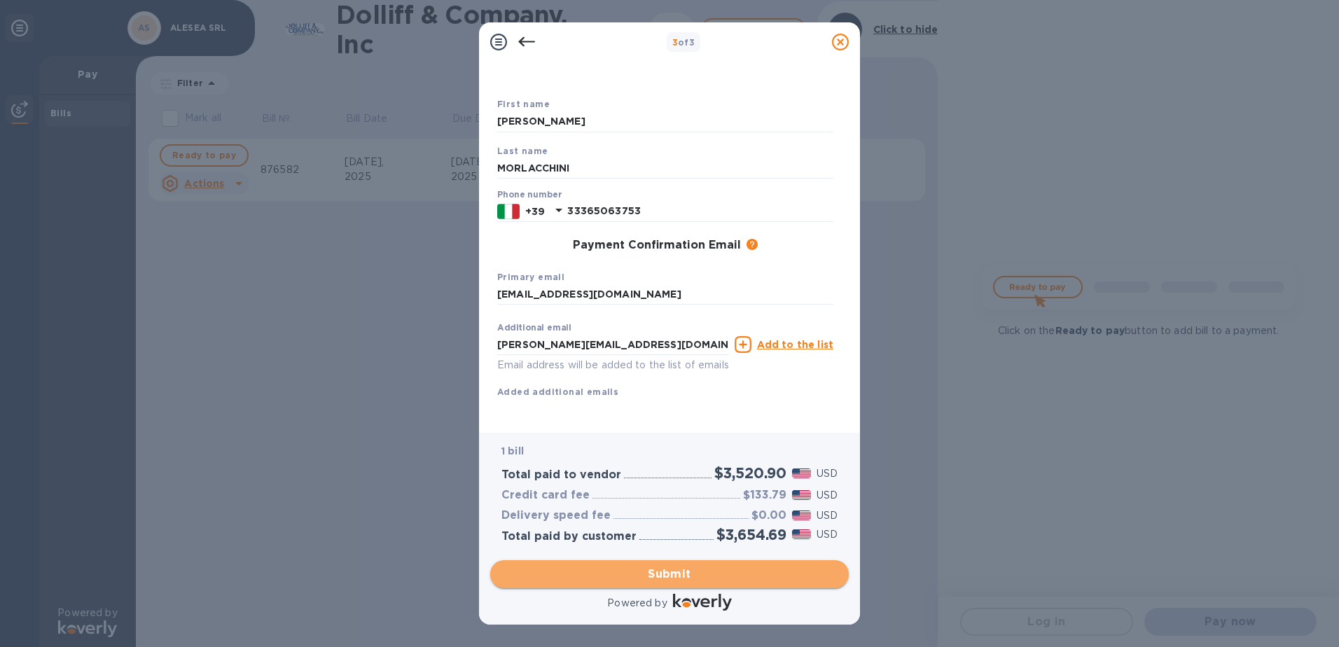
click at [682, 572] on span "Submit" at bounding box center [670, 574] width 336 height 17
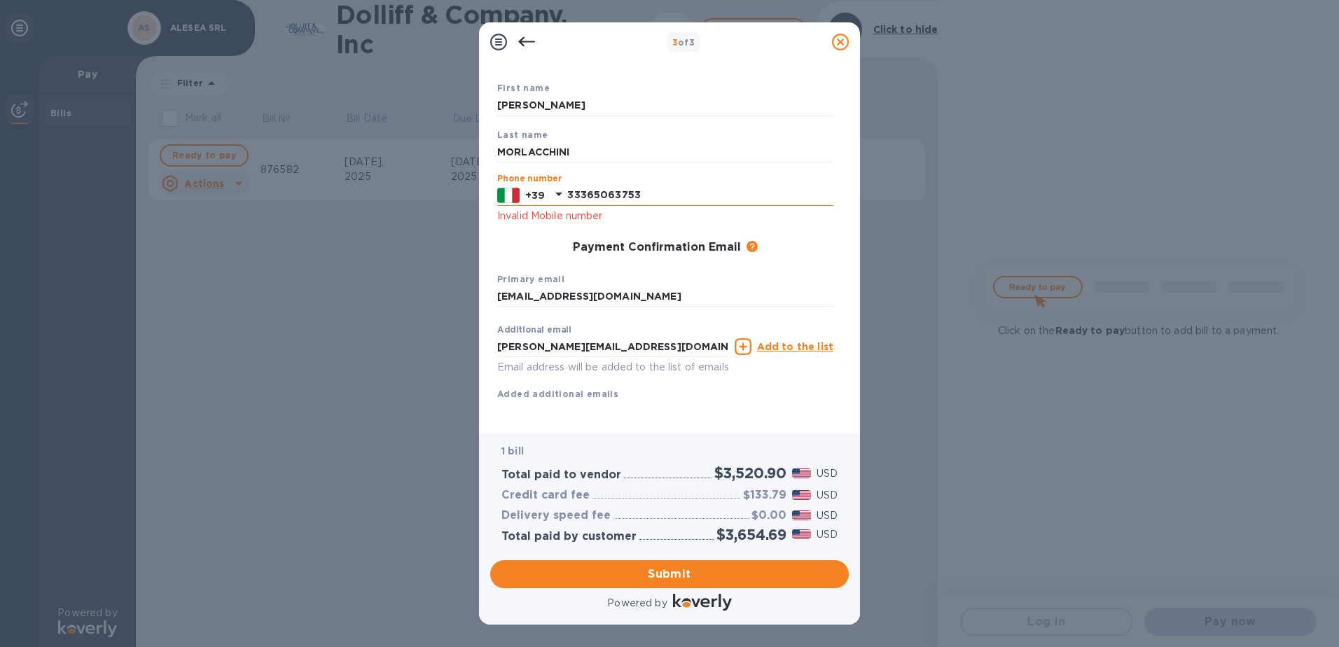
click at [602, 194] on input "33365063753" at bounding box center [700, 195] width 266 height 21
click at [593, 191] on input "33365063753" at bounding box center [700, 195] width 266 height 21
type input "3335063753"
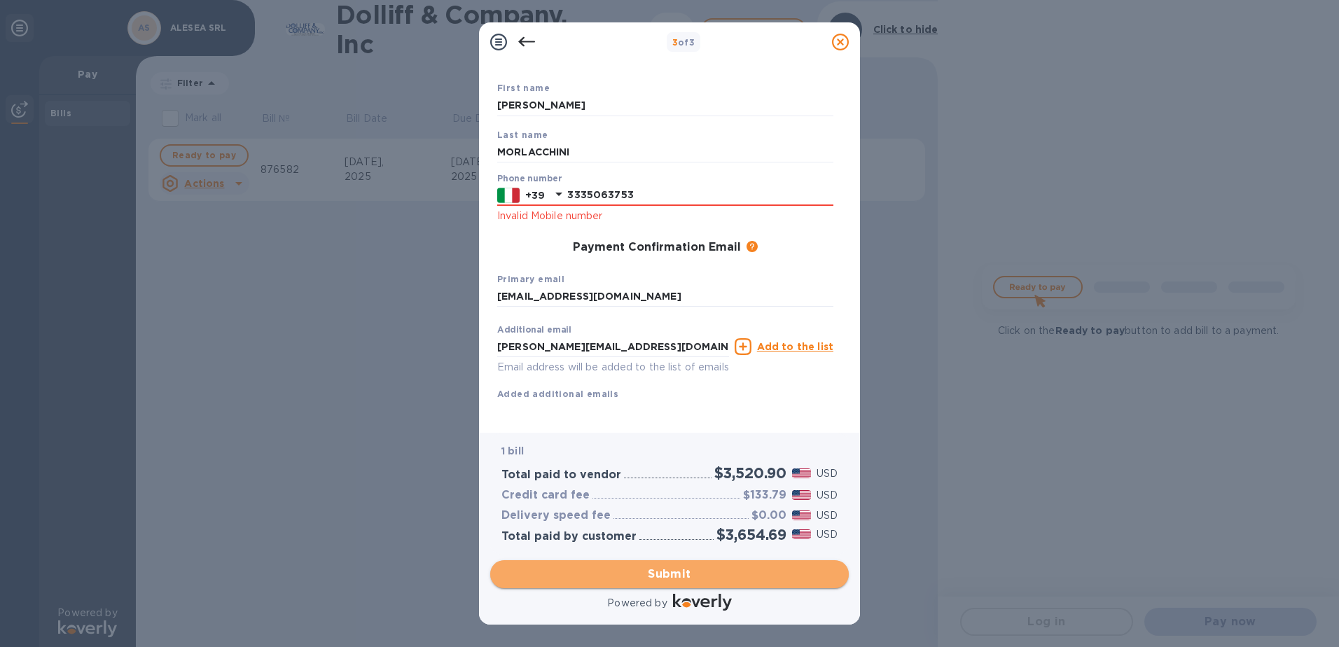
click at [693, 567] on span "Submit" at bounding box center [670, 574] width 336 height 17
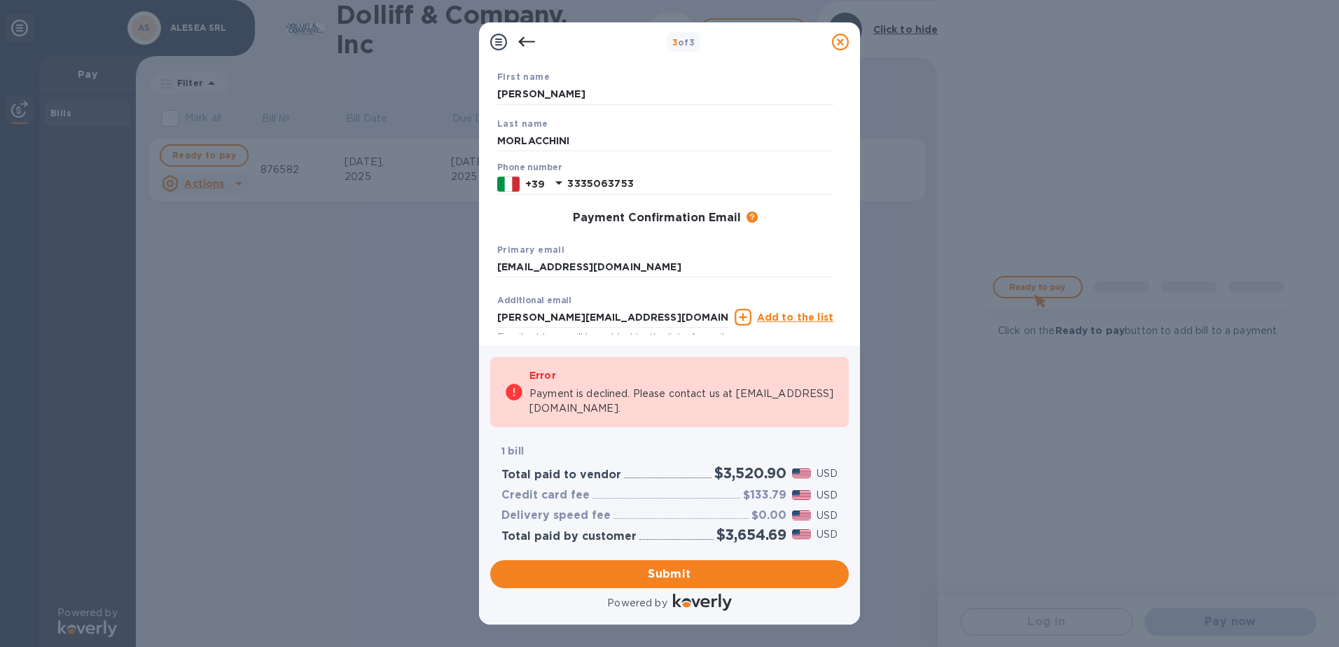
scroll to position [0, 0]
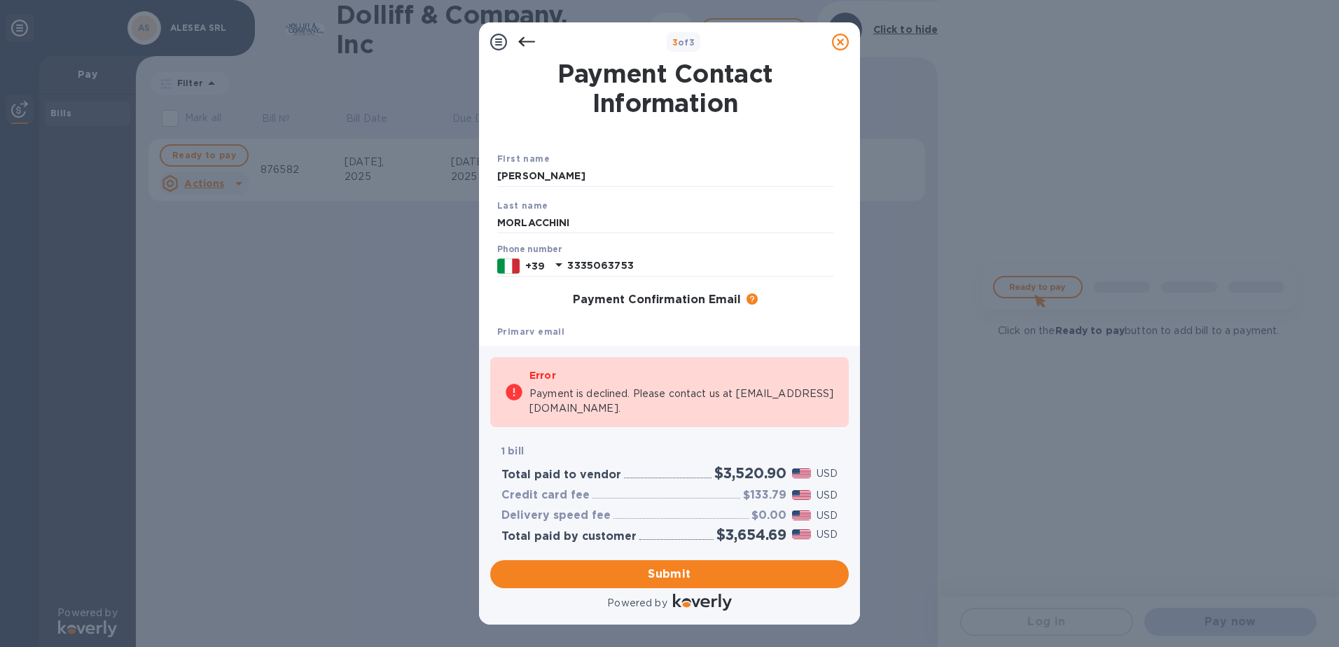
click at [525, 42] on icon at bounding box center [526, 42] width 17 height 10
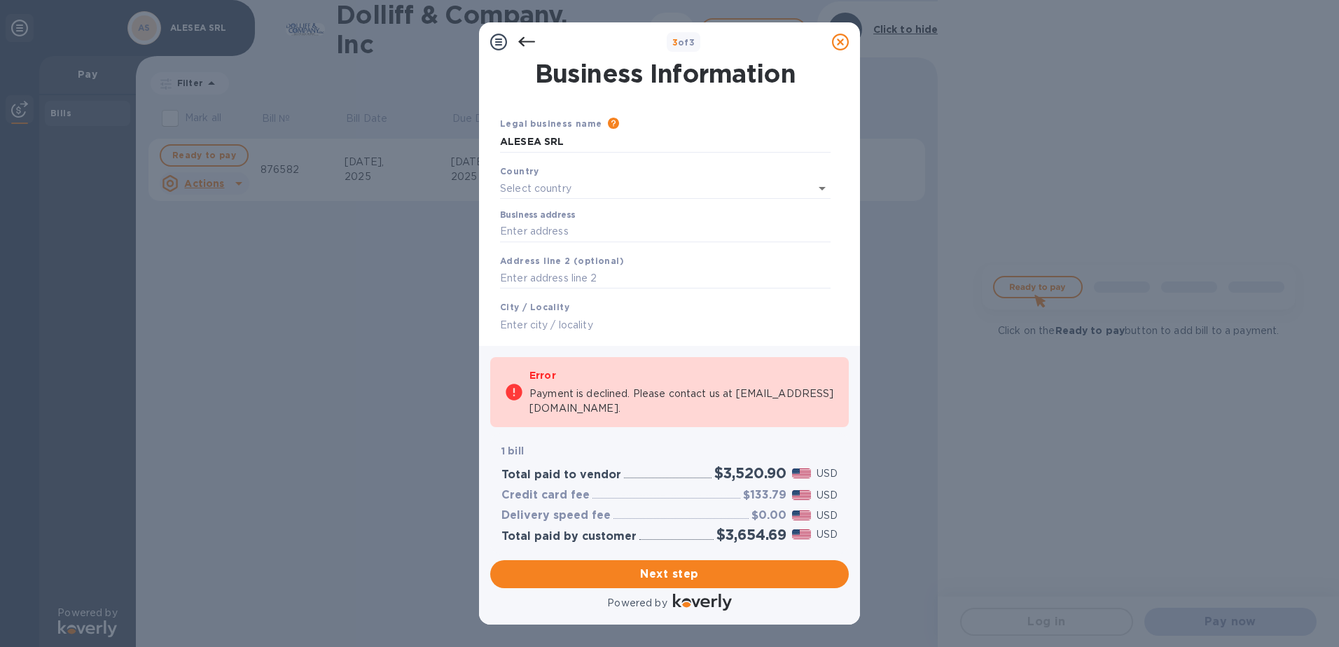
click at [523, 40] on icon at bounding box center [526, 42] width 17 height 17
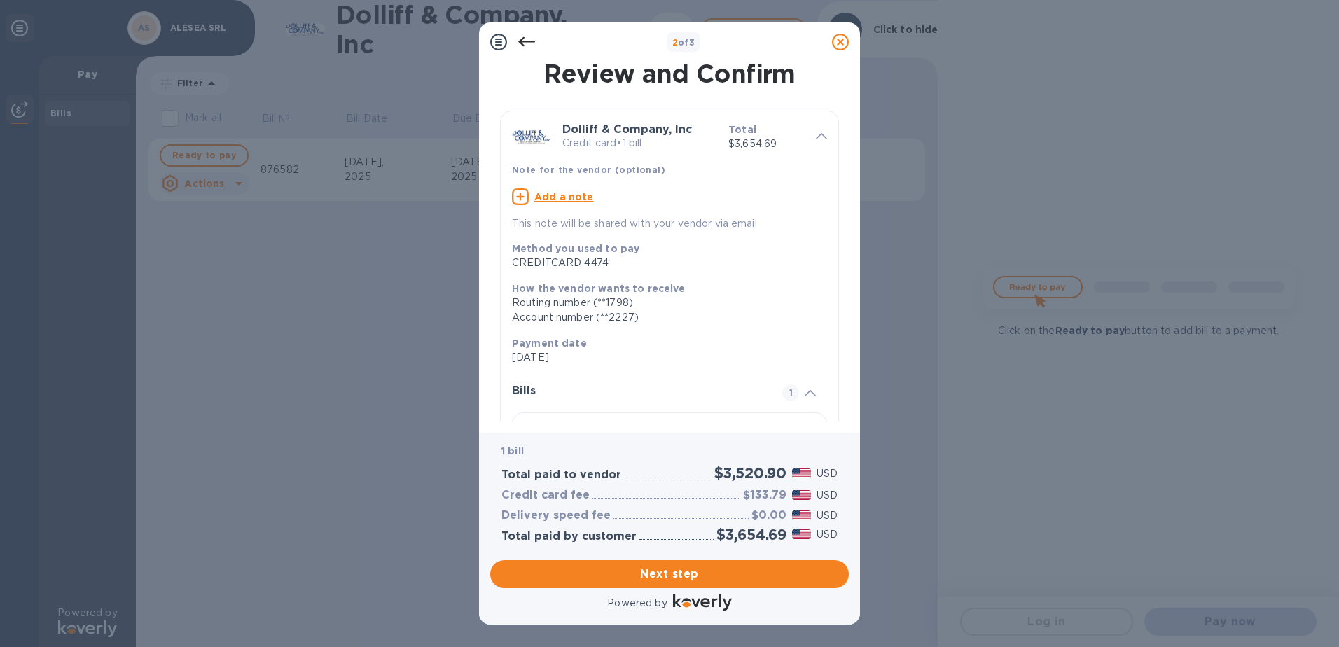
click at [520, 42] on icon at bounding box center [526, 42] width 17 height 10
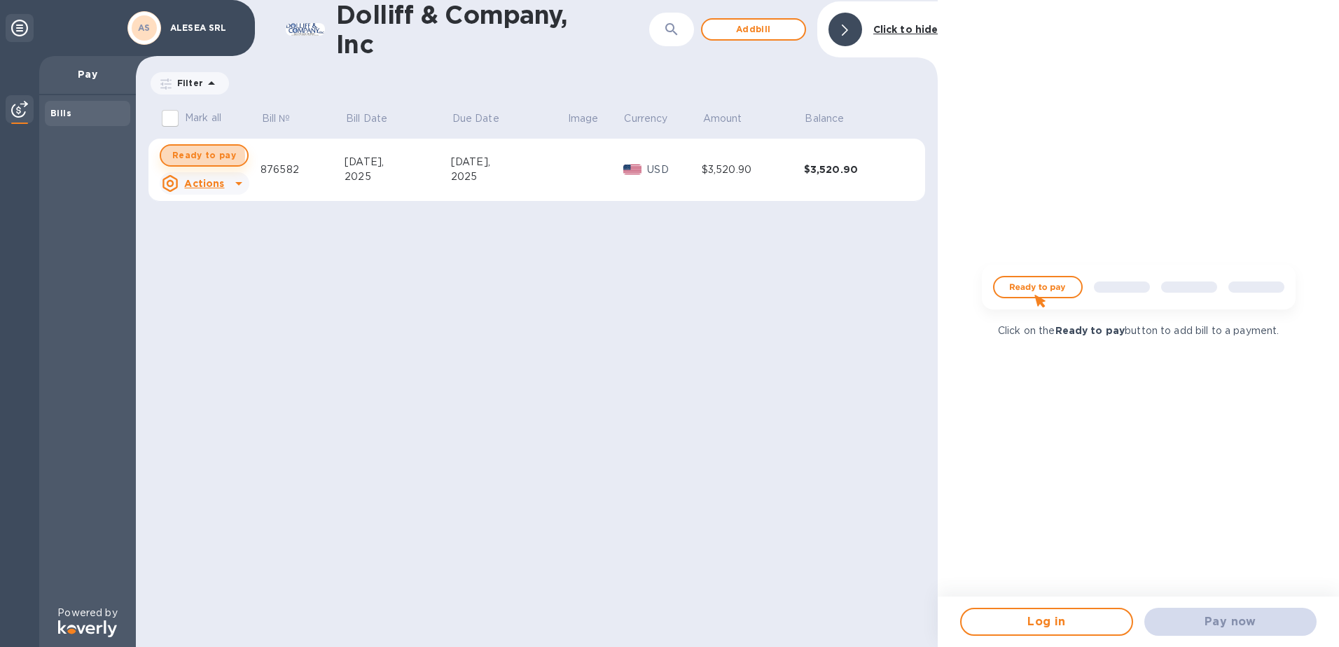
click at [191, 153] on span "Ready to pay" at bounding box center [204, 155] width 64 height 17
checkbox input "true"
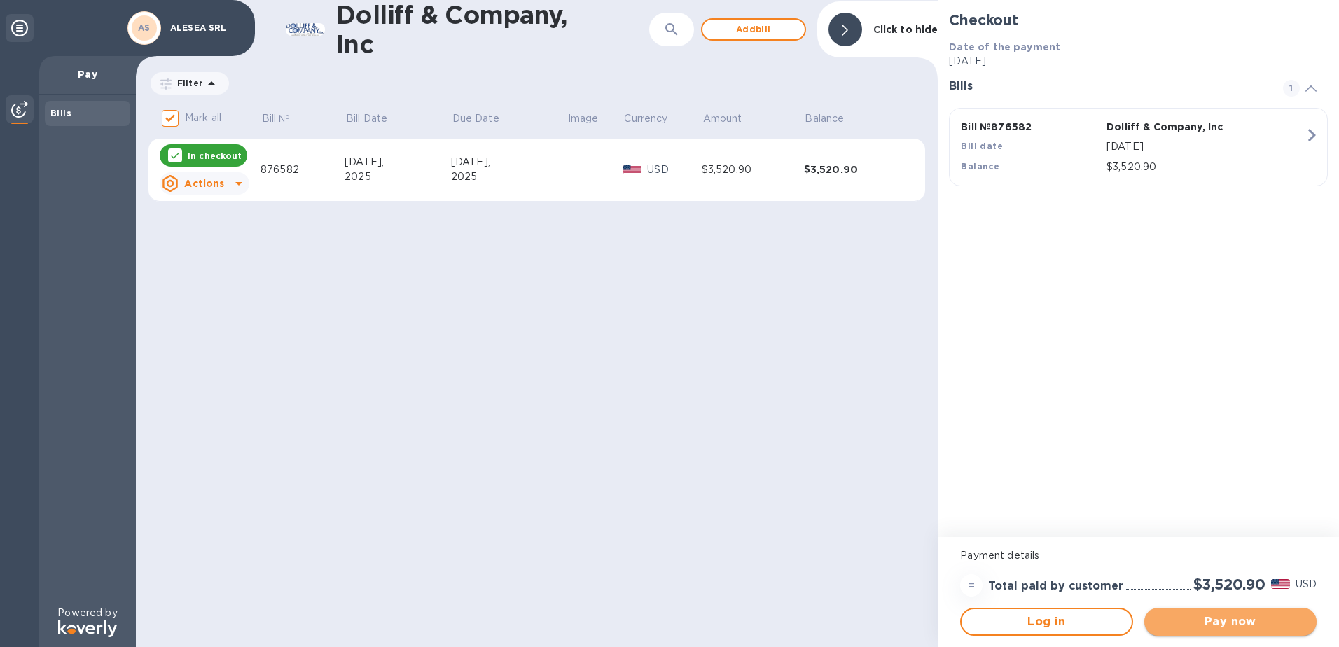
click at [1229, 615] on span "Pay now" at bounding box center [1231, 622] width 150 height 17
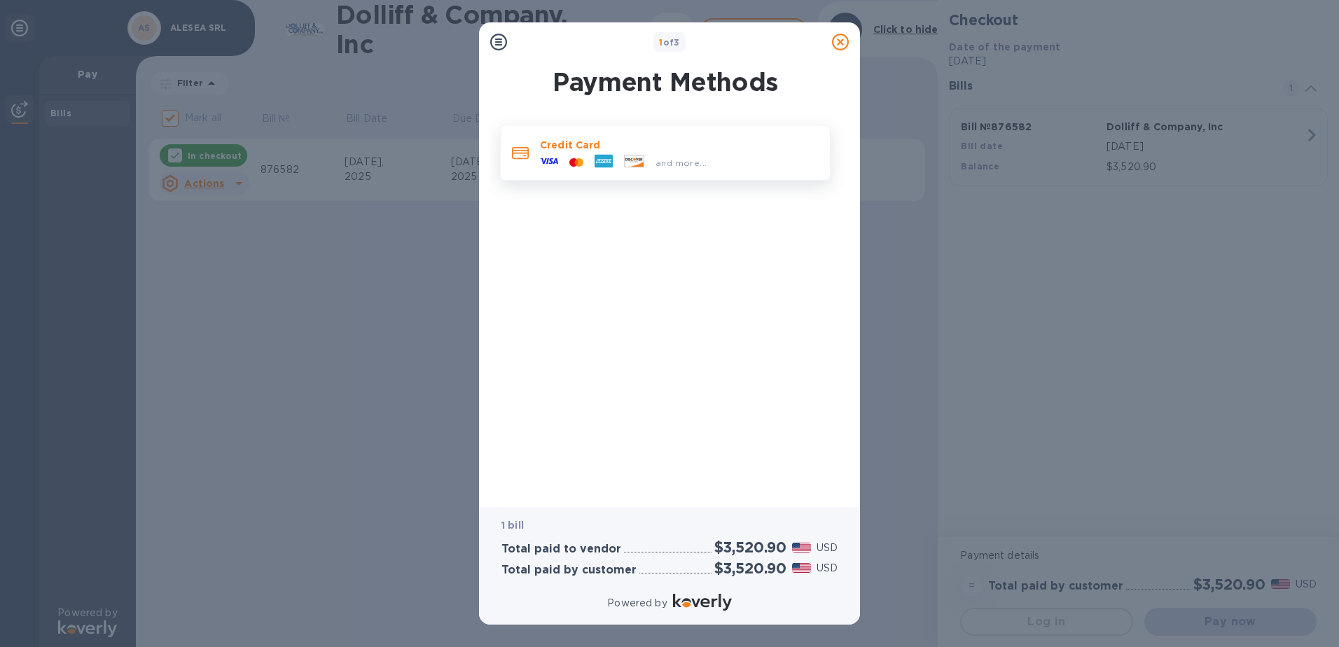
click at [591, 155] on div at bounding box center [603, 162] width 29 height 21
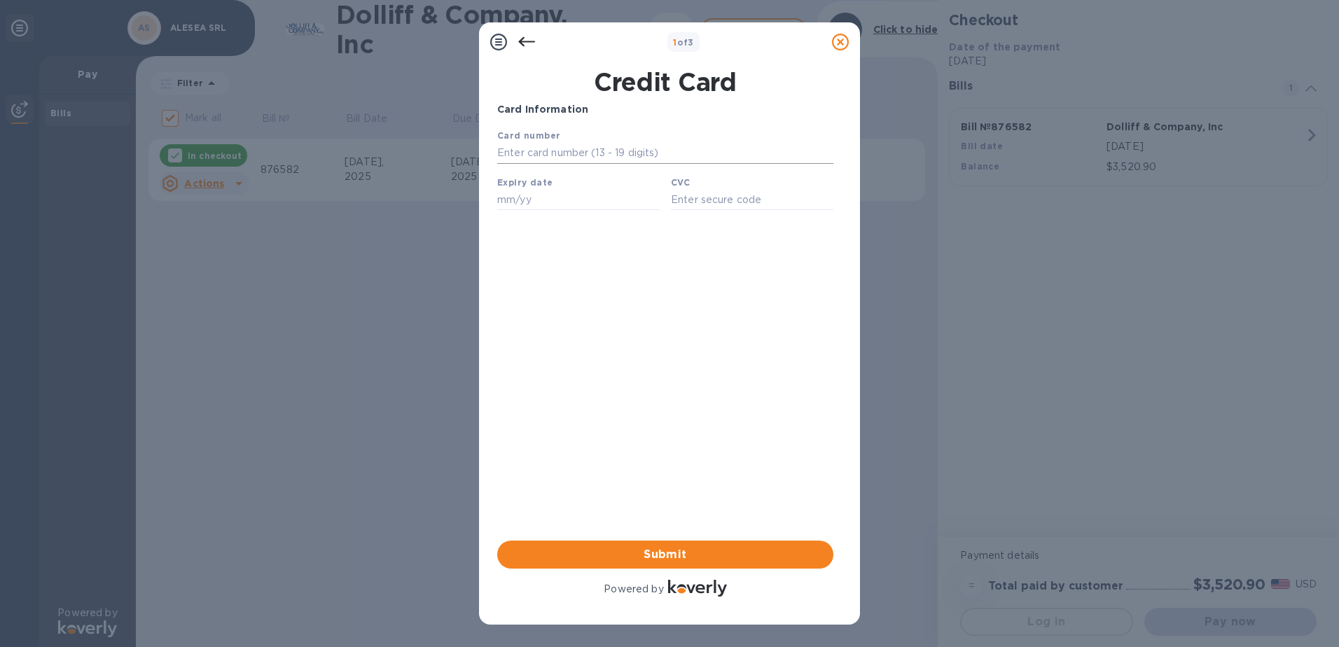
click at [610, 154] on input "text" at bounding box center [665, 153] width 336 height 21
type input "[CREDIT_CARD_NUMBER]"
click at [492, 216] on div "Credit Card Card Information Your browser does not support iframes Submit Power…" at bounding box center [669, 338] width 359 height 552
click at [509, 200] on input "text" at bounding box center [578, 199] width 163 height 21
type input "08/30"
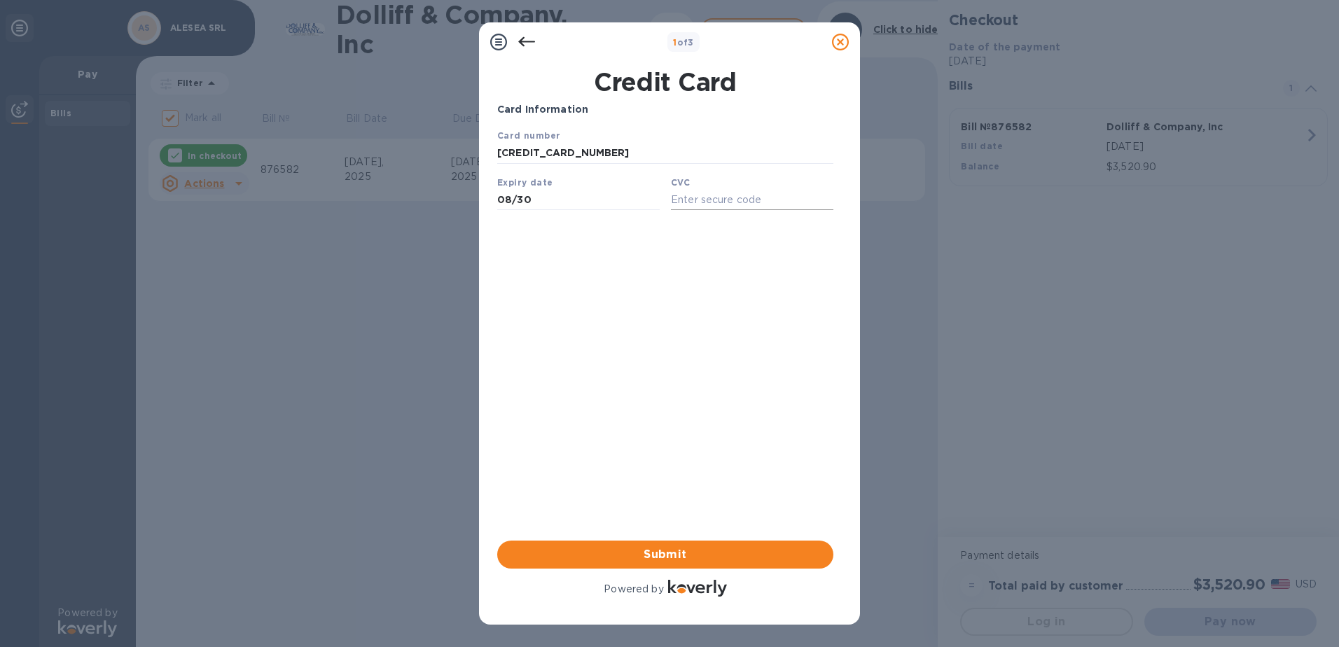
click at [709, 196] on input "text" at bounding box center [752, 199] width 163 height 21
type input "6303"
click at [586, 310] on div "Card Information Your browser does not support iframes Submit Powered by" at bounding box center [665, 350] width 336 height 497
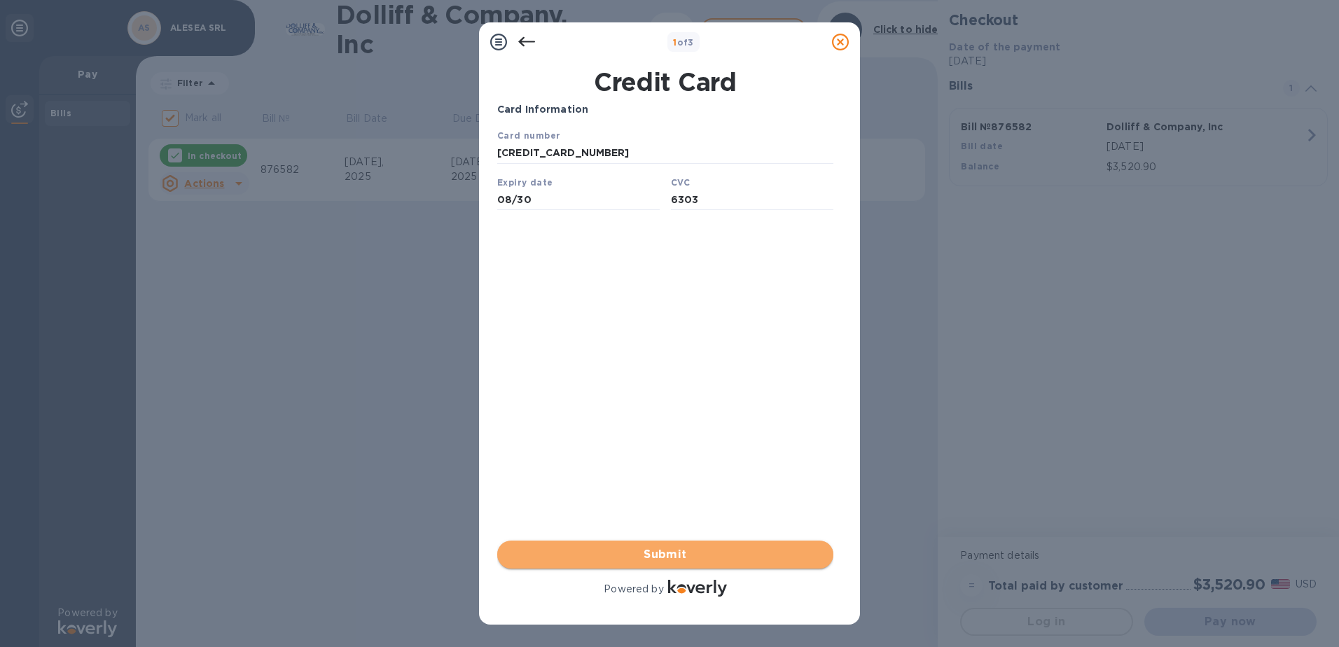
click at [674, 556] on span "Submit" at bounding box center [666, 554] width 314 height 17
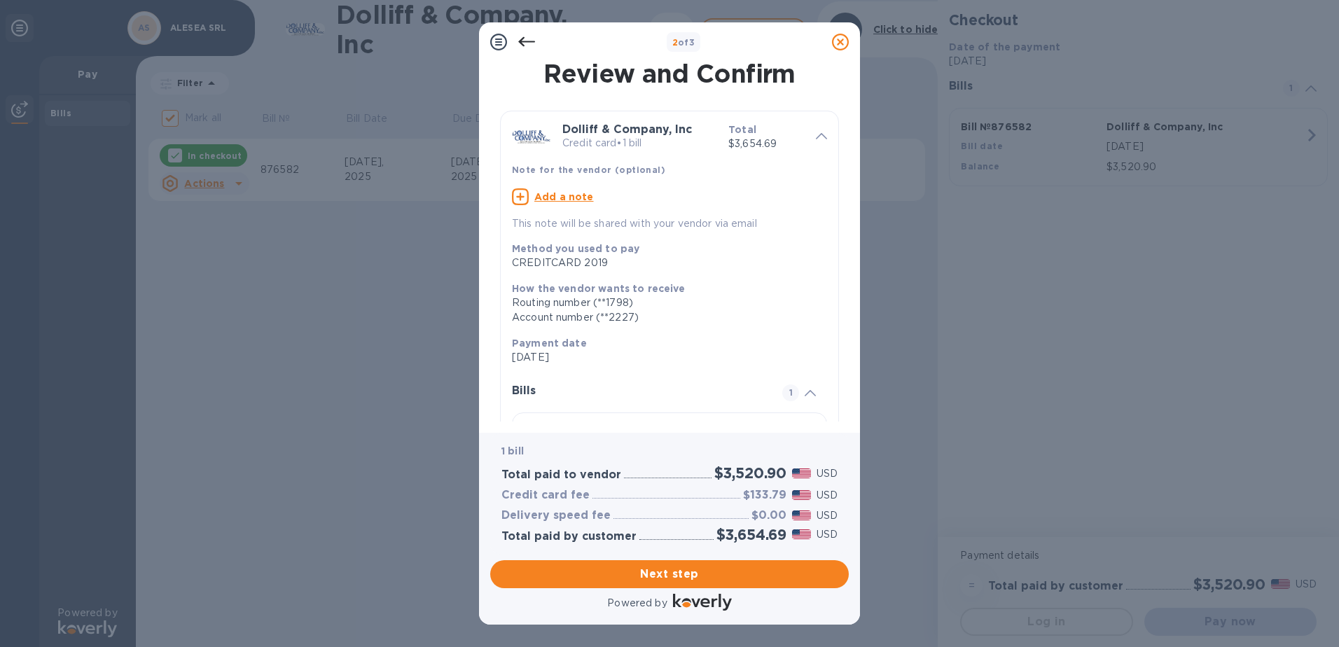
scroll to position [119, 0]
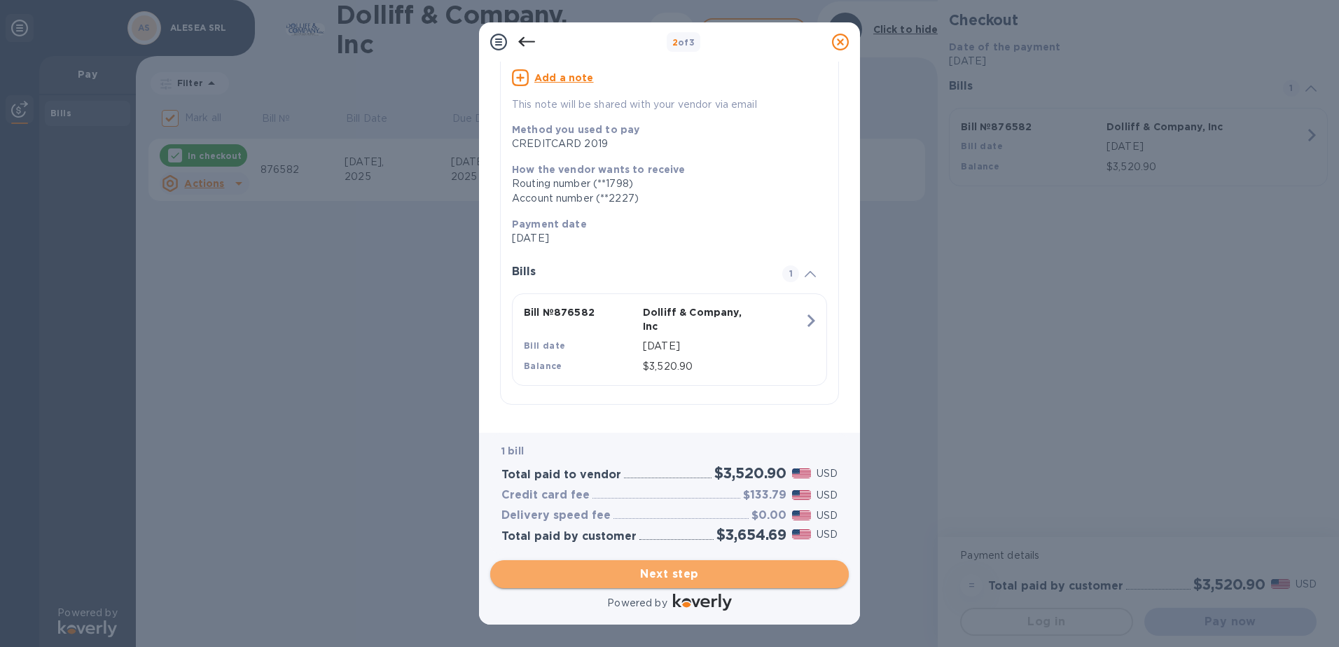
click at [664, 574] on span "Next step" at bounding box center [670, 574] width 336 height 17
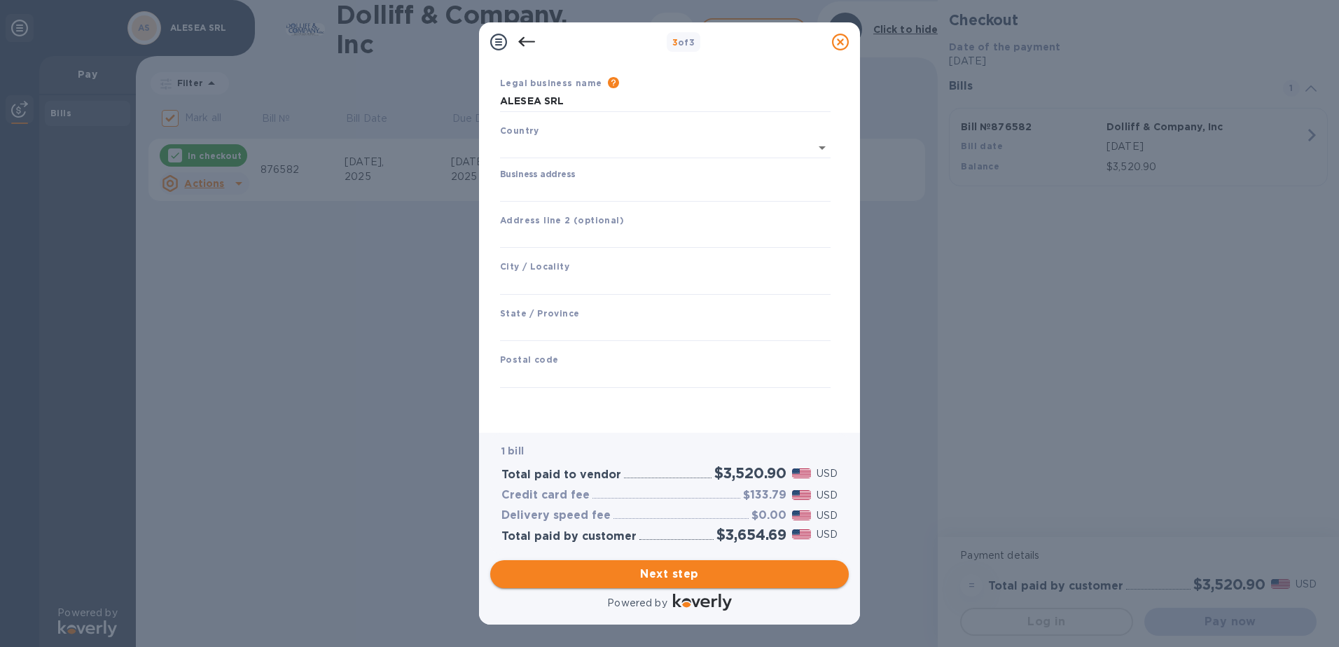
scroll to position [41, 0]
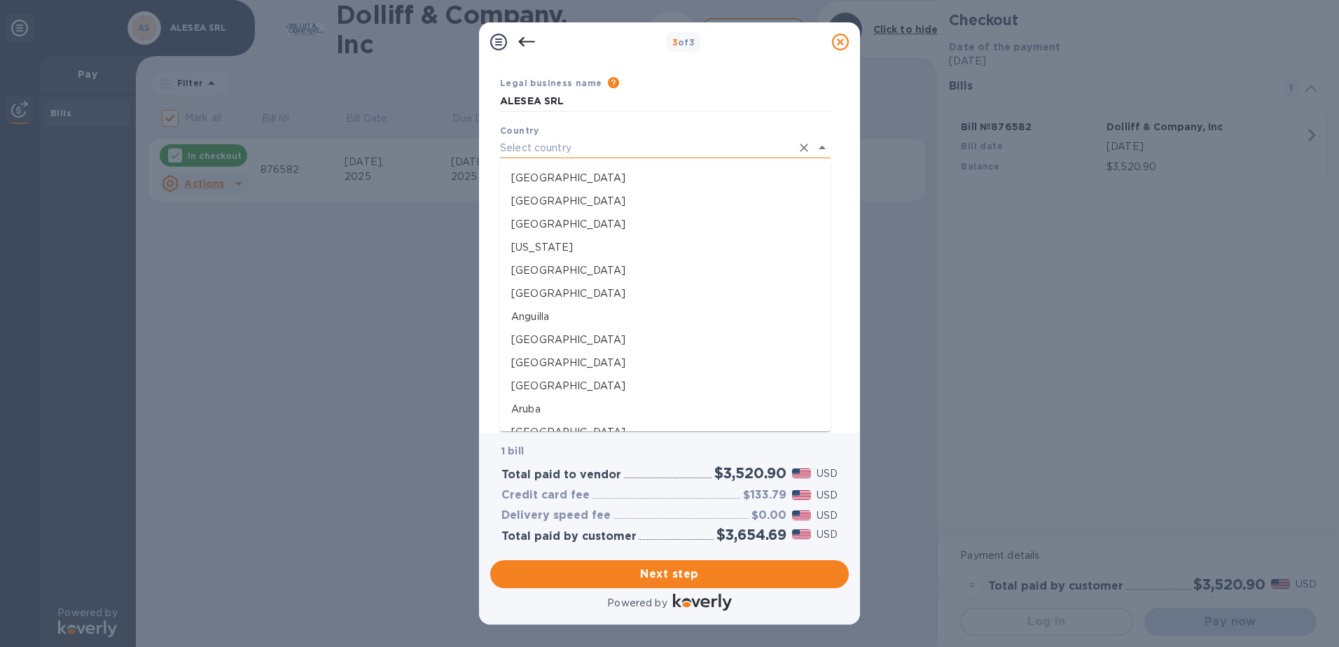
click at [631, 145] on input "text" at bounding box center [645, 148] width 291 height 20
click at [518, 247] on p "[GEOGRAPHIC_DATA]" at bounding box center [665, 247] width 308 height 15
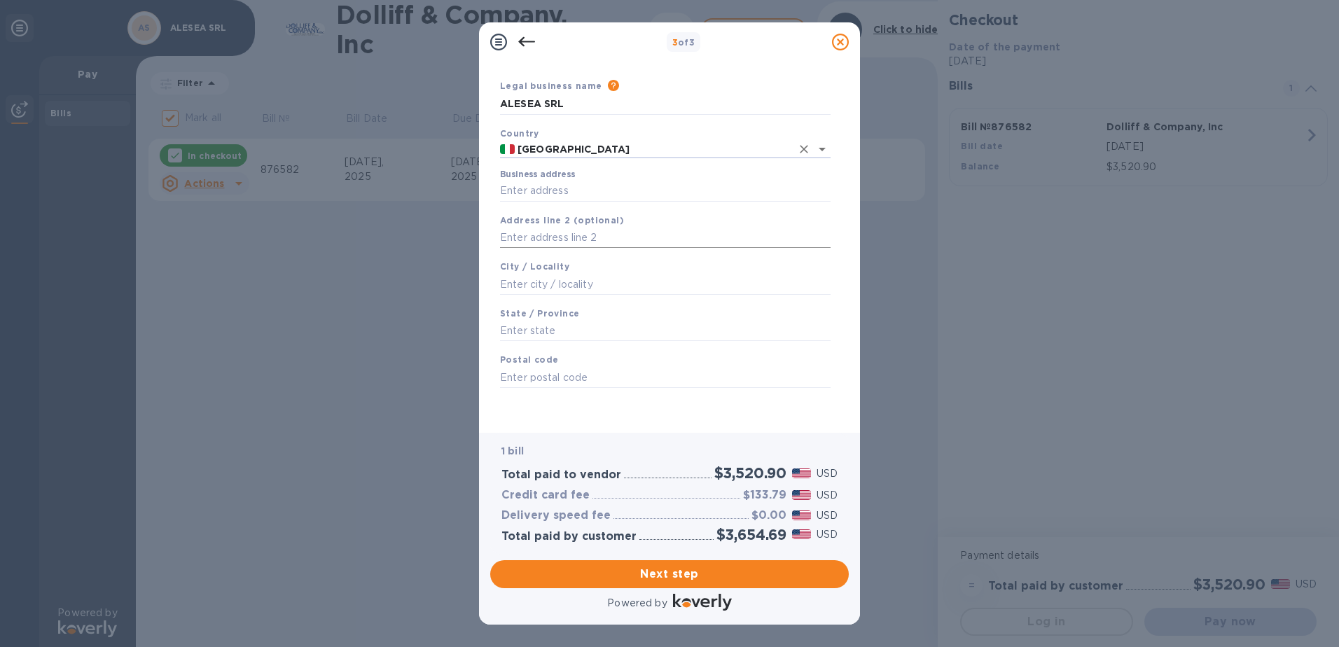
scroll to position [38, 0]
type input "[GEOGRAPHIC_DATA]"
click at [558, 189] on input "Business address" at bounding box center [665, 191] width 331 height 21
type input "[STREET_ADDRESS]"
type input "[GEOGRAPHIC_DATA]"
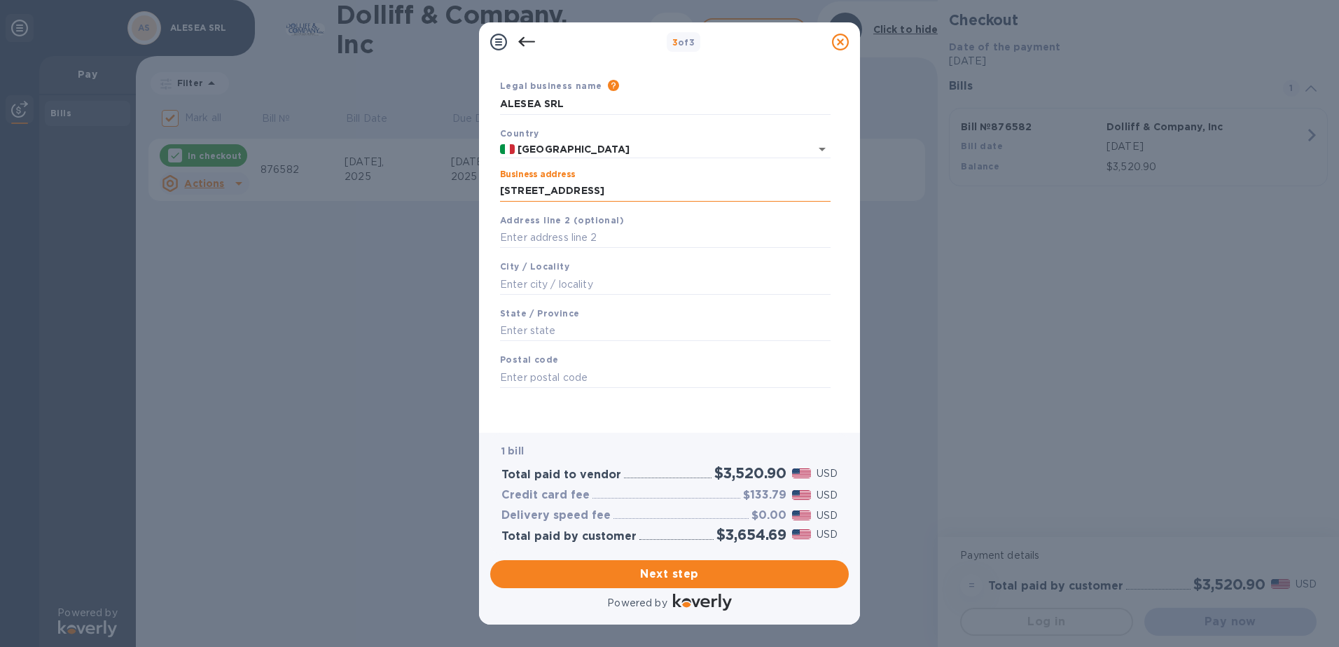
type input "[GEOGRAPHIC_DATA]"
type input "20122"
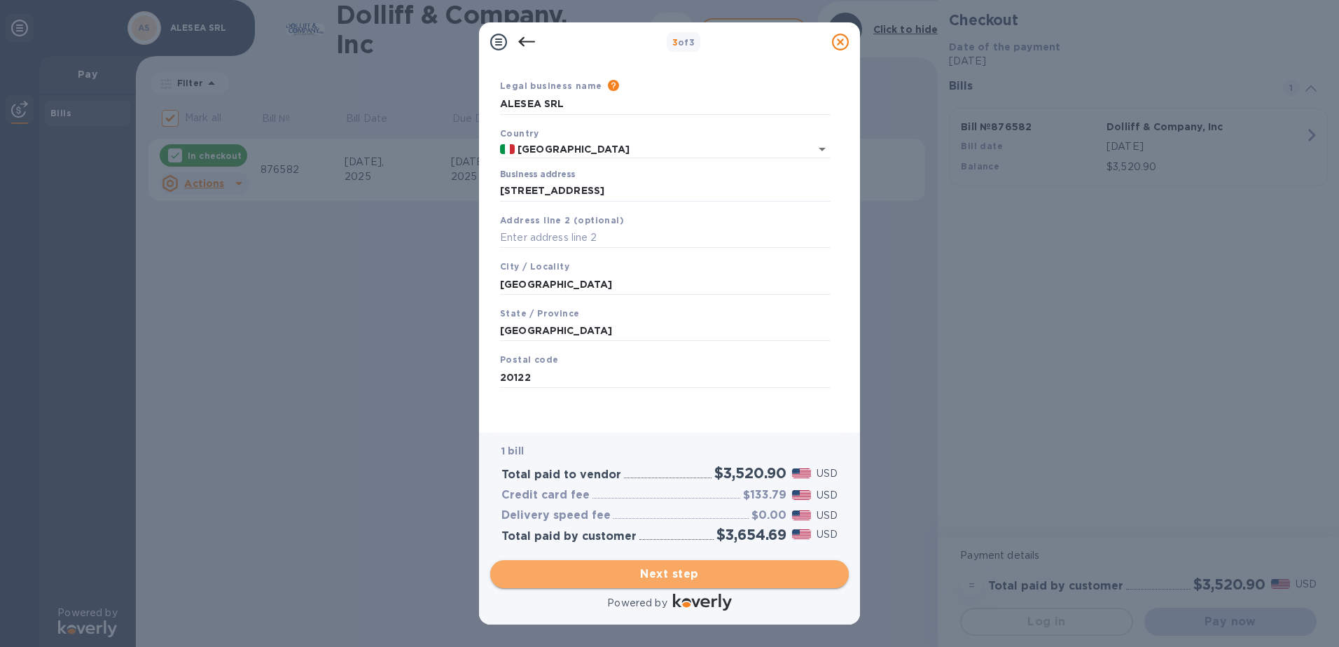
click at [635, 568] on span "Next step" at bounding box center [670, 574] width 336 height 17
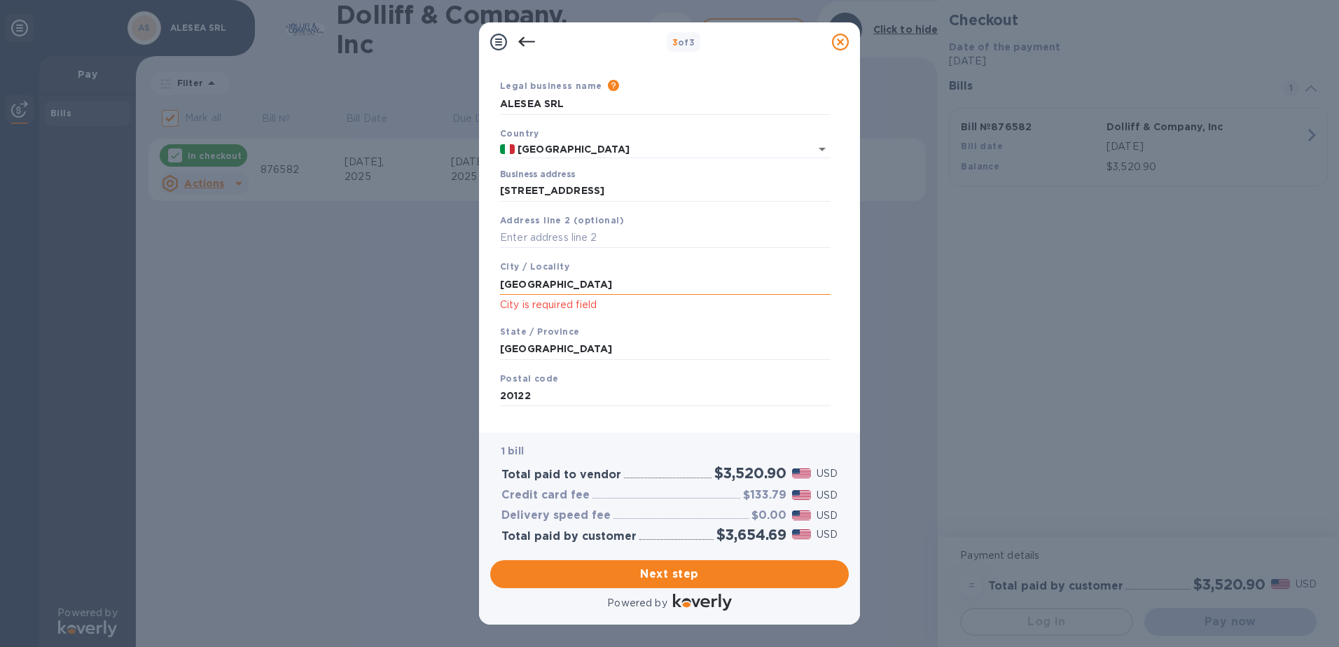
click at [542, 282] on input "[GEOGRAPHIC_DATA]" at bounding box center [665, 284] width 331 height 21
type input "[GEOGRAPHIC_DATA]"
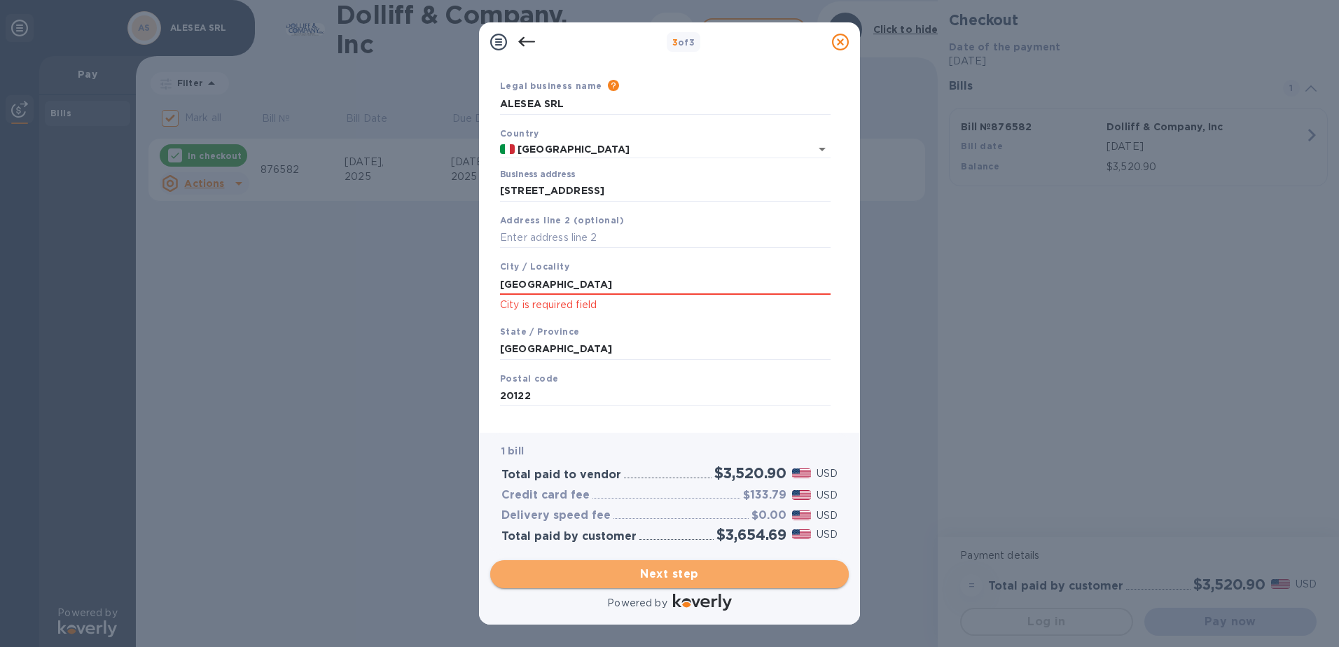
click at [621, 575] on span "Next step" at bounding box center [670, 574] width 336 height 17
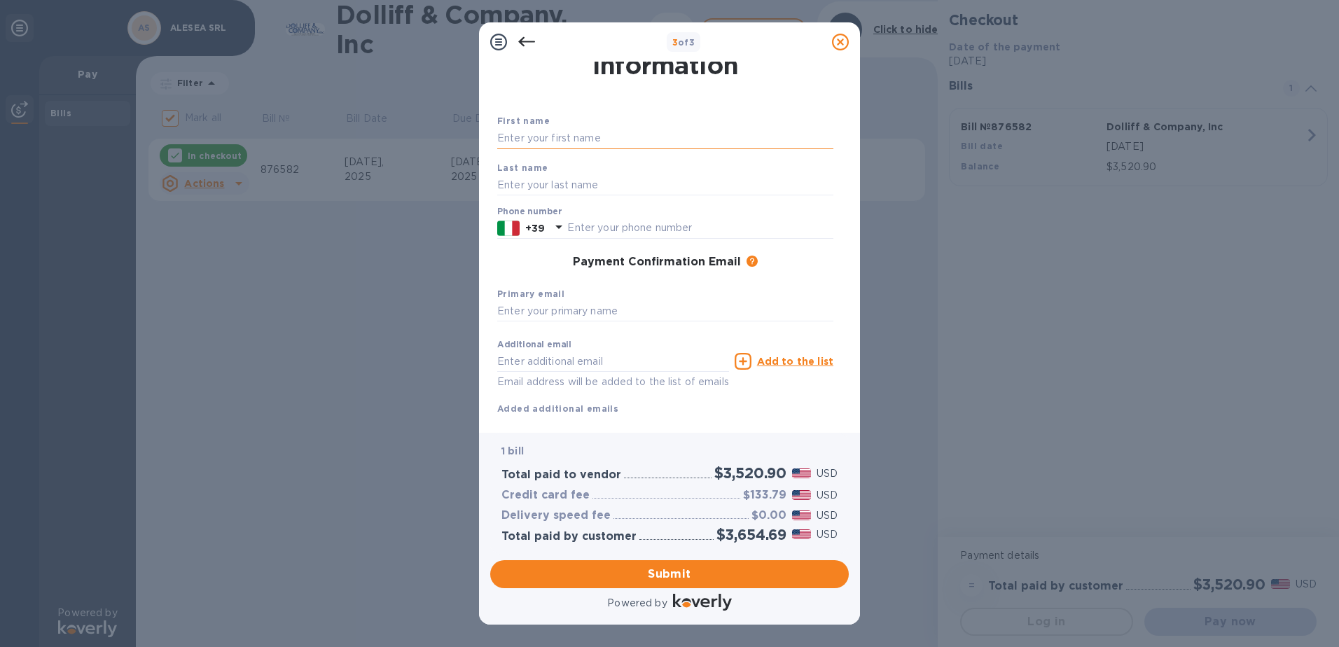
click at [598, 141] on input "text" at bounding box center [665, 138] width 336 height 21
type input "[PERSON_NAME]"
click at [507, 191] on input "text" at bounding box center [665, 184] width 336 height 21
type input "morlacchini"
click at [602, 226] on input "text" at bounding box center [700, 228] width 266 height 21
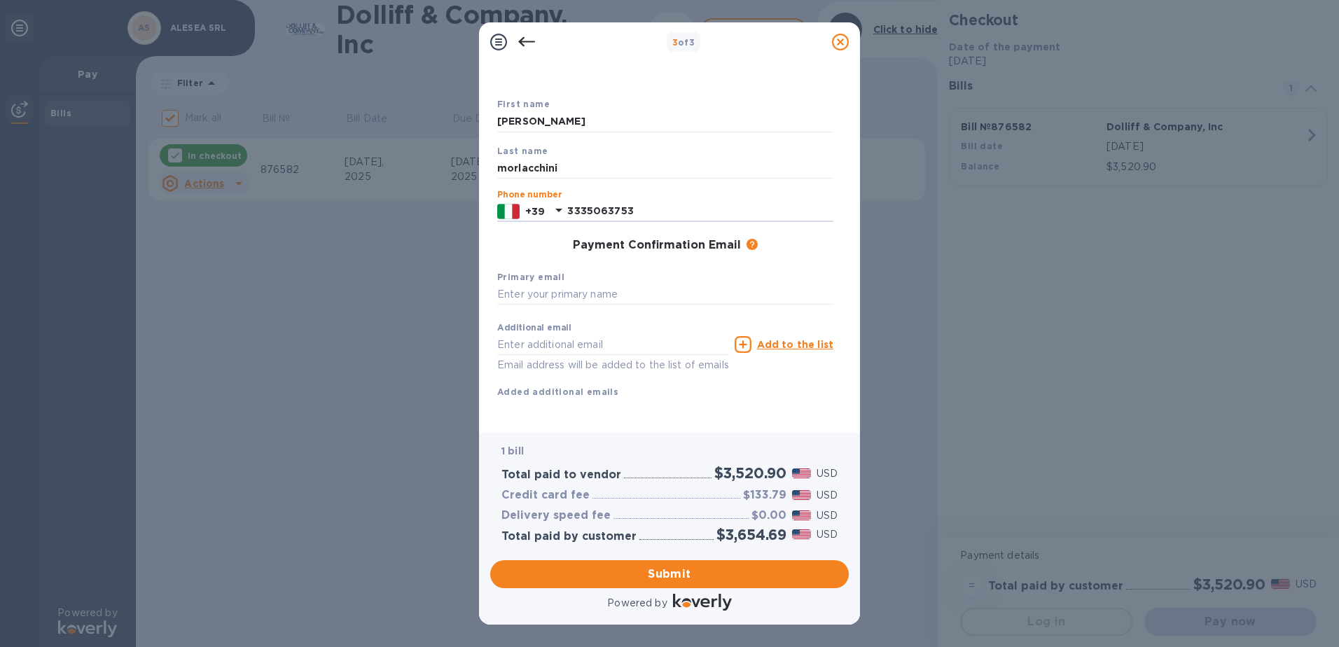
scroll to position [71, 0]
type input "3335063753"
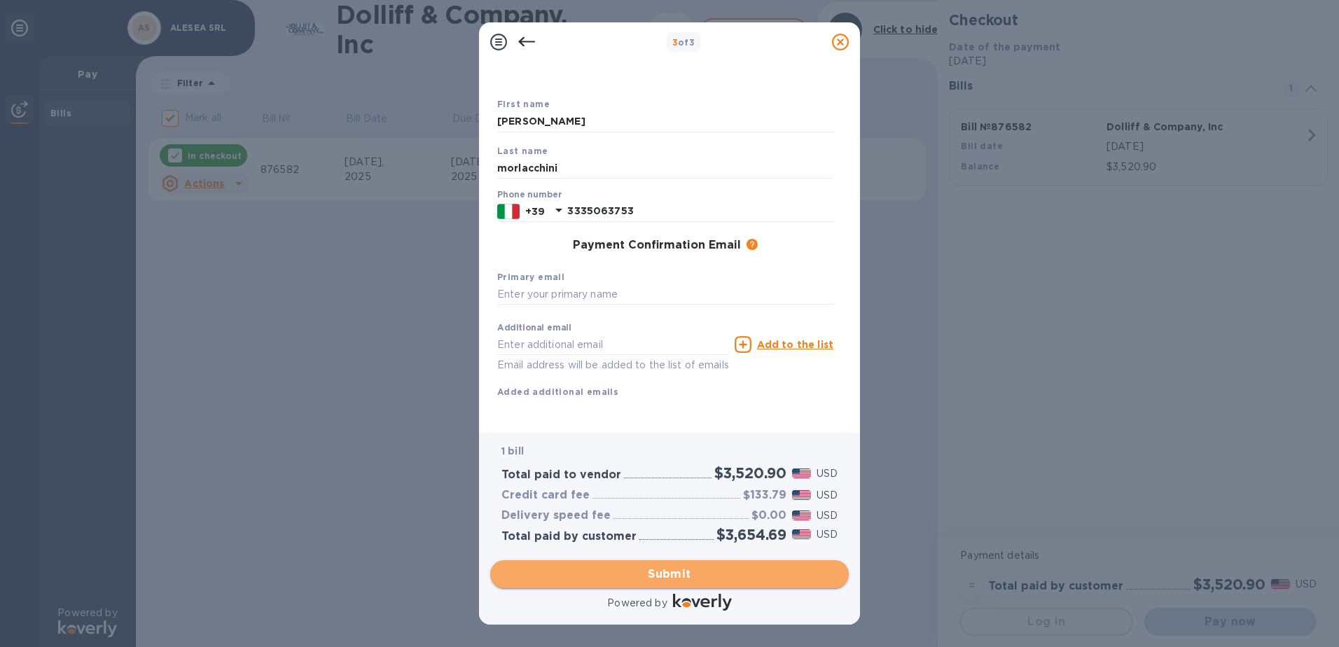
click at [698, 568] on span "Submit" at bounding box center [670, 574] width 336 height 17
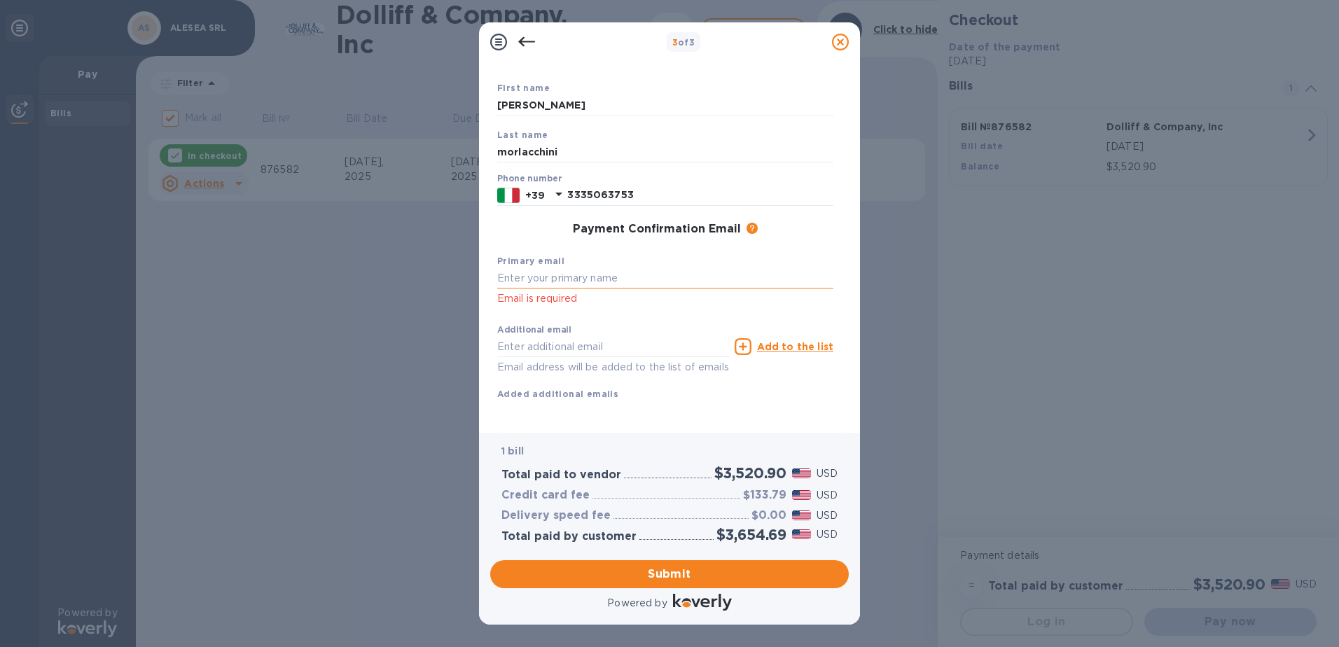
click at [547, 274] on input "text" at bounding box center [665, 278] width 336 height 21
type input "[EMAIL_ADDRESS][DOMAIN_NAME]"
drag, startPoint x: 677, startPoint y: 350, endPoint x: 462, endPoint y: 345, distance: 215.1
click at [462, 345] on div "3 of 3 Payment Contact Information First name [PERSON_NAME] Last name morlacchi…" at bounding box center [669, 323] width 1339 height 647
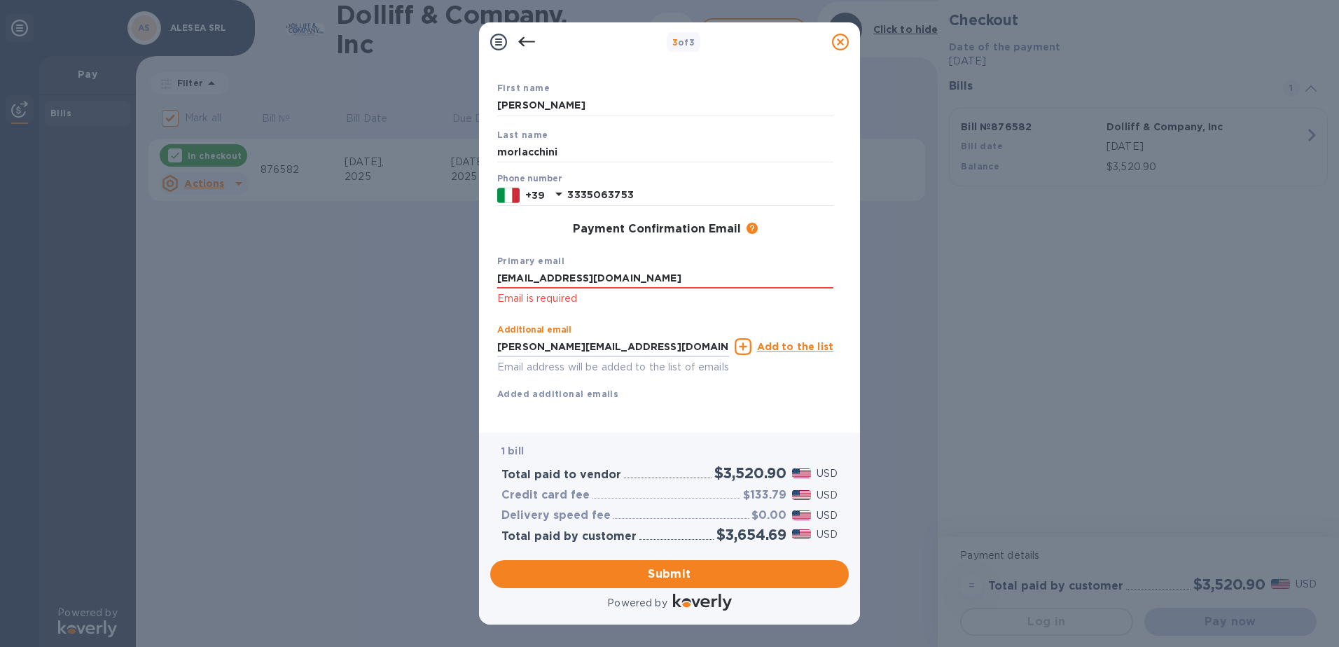
type input "[PERSON_NAME][EMAIL_ADDRESS][DOMAIN_NAME]"
click at [731, 423] on div "Payment Contact Information First name [PERSON_NAME] Last name morlacchini Phon…" at bounding box center [669, 247] width 381 height 371
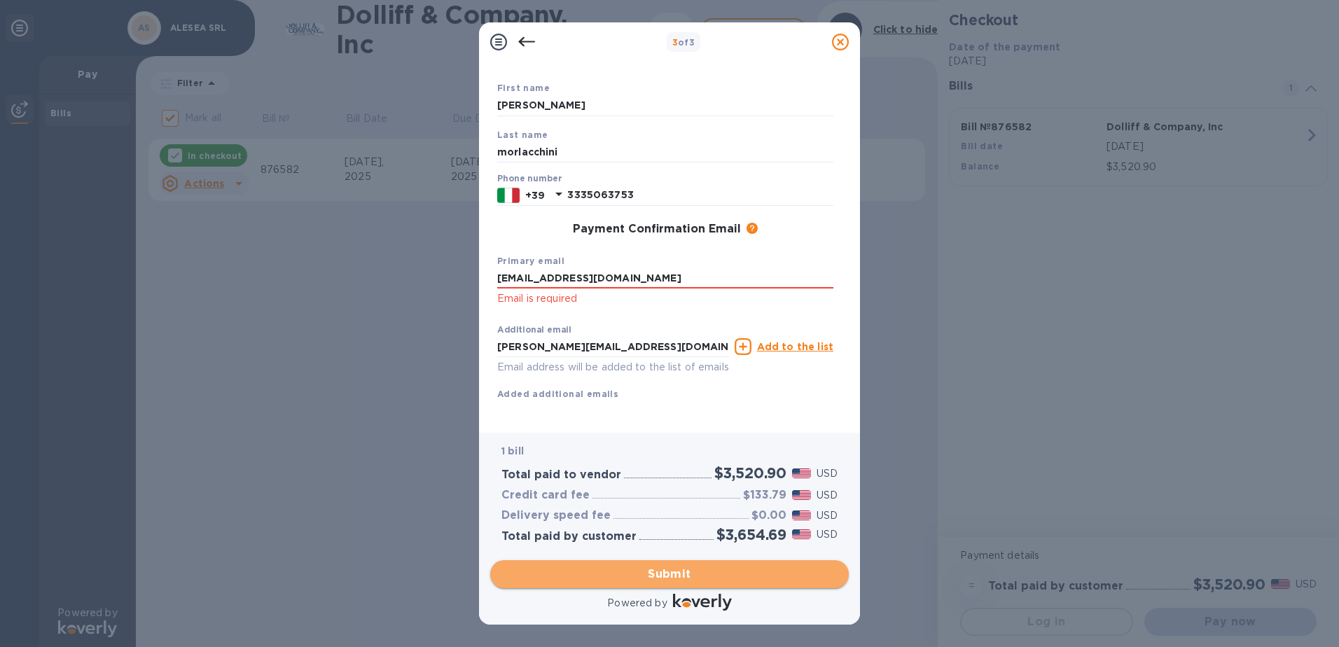
click at [670, 567] on span "Submit" at bounding box center [670, 574] width 336 height 17
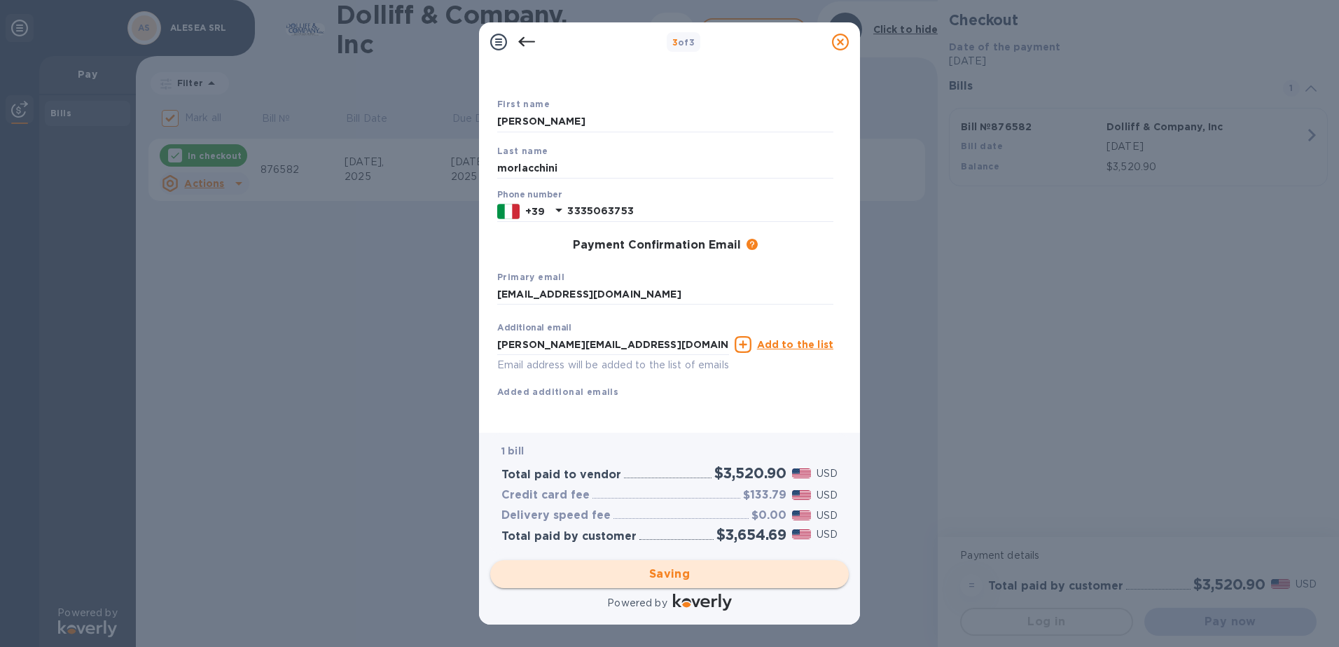
checkbox input "false"
